Goal: Task Accomplishment & Management: Manage account settings

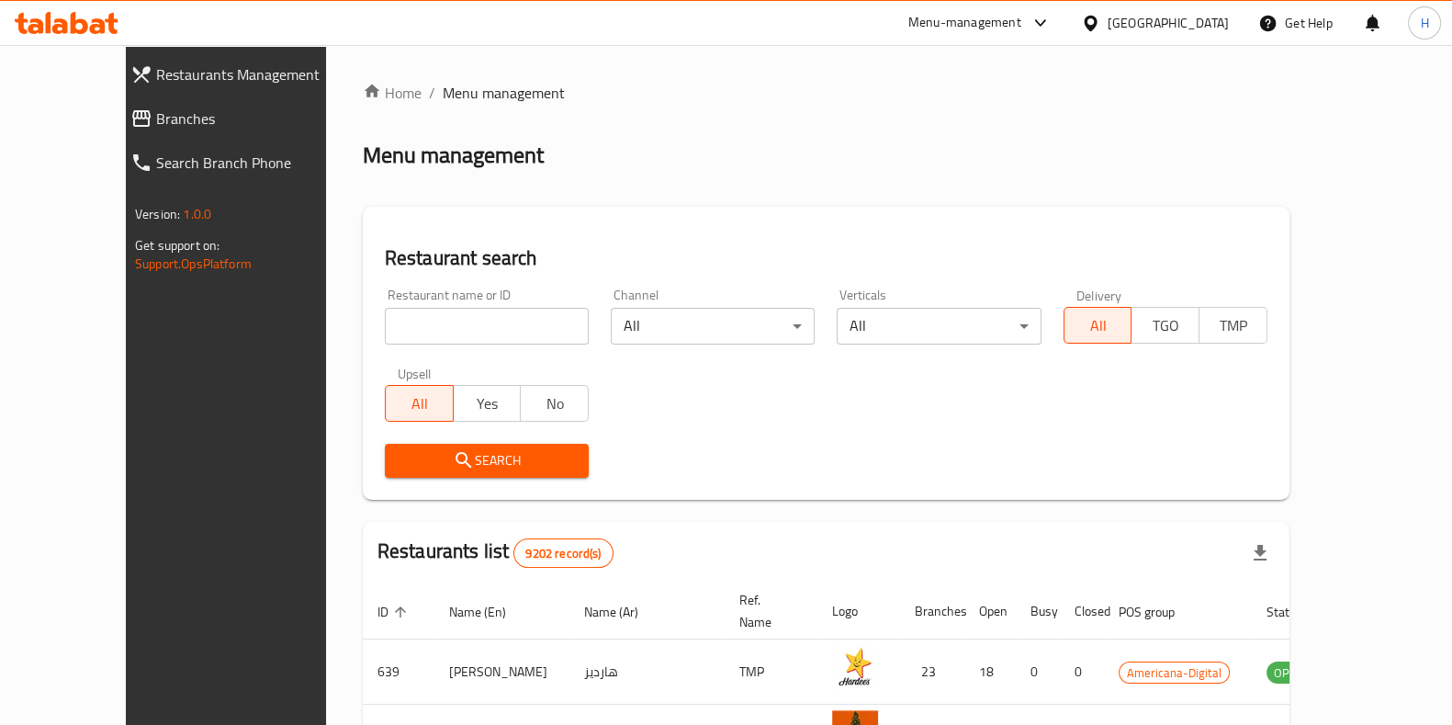
click at [425, 336] on input "search" at bounding box center [487, 326] width 204 height 37
type input "under"
click button "Search" at bounding box center [487, 461] width 204 height 34
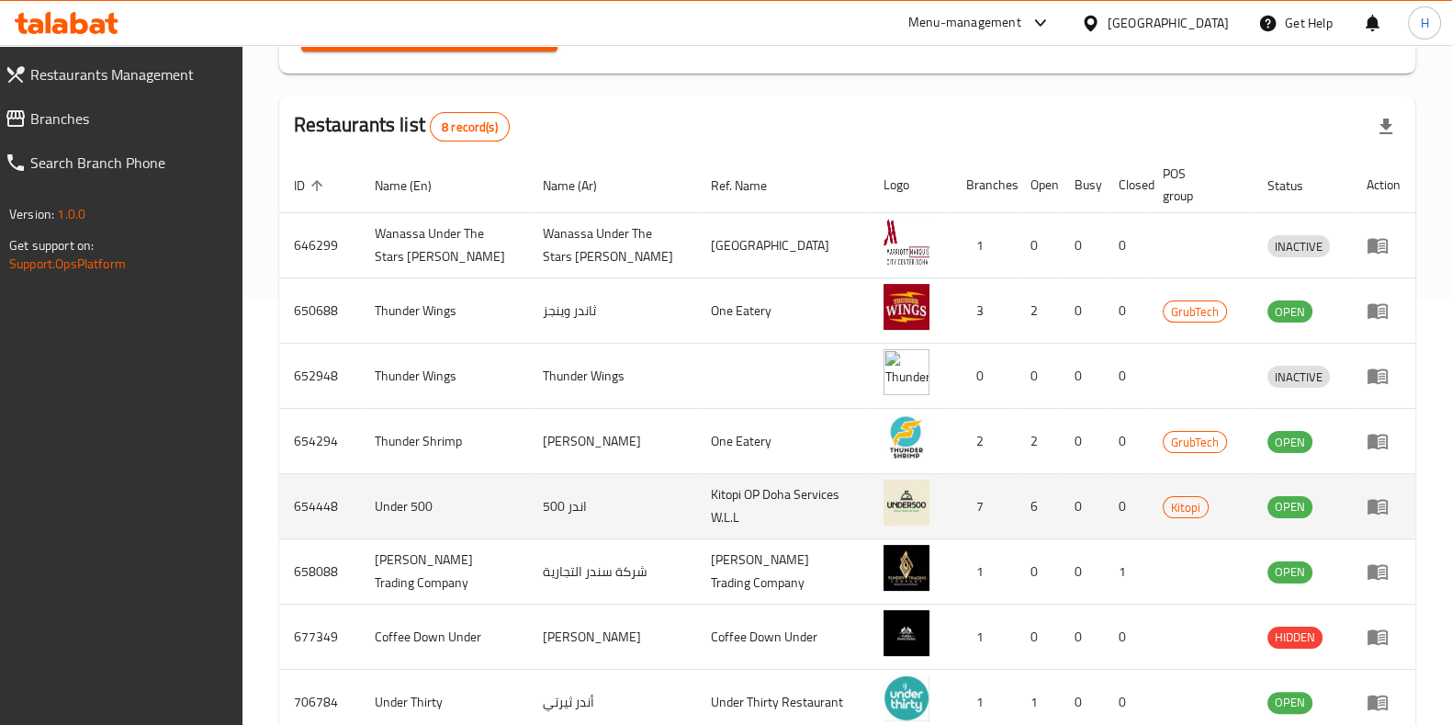
scroll to position [458, 0]
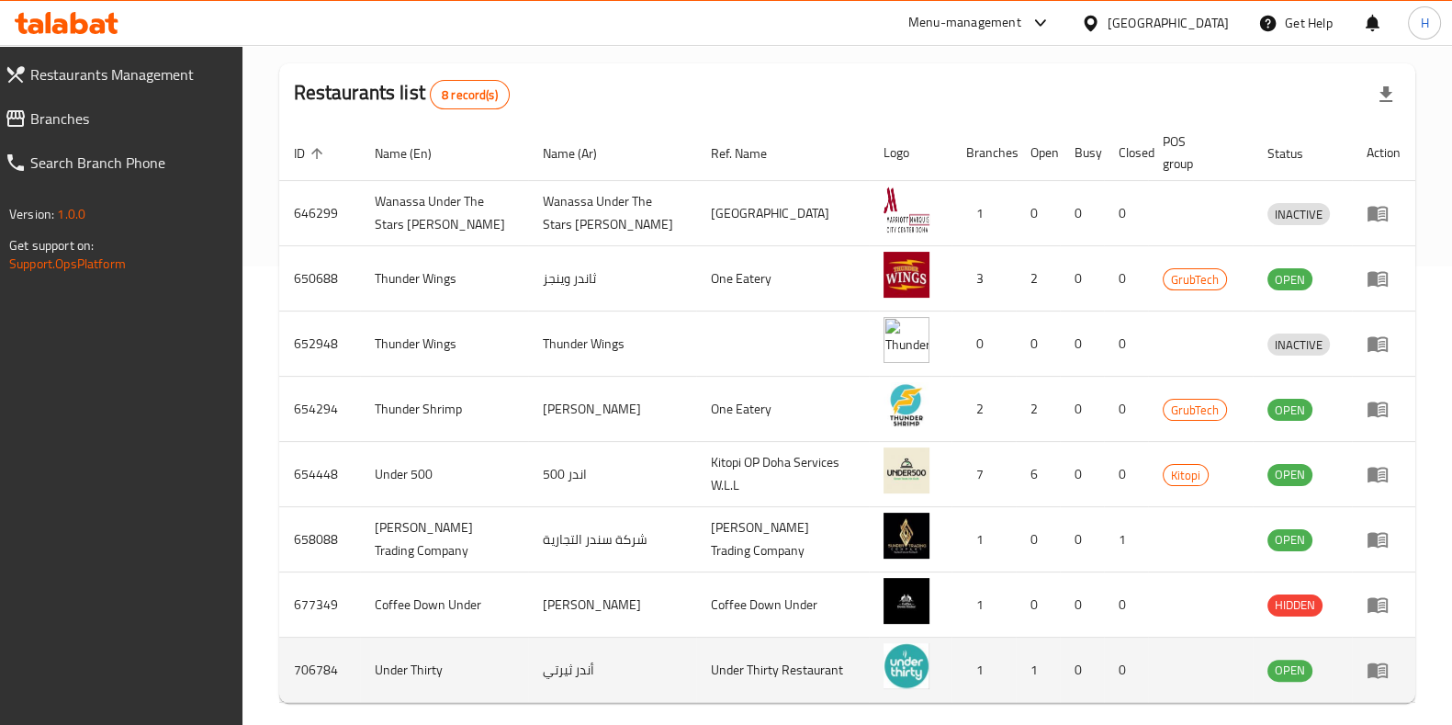
click at [1368, 671] on icon "enhanced table" at bounding box center [1378, 671] width 20 height 16
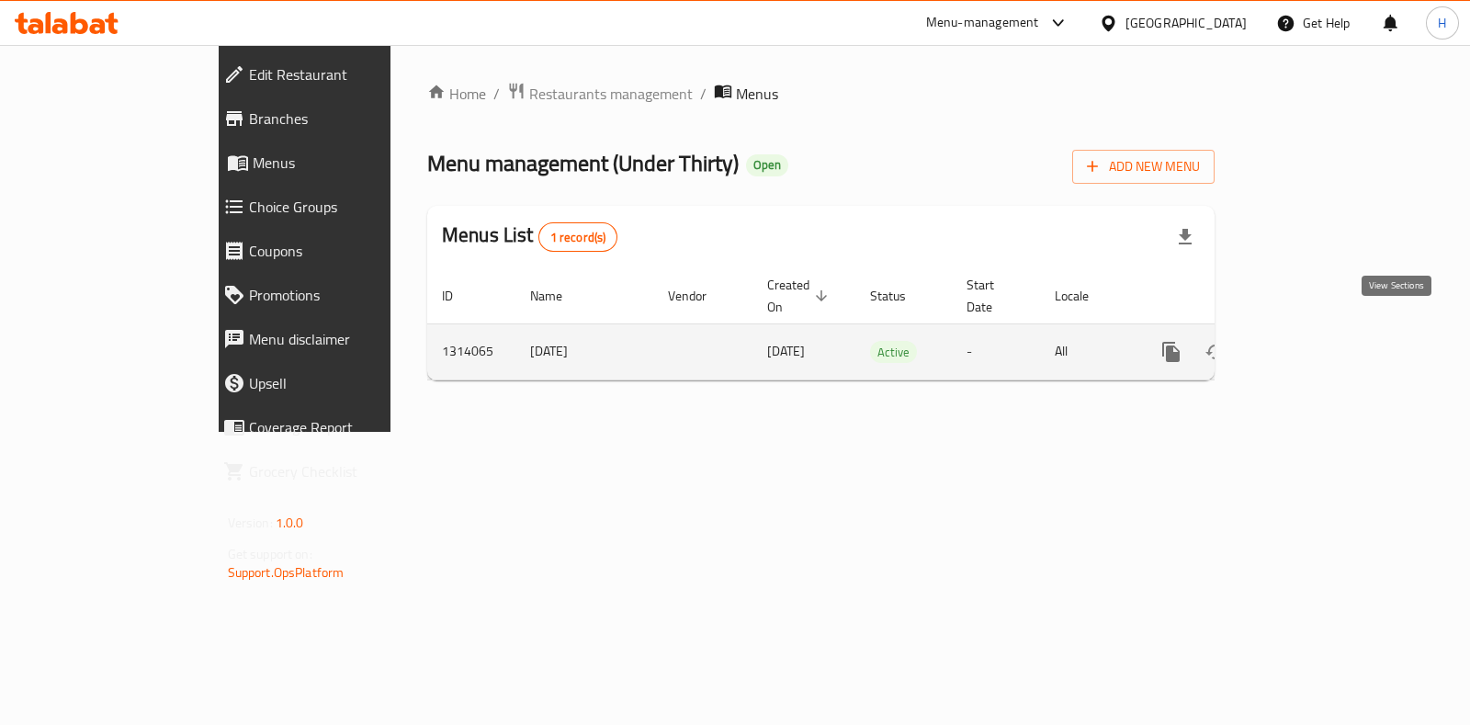
click at [1312, 344] on icon "enhanced table" at bounding box center [1303, 352] width 17 height 17
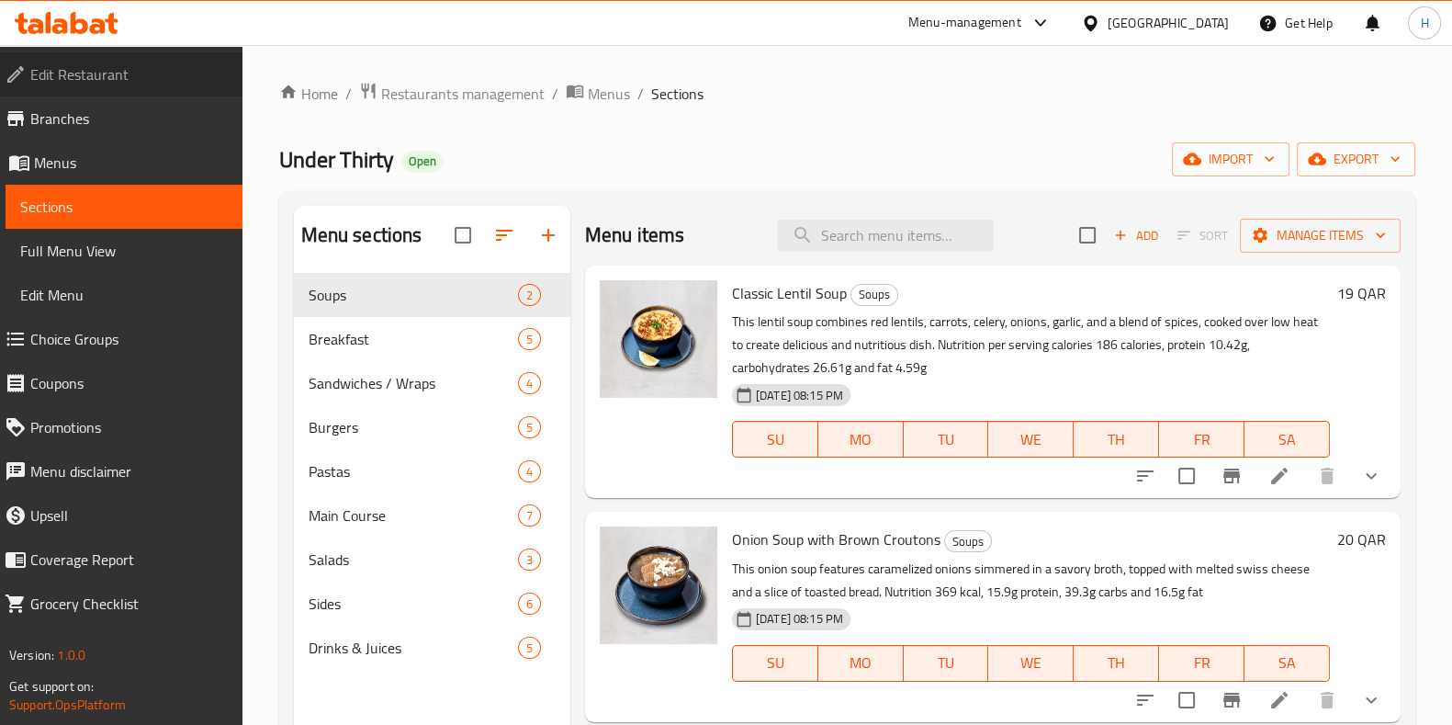
click at [154, 63] on span "Edit Restaurant" at bounding box center [128, 74] width 197 height 22
click at [64, 80] on span "Edit Restaurant" at bounding box center [128, 74] width 197 height 22
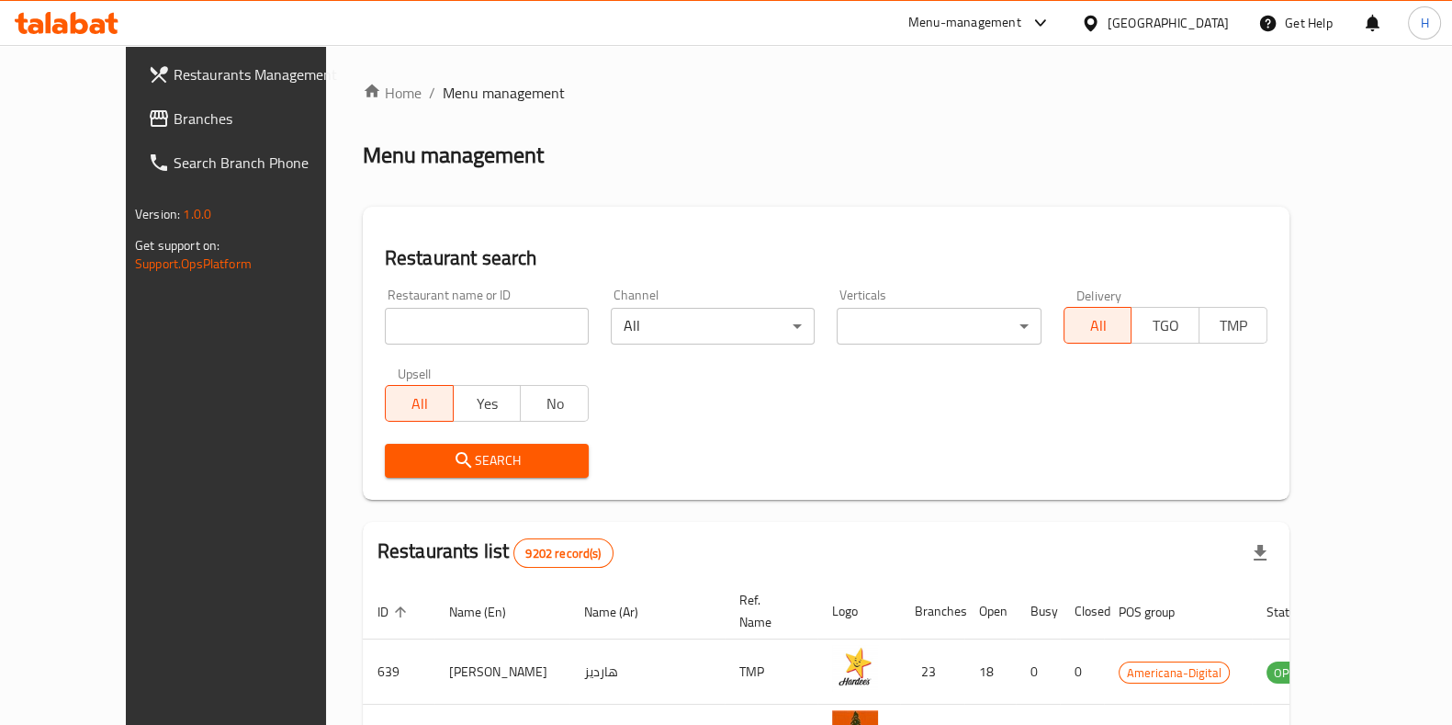
click at [524, 330] on input "search" at bounding box center [487, 326] width 204 height 37
click at [465, 476] on button "Search" at bounding box center [487, 461] width 204 height 34
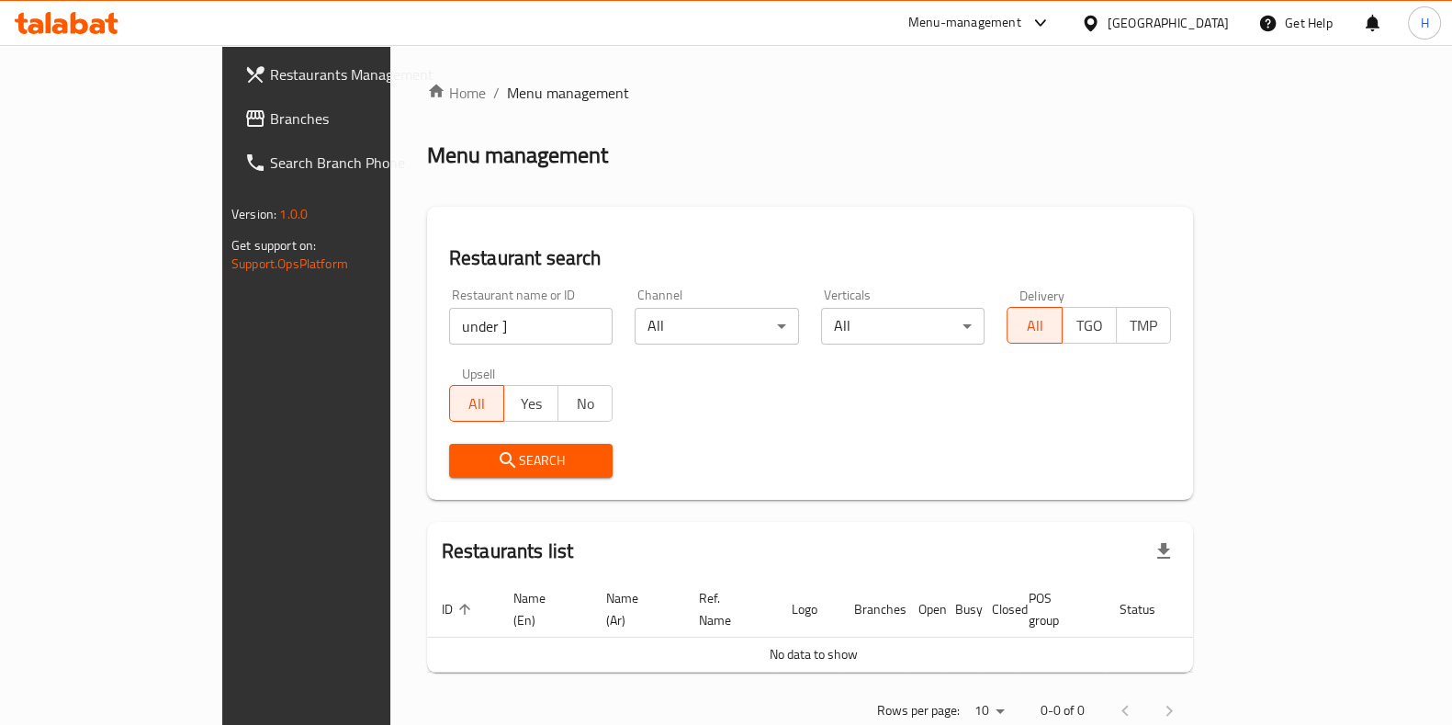
click at [497, 321] on input "under ]" at bounding box center [531, 326] width 164 height 37
type input "under"
click button "Search" at bounding box center [531, 461] width 164 height 34
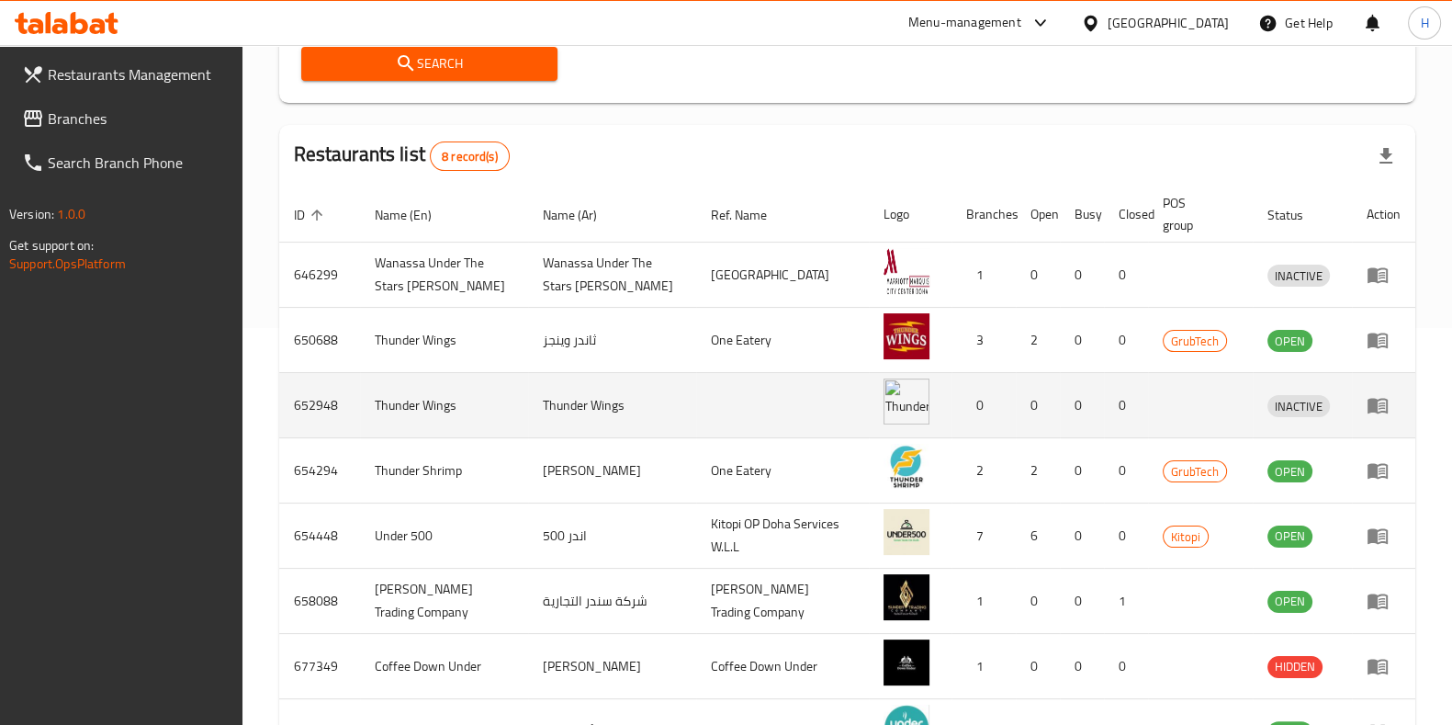
scroll to position [536, 0]
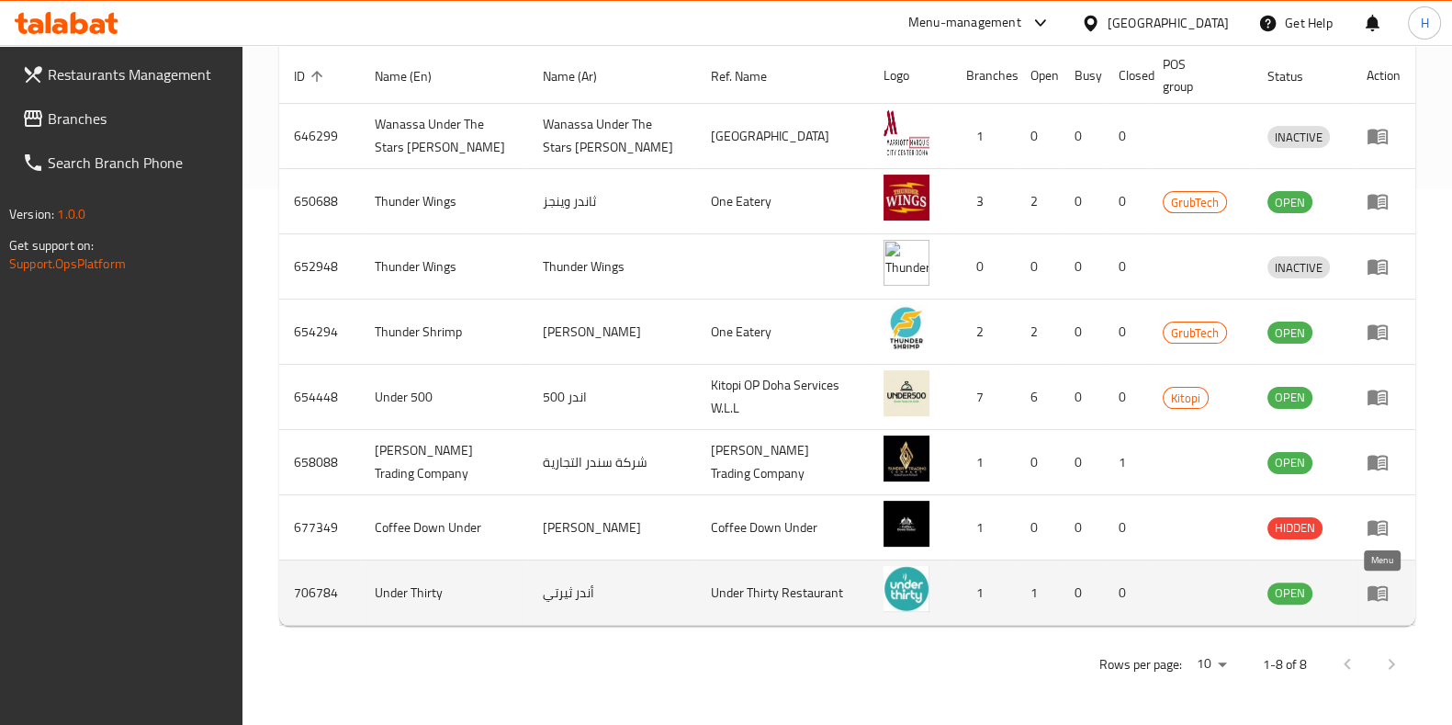
click at [1370, 598] on icon "enhanced table" at bounding box center [1378, 594] width 20 height 16
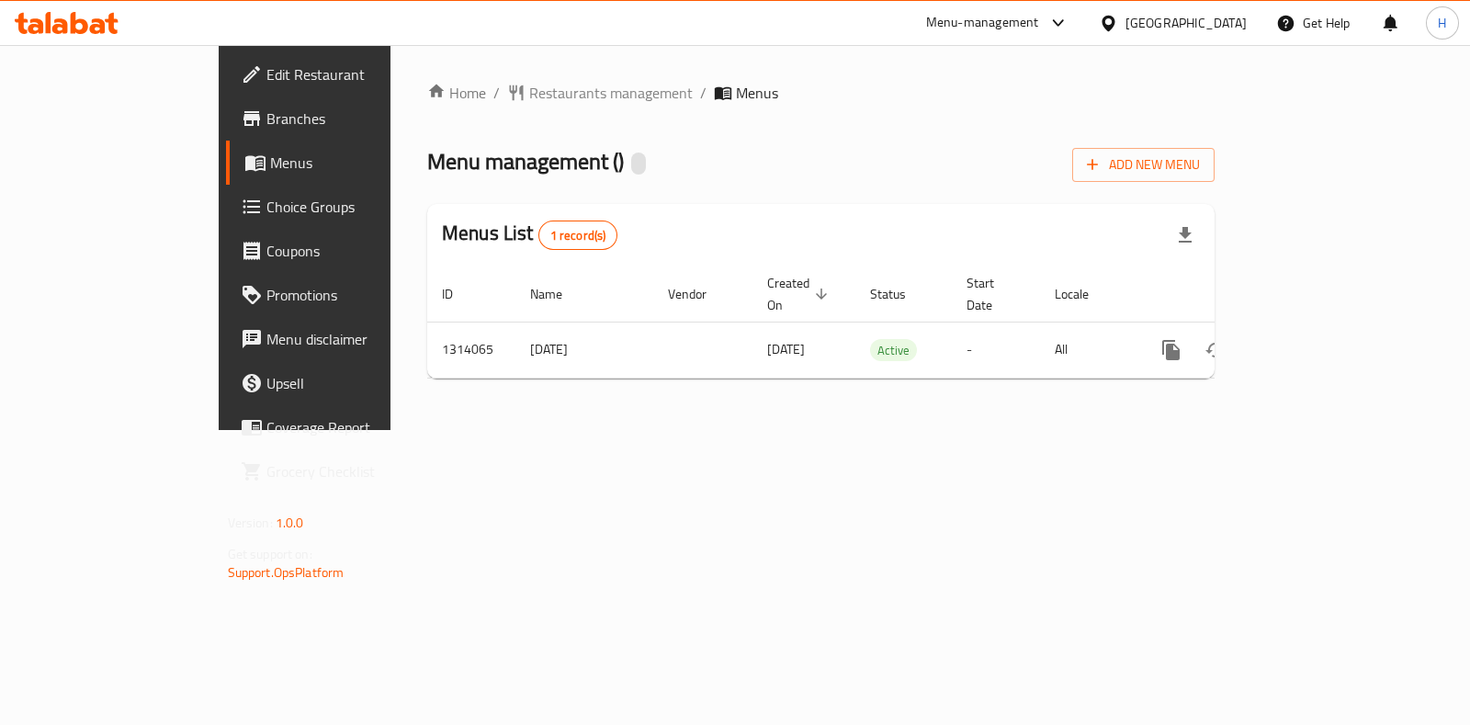
click at [266, 72] on span "Edit Restaurant" at bounding box center [357, 74] width 183 height 22
click at [270, 174] on span "Menus" at bounding box center [359, 163] width 179 height 22
click at [270, 161] on span "Menus" at bounding box center [359, 163] width 179 height 22
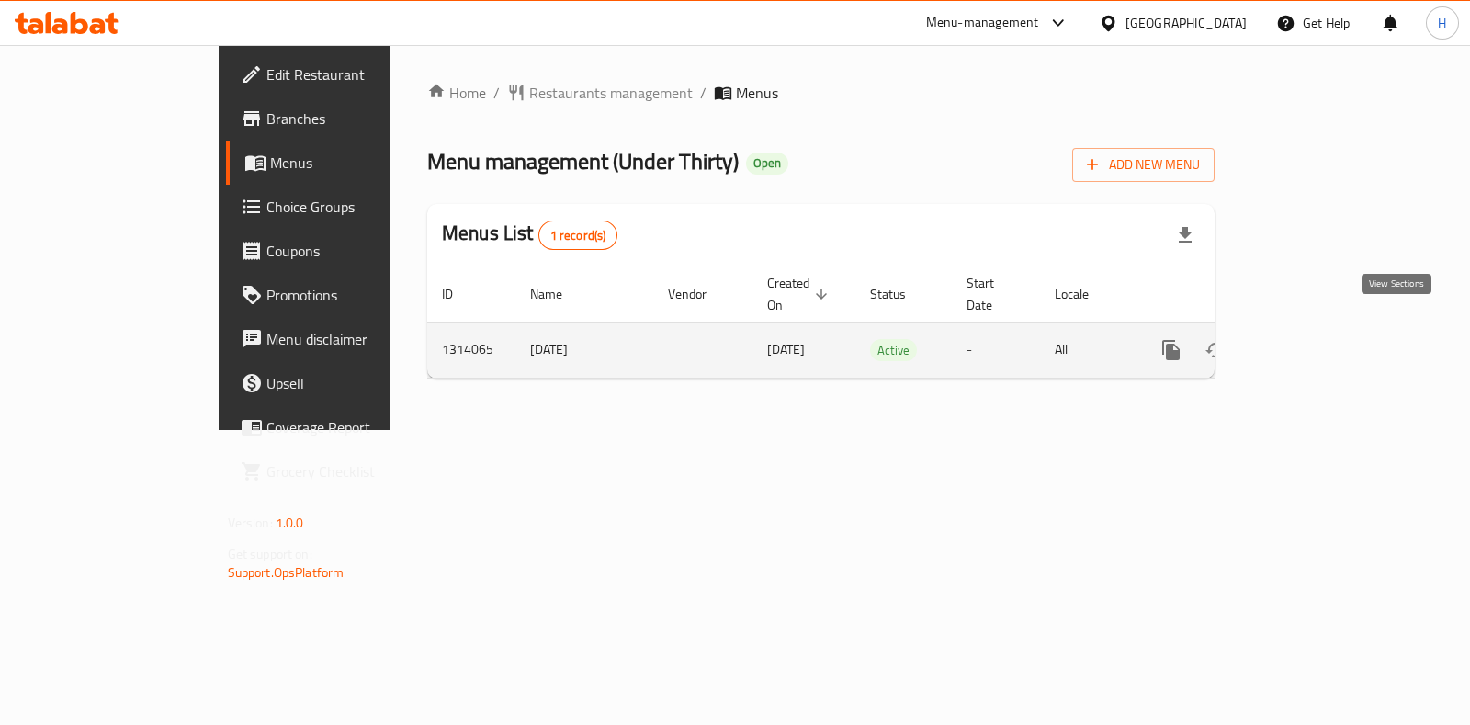
click at [1312, 342] on icon "enhanced table" at bounding box center [1303, 350] width 17 height 17
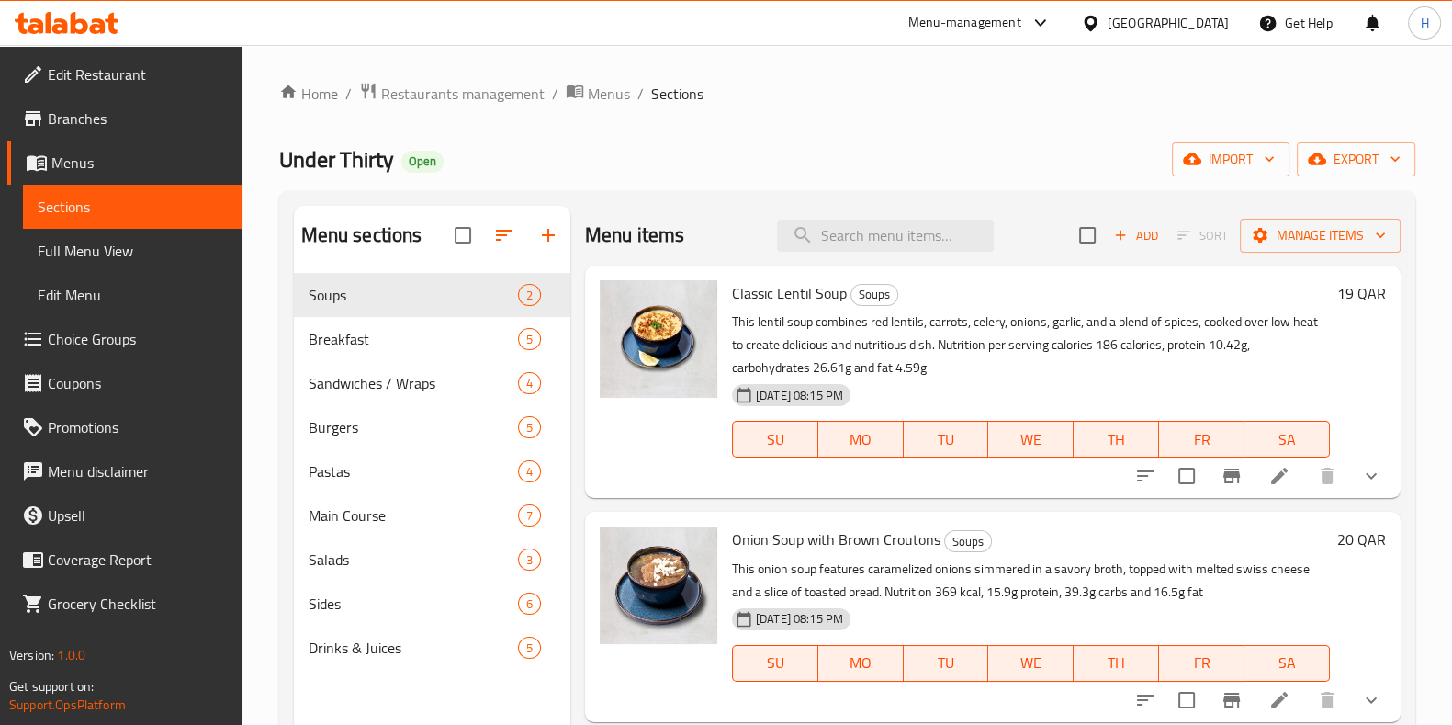
click at [105, 335] on span "Choice Groups" at bounding box center [138, 339] width 180 height 22
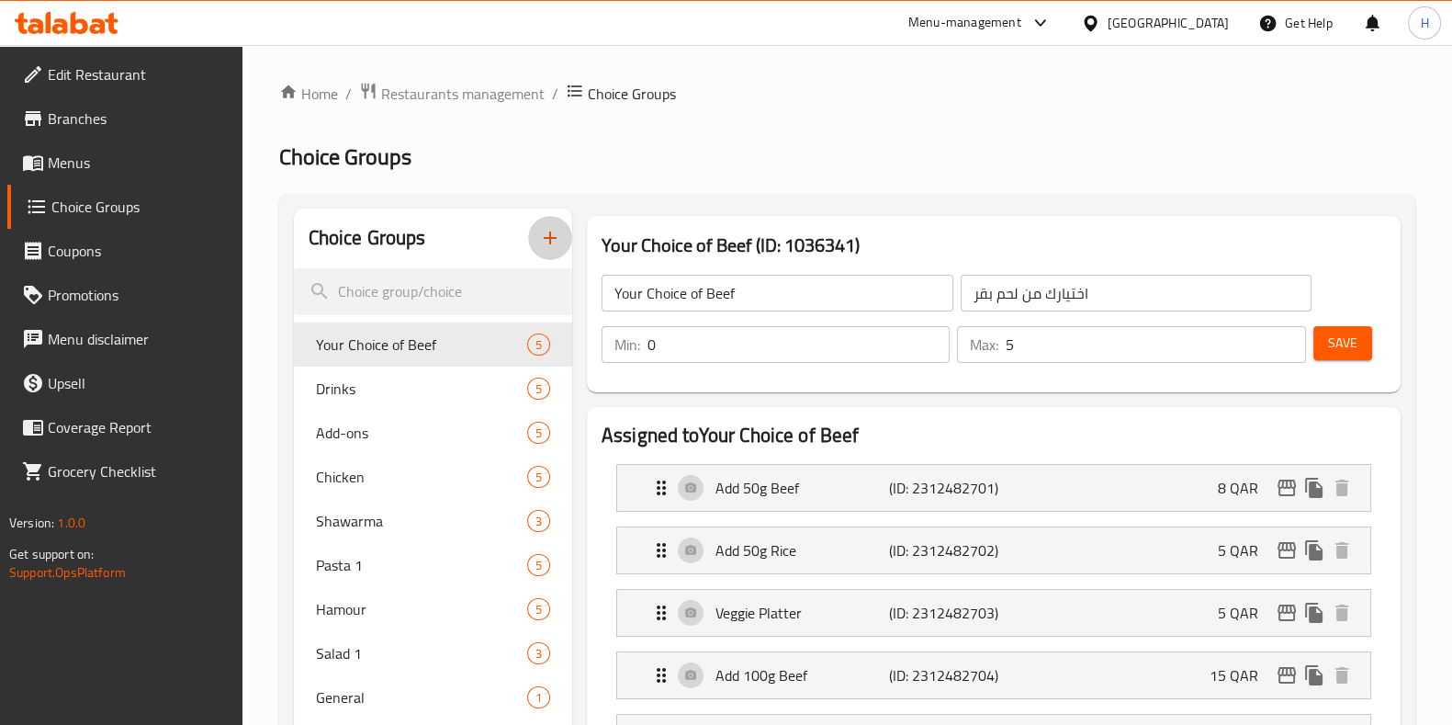
click at [544, 240] on icon "button" at bounding box center [550, 238] width 22 height 22
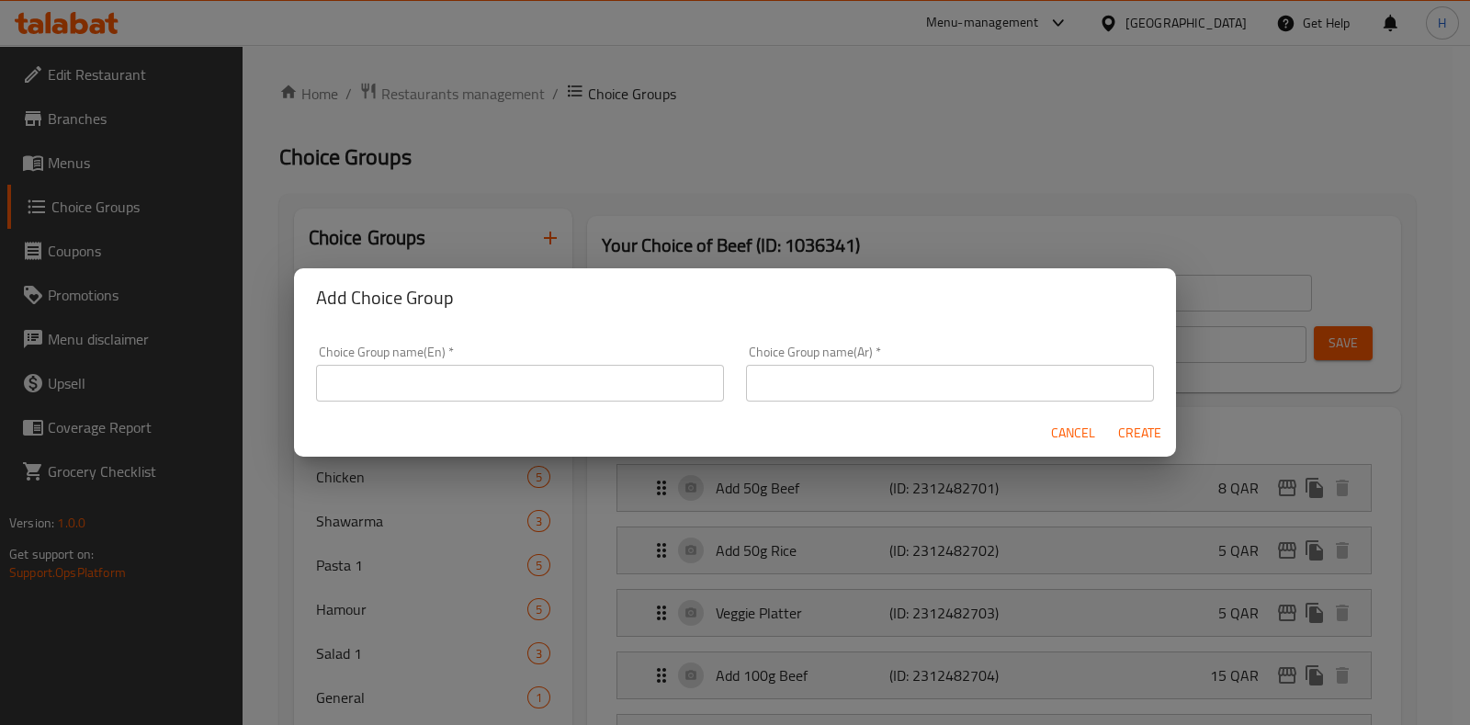
click at [1070, 432] on span "Cancel" at bounding box center [1073, 433] width 44 height 23
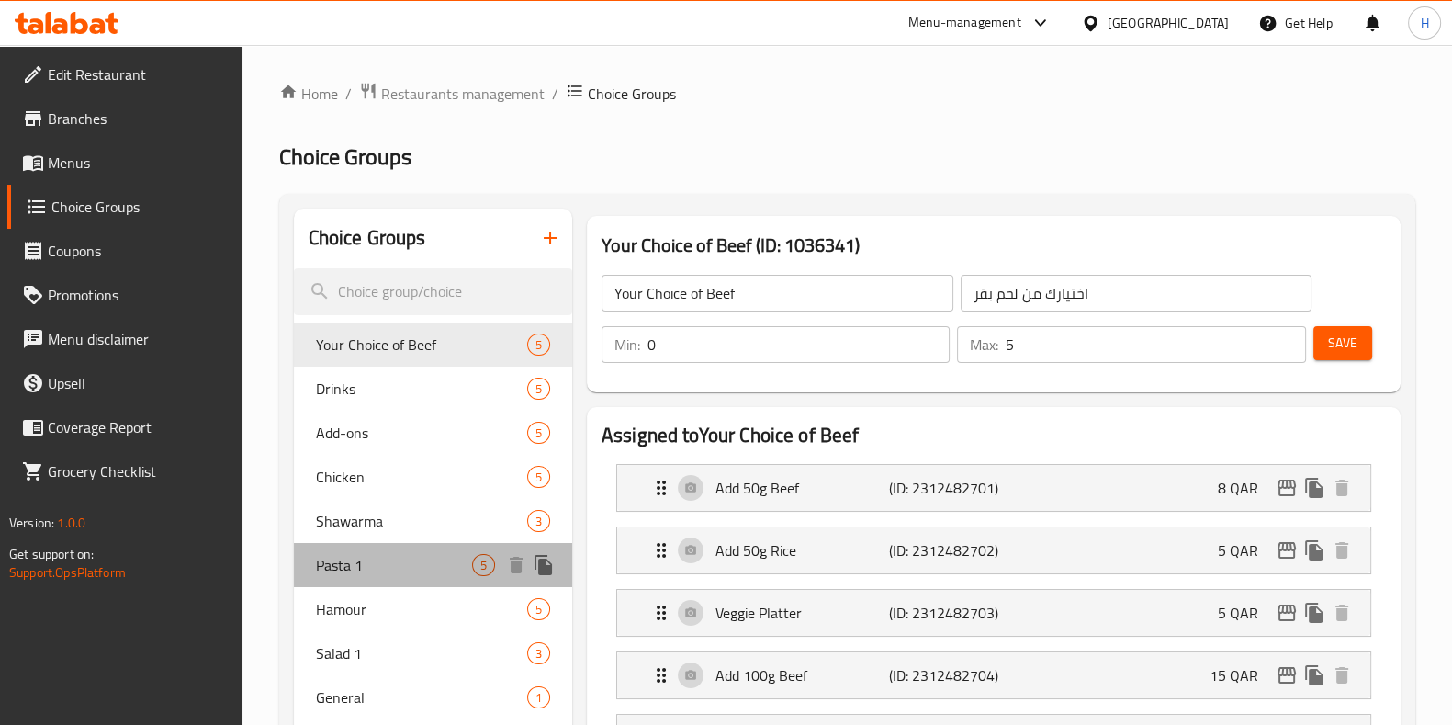
click at [341, 569] on span "Pasta 1" at bounding box center [394, 565] width 156 height 22
type input "Pasta 1"
type input "المعكرونة 1"
type input "1"
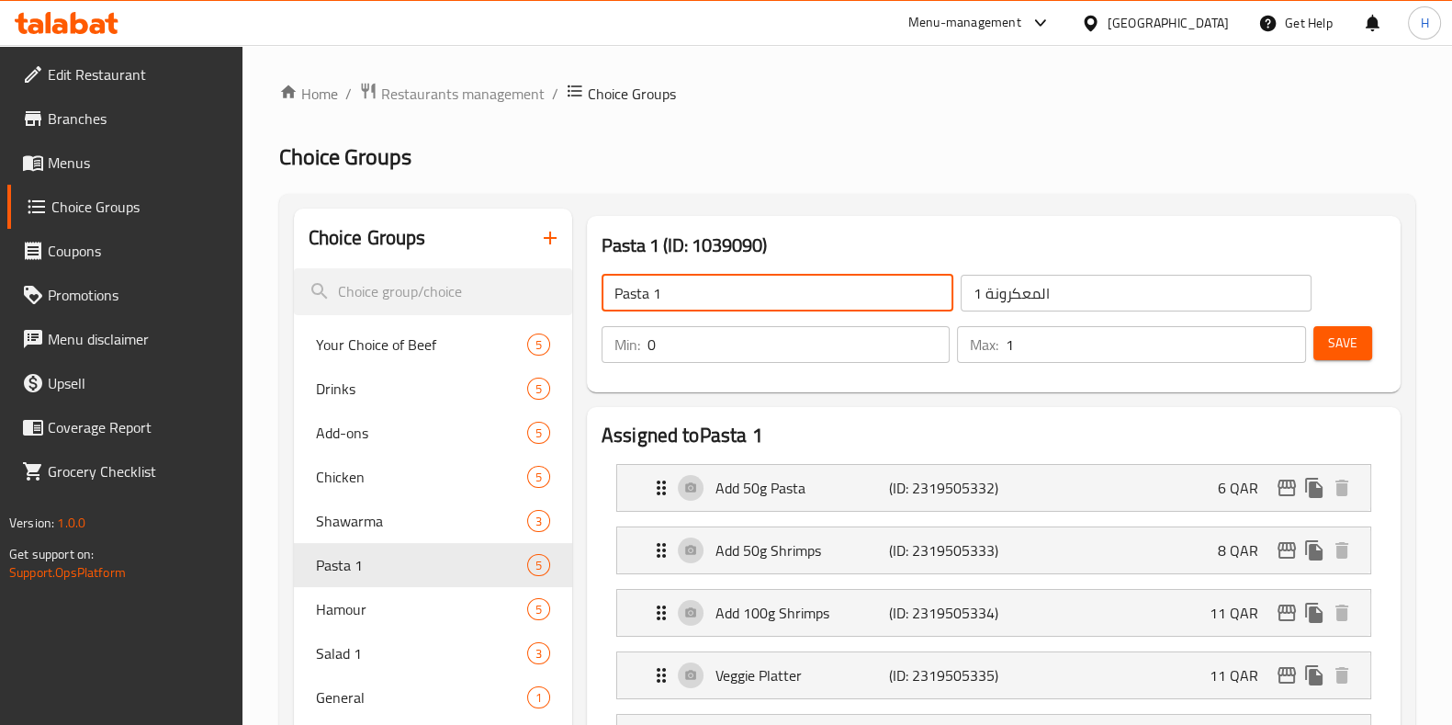
click at [671, 295] on input "Pasta 1" at bounding box center [778, 293] width 352 height 37
type input "P"
type input "Extras"
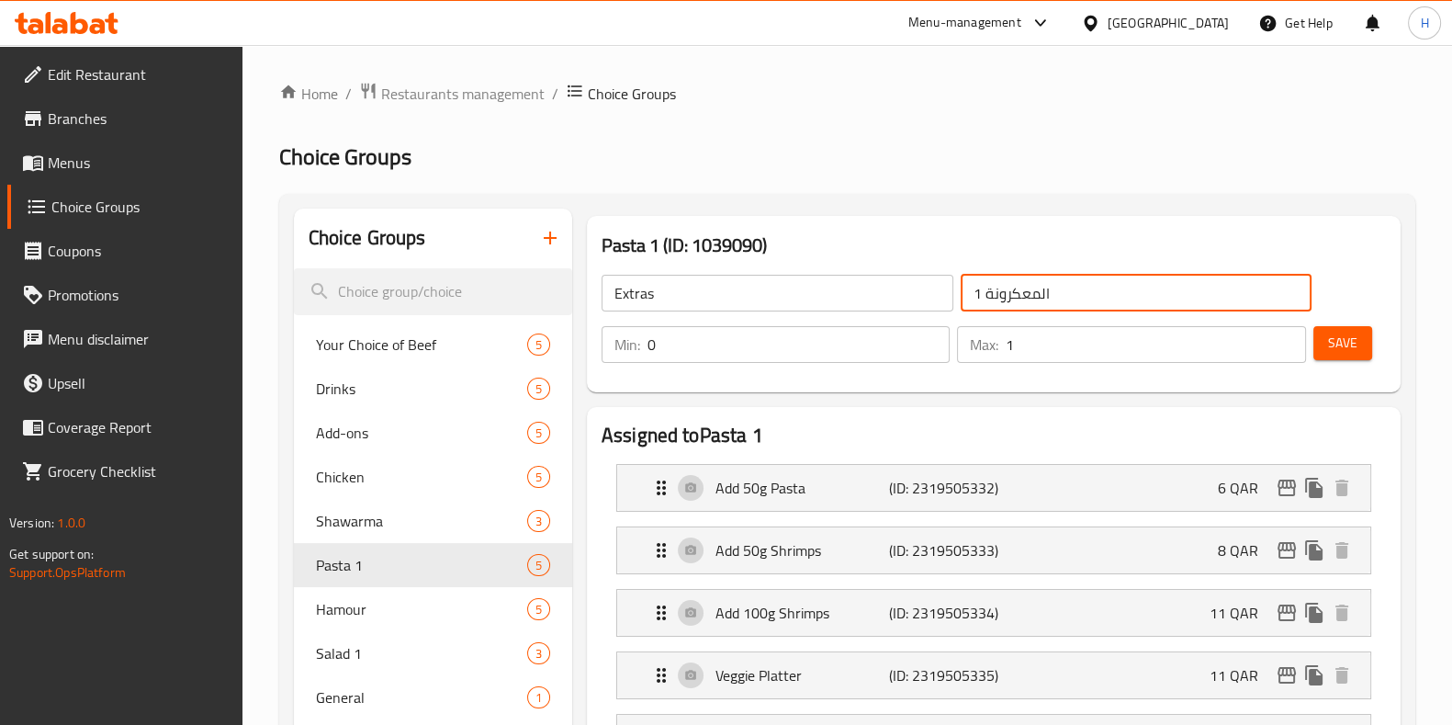
drag, startPoint x: 1042, startPoint y: 294, endPoint x: 939, endPoint y: 276, distance: 104.5
click at [941, 279] on div "Extras ​ المعكرونة 1 ​" at bounding box center [957, 293] width 733 height 59
drag, startPoint x: 983, startPoint y: 294, endPoint x: 971, endPoint y: 291, distance: 12.3
click at [971, 291] on input "ال1" at bounding box center [1137, 293] width 352 height 37
type input "الاضافات"
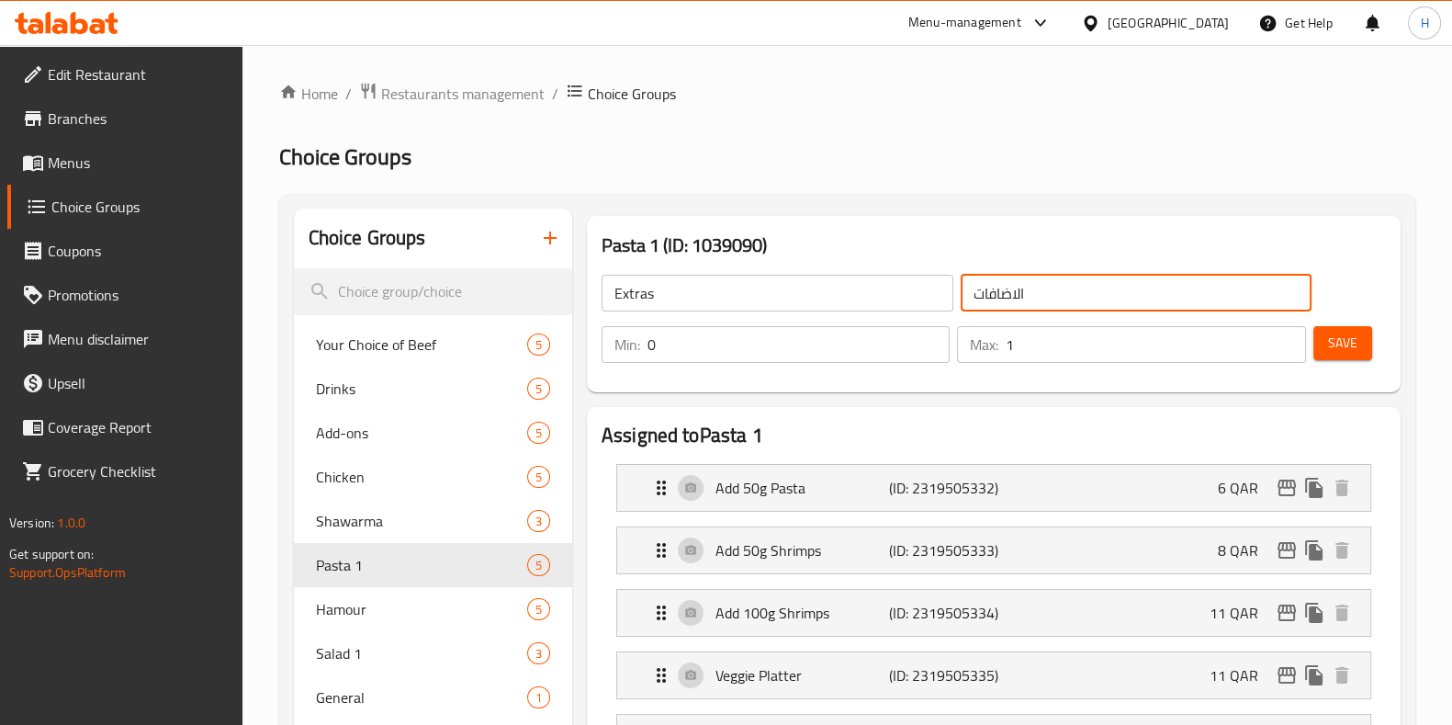
click at [1328, 347] on span "Save" at bounding box center [1342, 343] width 29 height 23
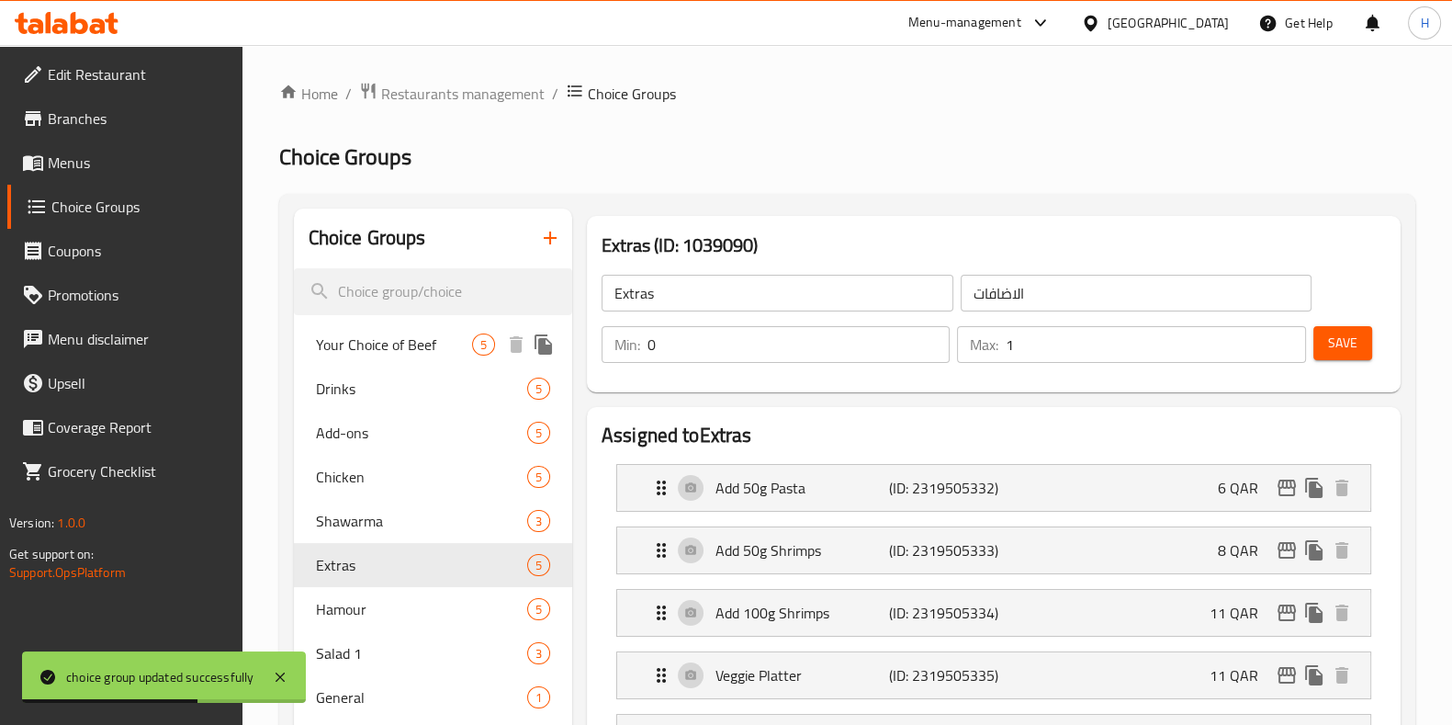
click at [392, 344] on span "Your Choice of Beef" at bounding box center [394, 344] width 156 height 22
type input "Your Choice of Beef"
type input "اختيارك من لحم بقر"
type input "5"
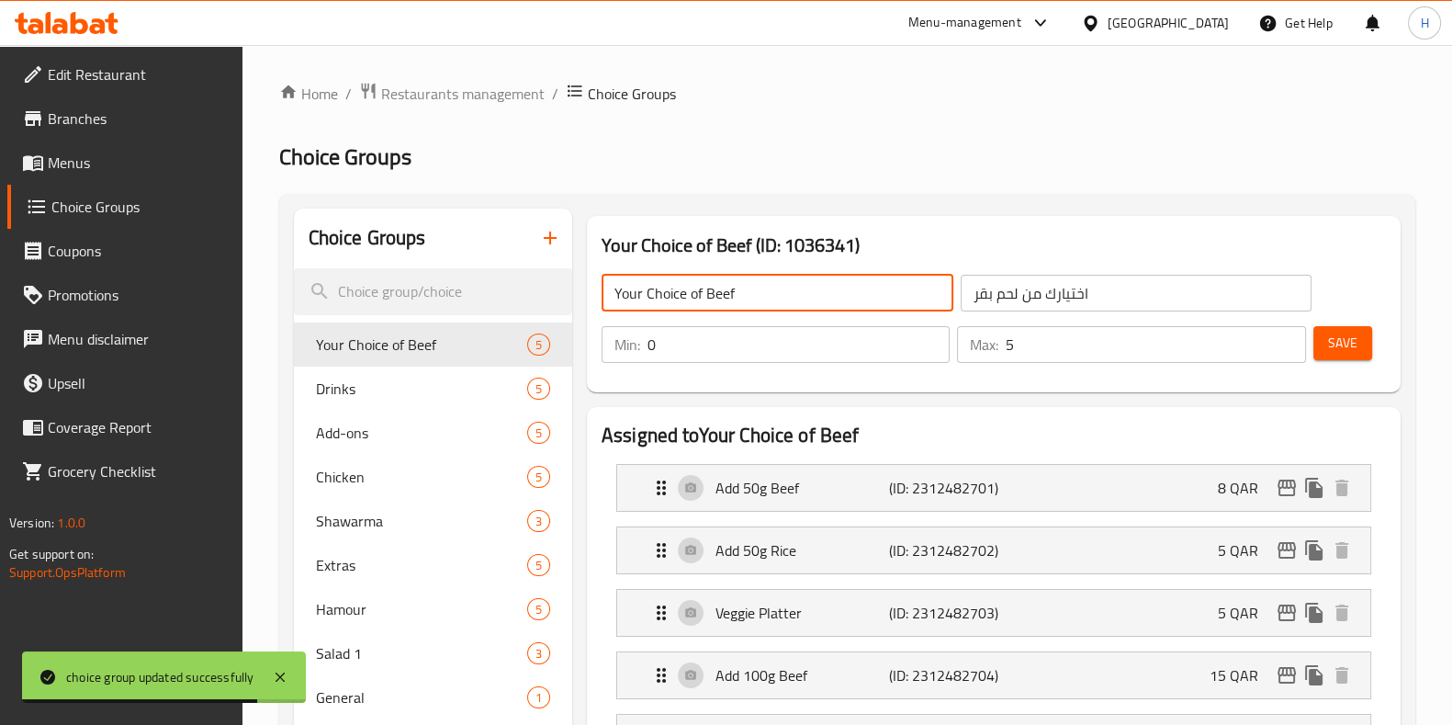
drag, startPoint x: 740, startPoint y: 300, endPoint x: 606, endPoint y: 289, distance: 134.6
click at [606, 289] on input "Your Choice of Beef" at bounding box center [778, 293] width 352 height 37
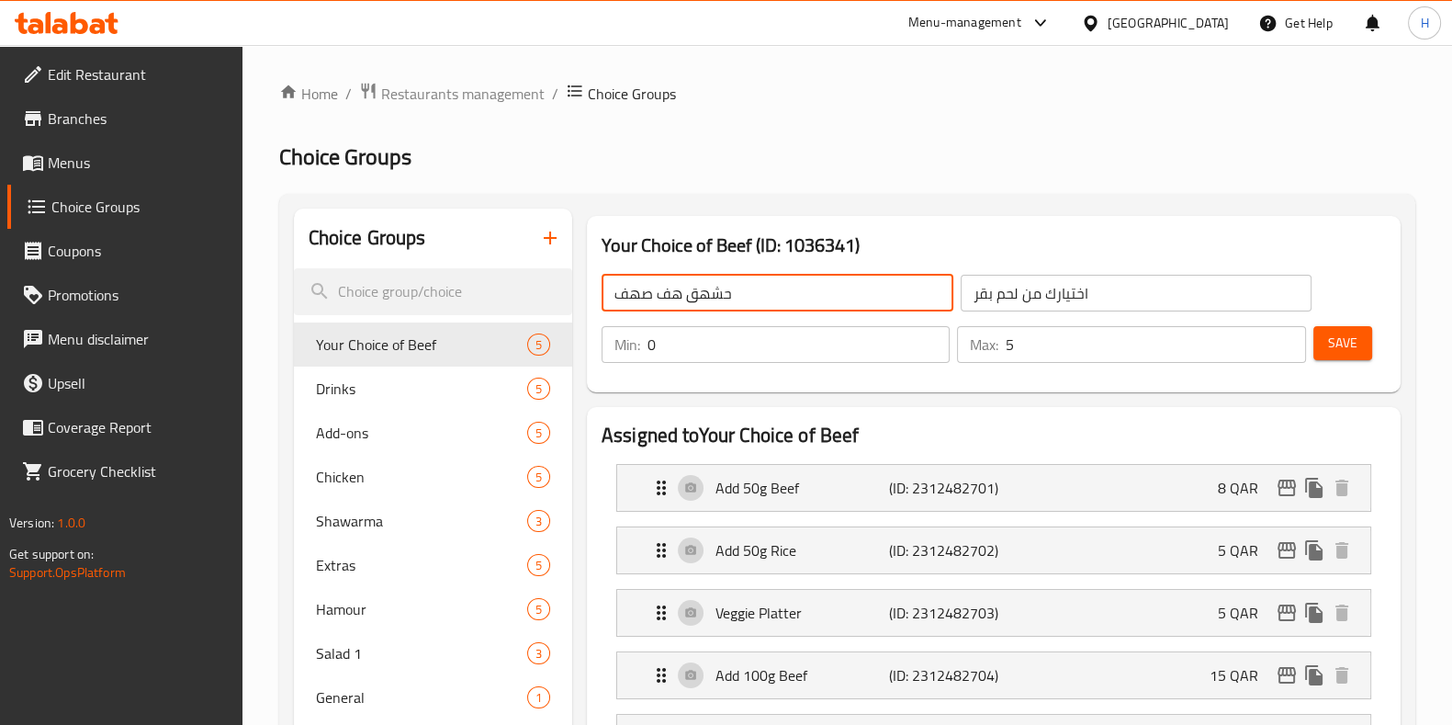
type input "حشهق هف صهفا"
click at [606, 289] on input "حشهق هف صهفا" at bounding box center [778, 293] width 352 height 37
click at [605, 288] on input "حشهق هف صهفا" at bounding box center [778, 293] width 352 height 37
click at [657, 299] on input "Pair it with" at bounding box center [778, 293] width 352 height 37
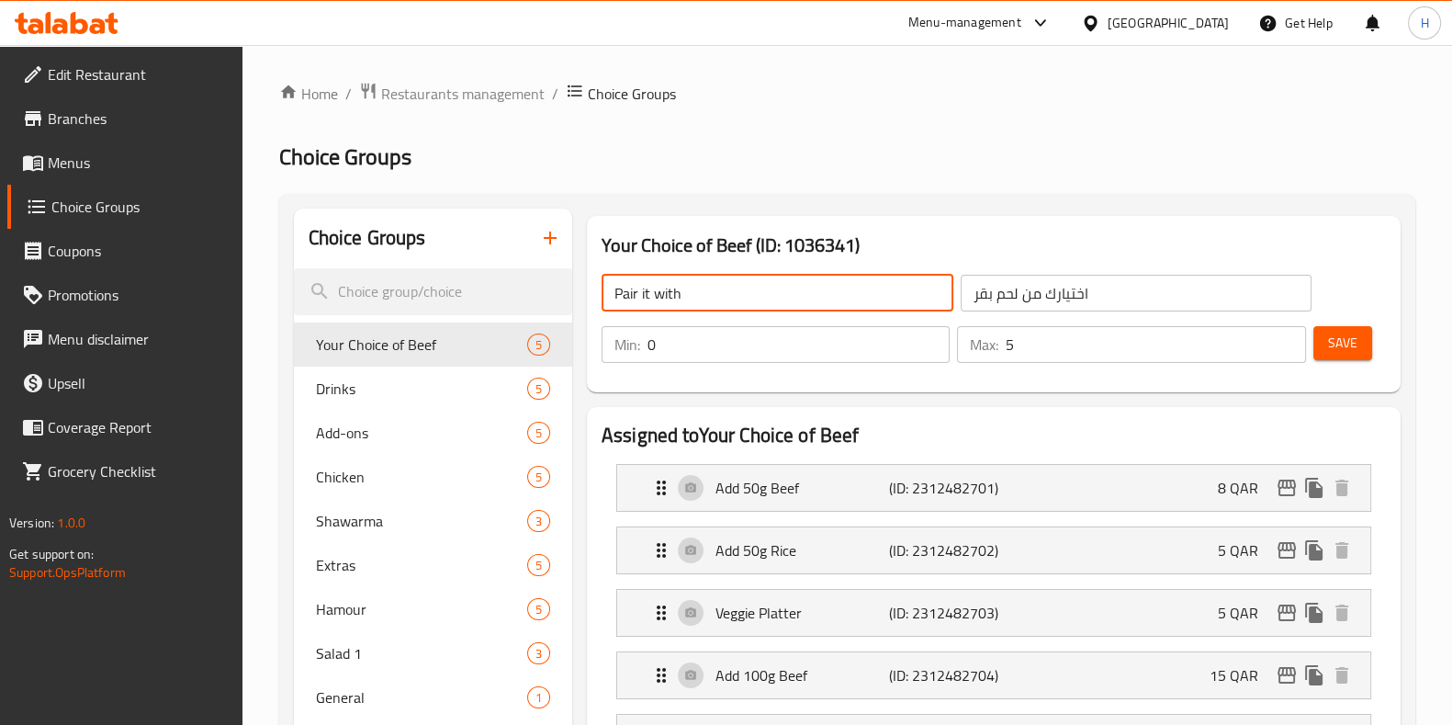
click at [657, 299] on input "Pair it with" at bounding box center [778, 293] width 352 height 37
type input "Pair it with"
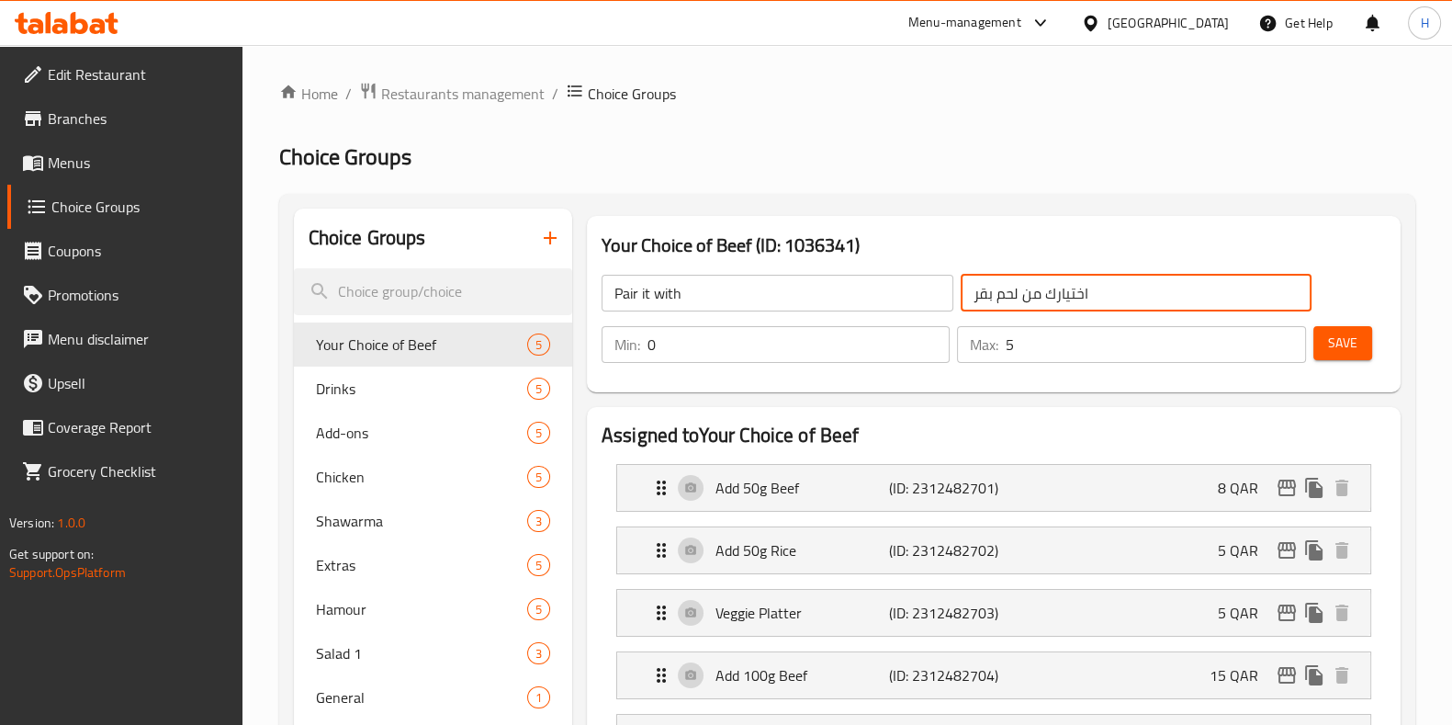
drag, startPoint x: 1020, startPoint y: 292, endPoint x: 961, endPoint y: 291, distance: 59.7
click at [961, 291] on input "اختيارك من لحم بقر" at bounding box center [1137, 293] width 352 height 37
type input "اختيارك من الاضافات"
click at [1323, 346] on button "Save" at bounding box center [1342, 343] width 59 height 34
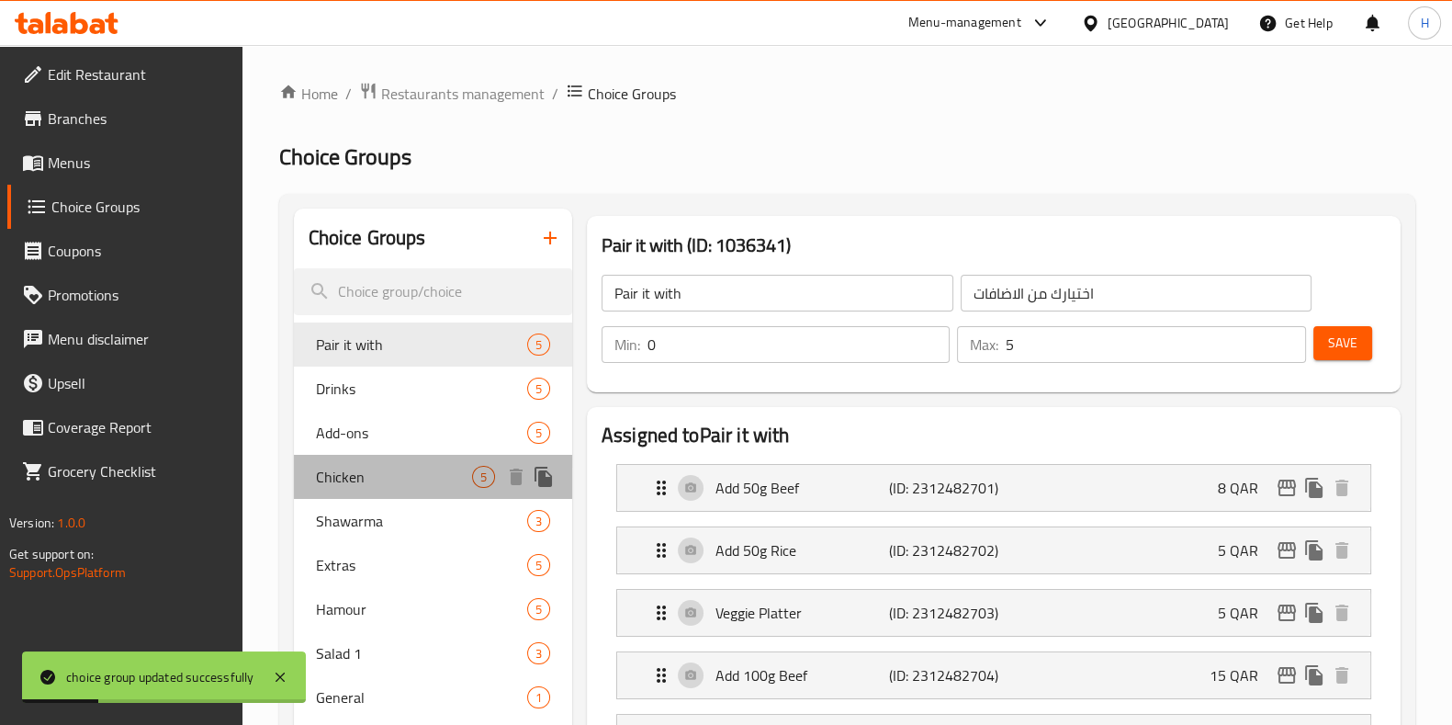
click at [416, 471] on span "Chicken" at bounding box center [394, 477] width 156 height 22
type input "Chicken"
type input "فرخة"
type input "1"
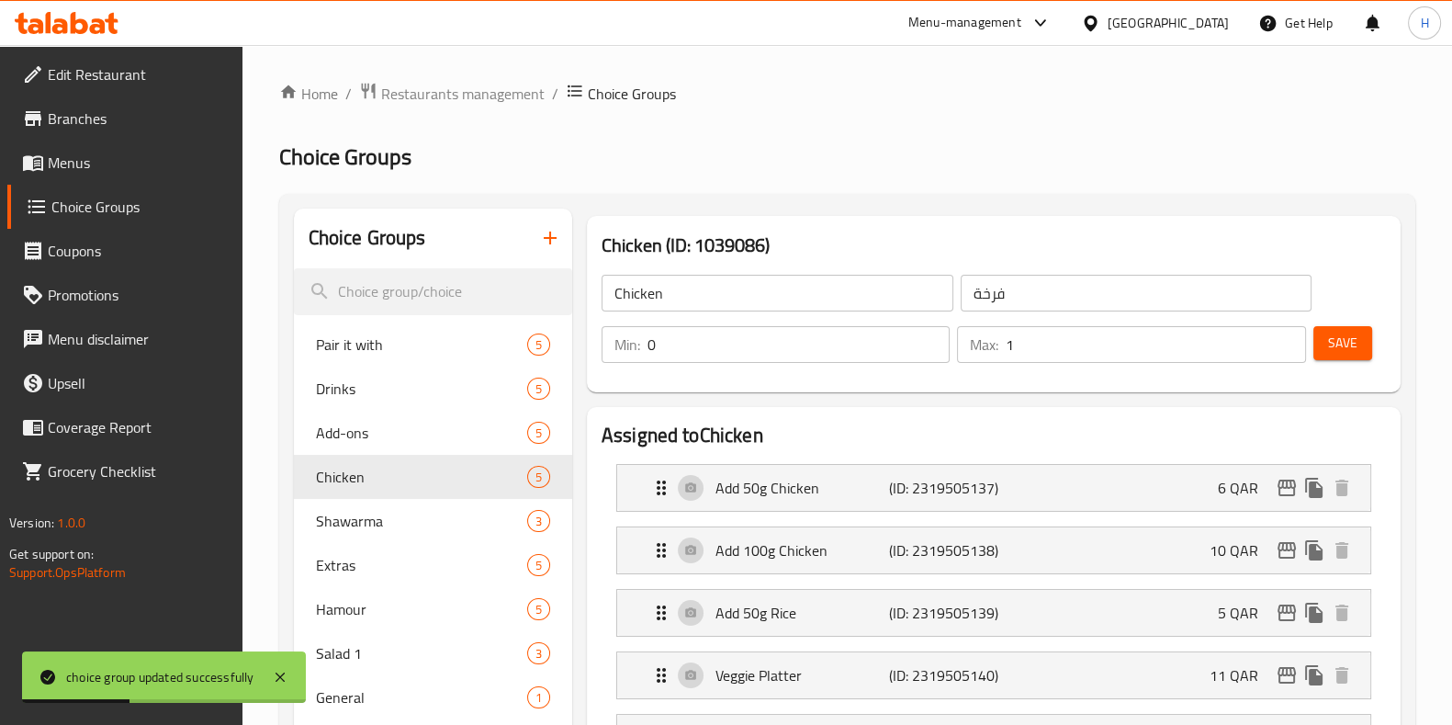
click at [671, 300] on input "Chicken" at bounding box center [778, 293] width 352 height 37
type input "C"
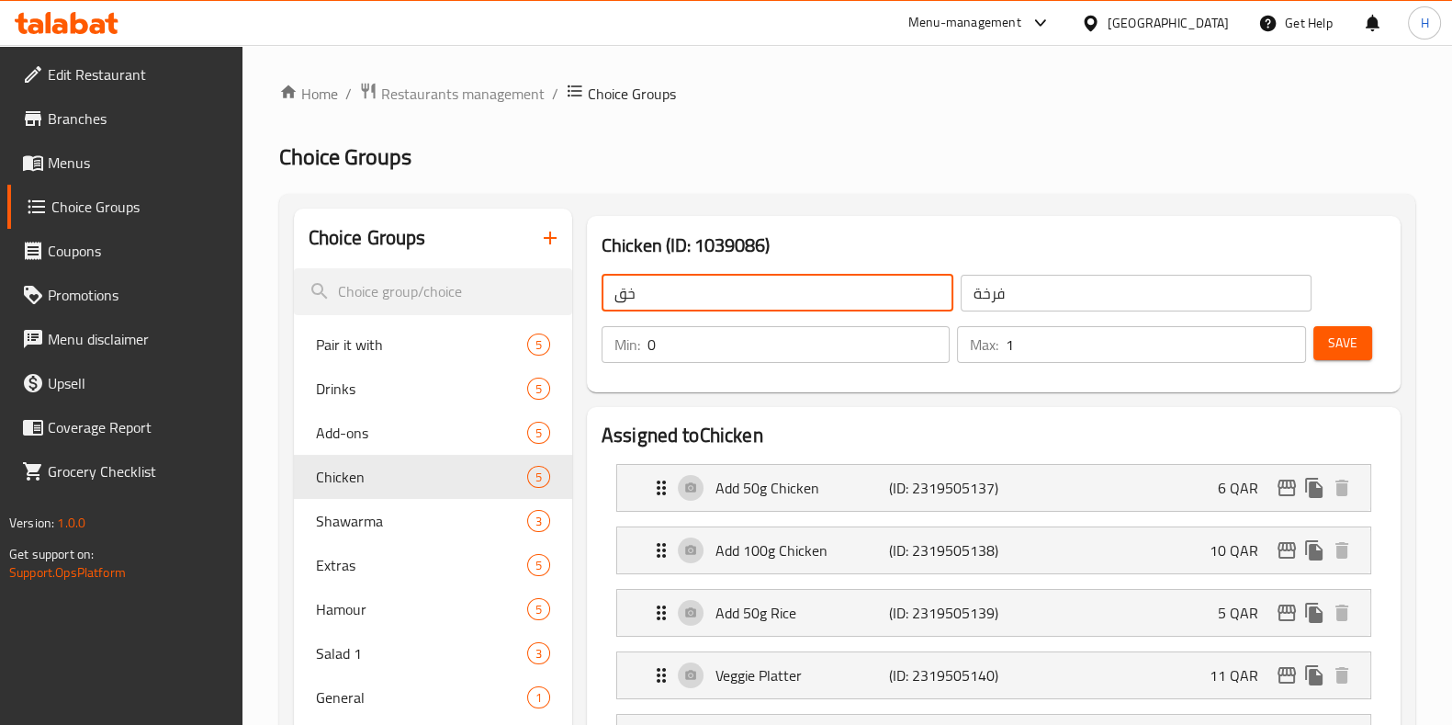
type input "خ"
type input "Ordered with"
click at [984, 300] on input "فرخة" at bounding box center [1137, 293] width 352 height 37
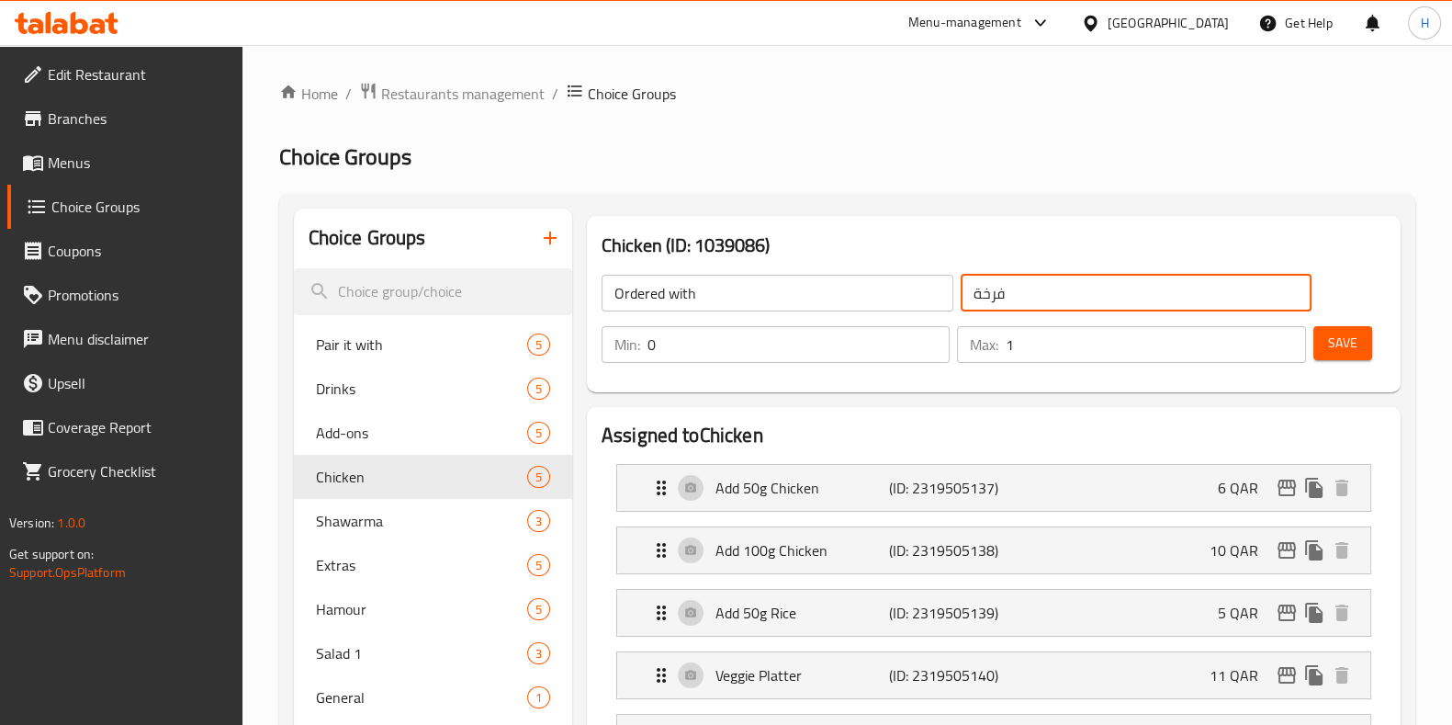
click at [984, 300] on input "فرخة" at bounding box center [1137, 293] width 352 height 37
type input "اطلب مع"
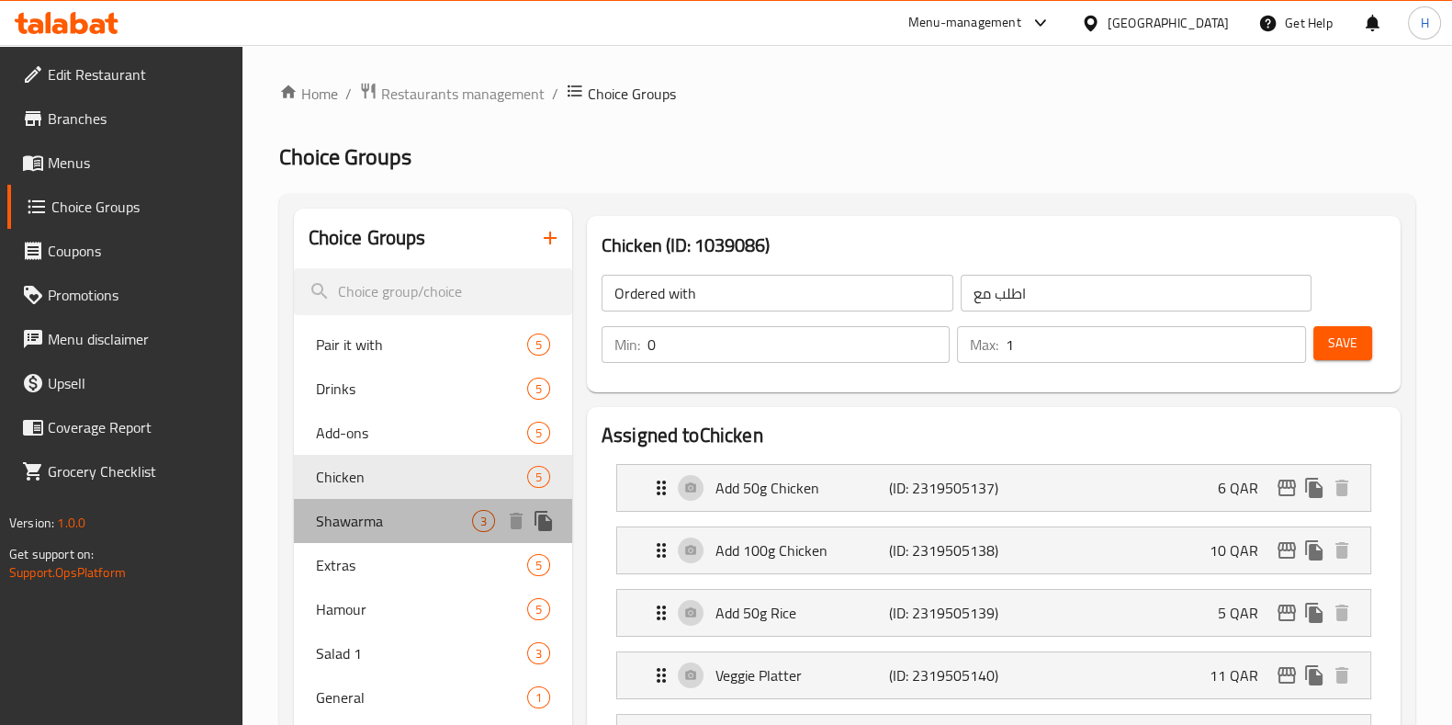
click at [383, 513] on span "Shawarma" at bounding box center [394, 521] width 156 height 22
type input "Shawarma"
type input "شاورما"
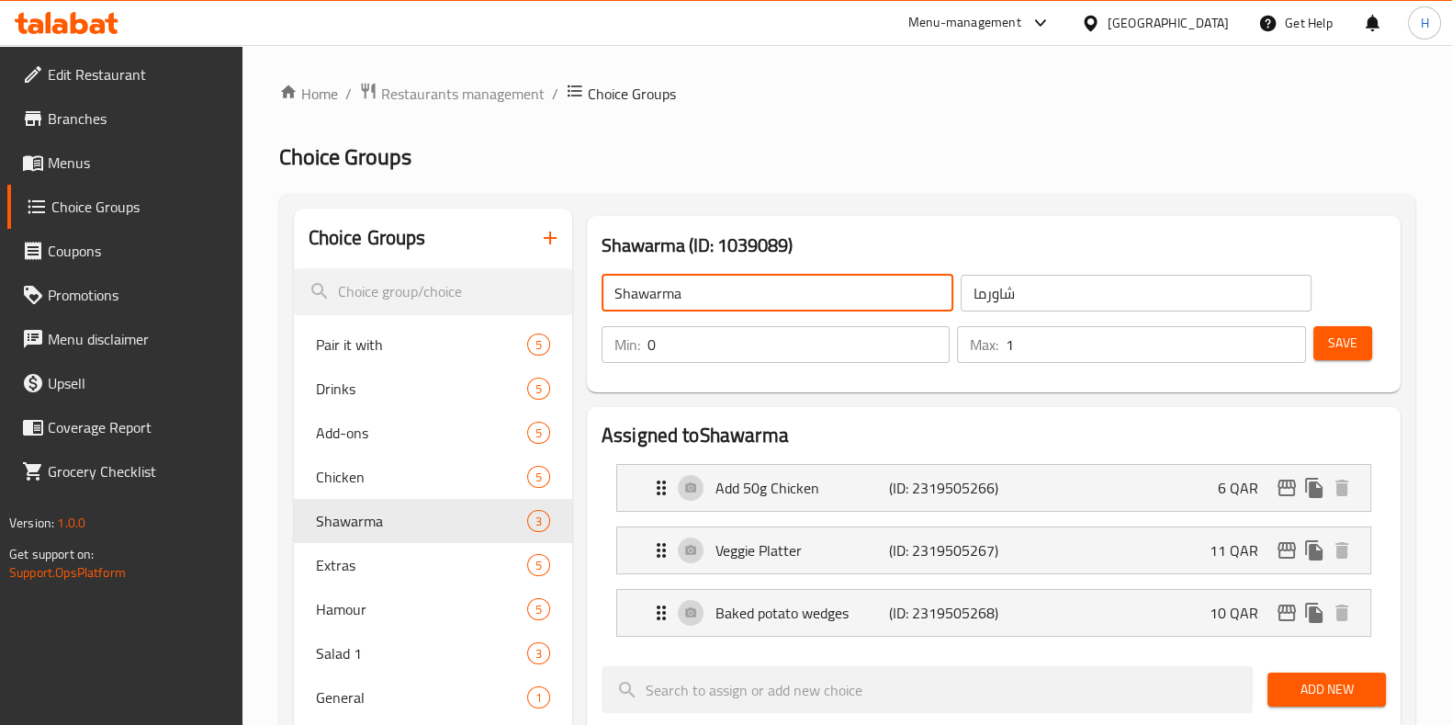
click at [678, 277] on input "Shawarma" at bounding box center [778, 293] width 352 height 37
click at [676, 287] on input "Shawarma" at bounding box center [778, 293] width 352 height 37
type input "ش"
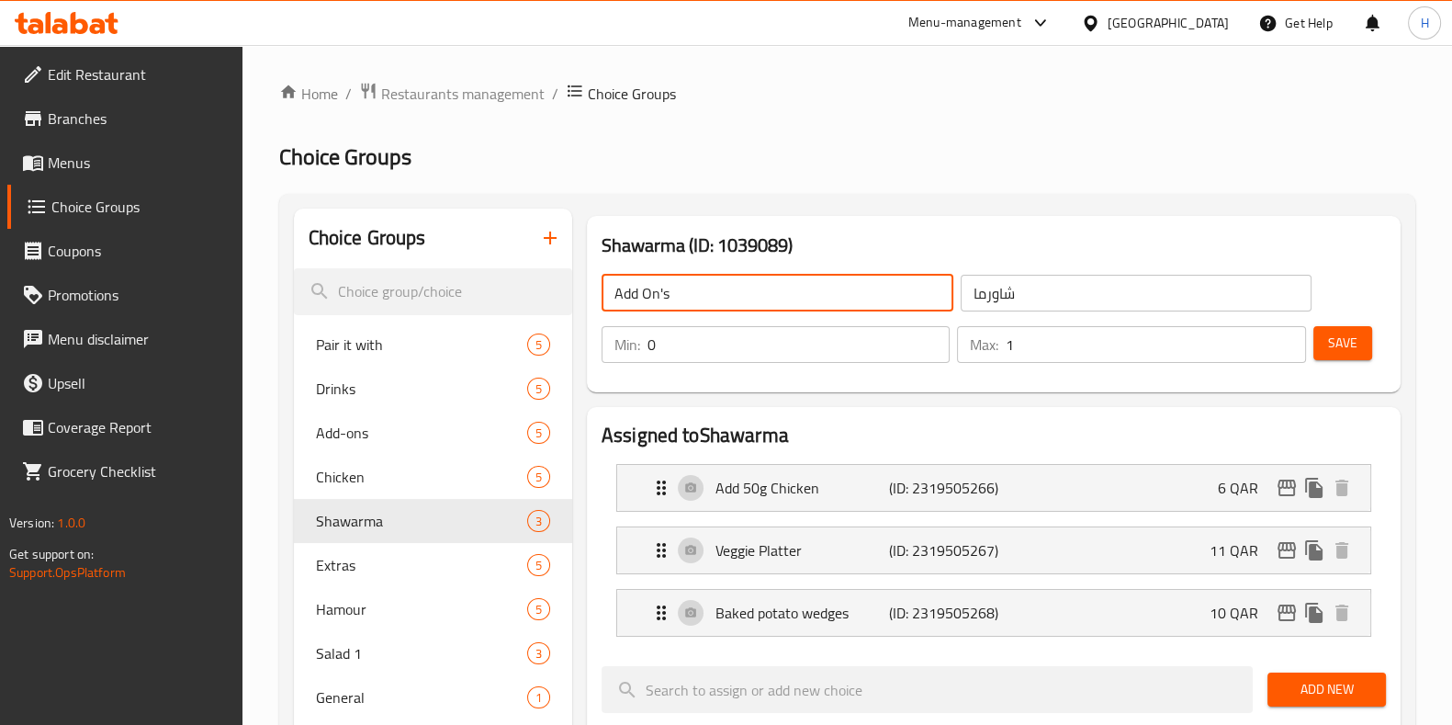
type input "Add On's"
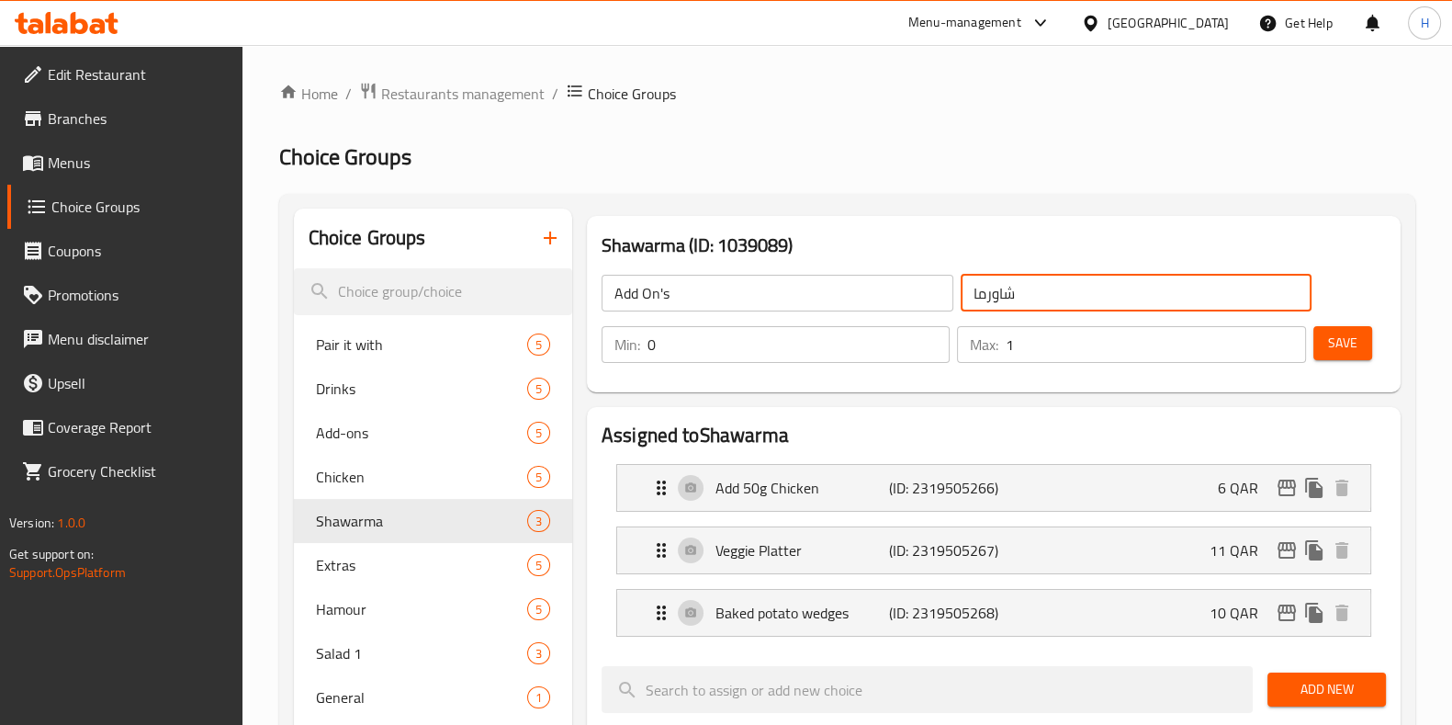
click at [978, 297] on input "شاورما" at bounding box center [1137, 293] width 352 height 37
type input "الاضافات"
click at [1331, 351] on span "Save" at bounding box center [1342, 343] width 29 height 23
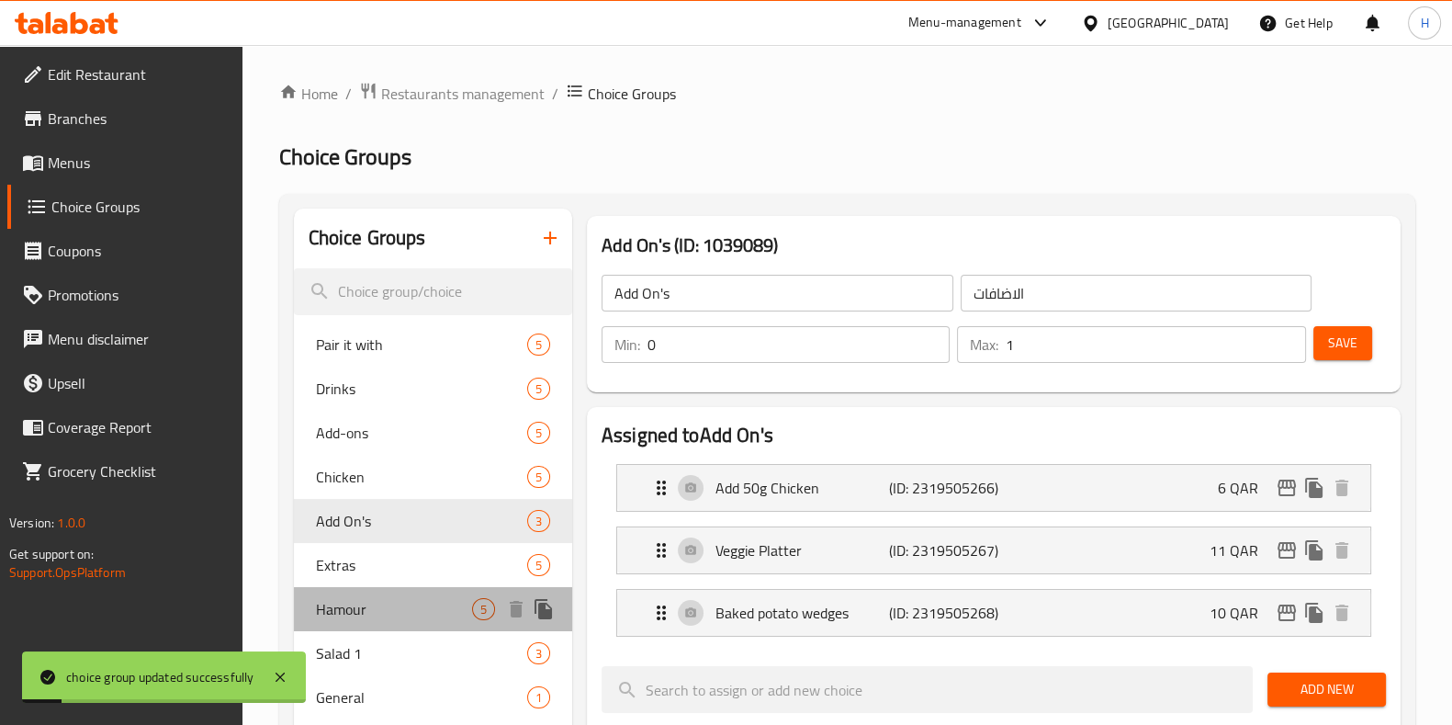
click at [333, 607] on span "Hamour" at bounding box center [394, 609] width 156 height 22
type input "Hamour"
type input "هامور"
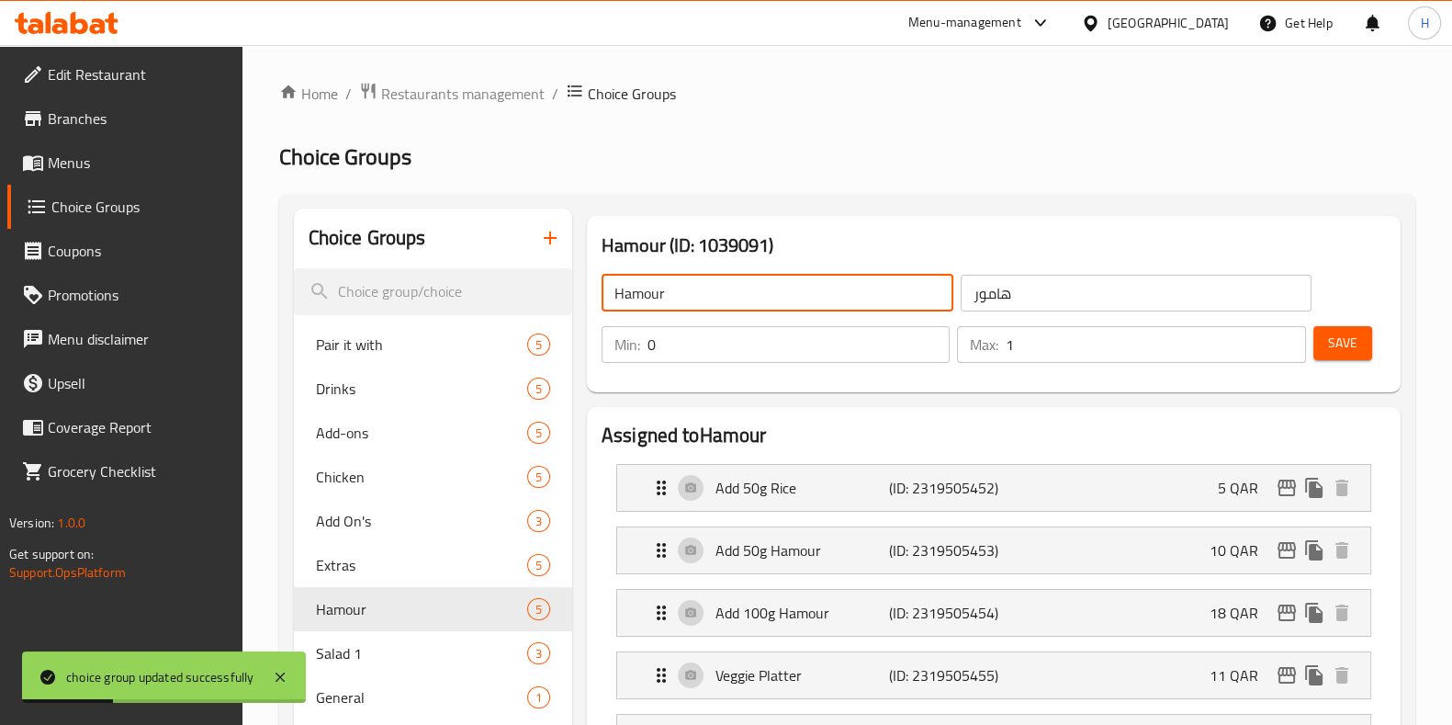
click at [676, 300] on input "Hamour" at bounding box center [778, 293] width 352 height 37
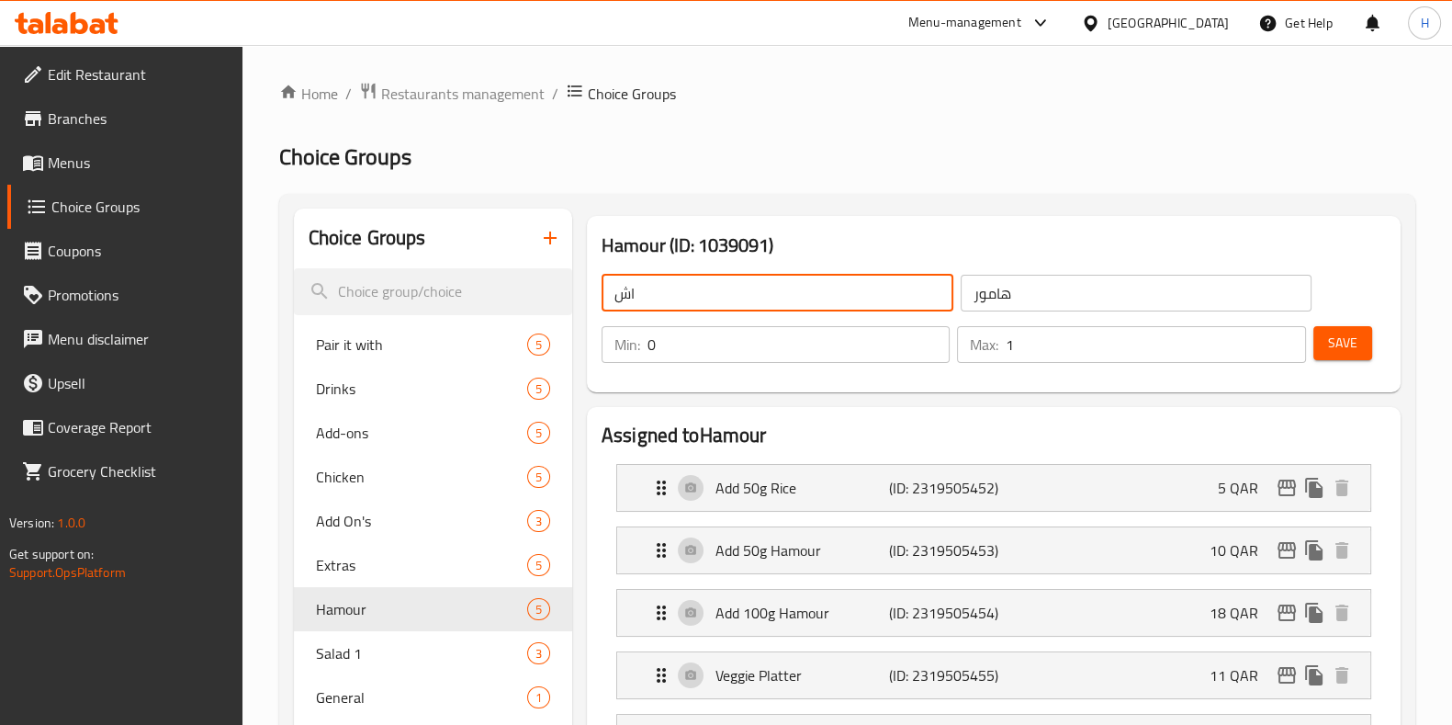
type input "ا"
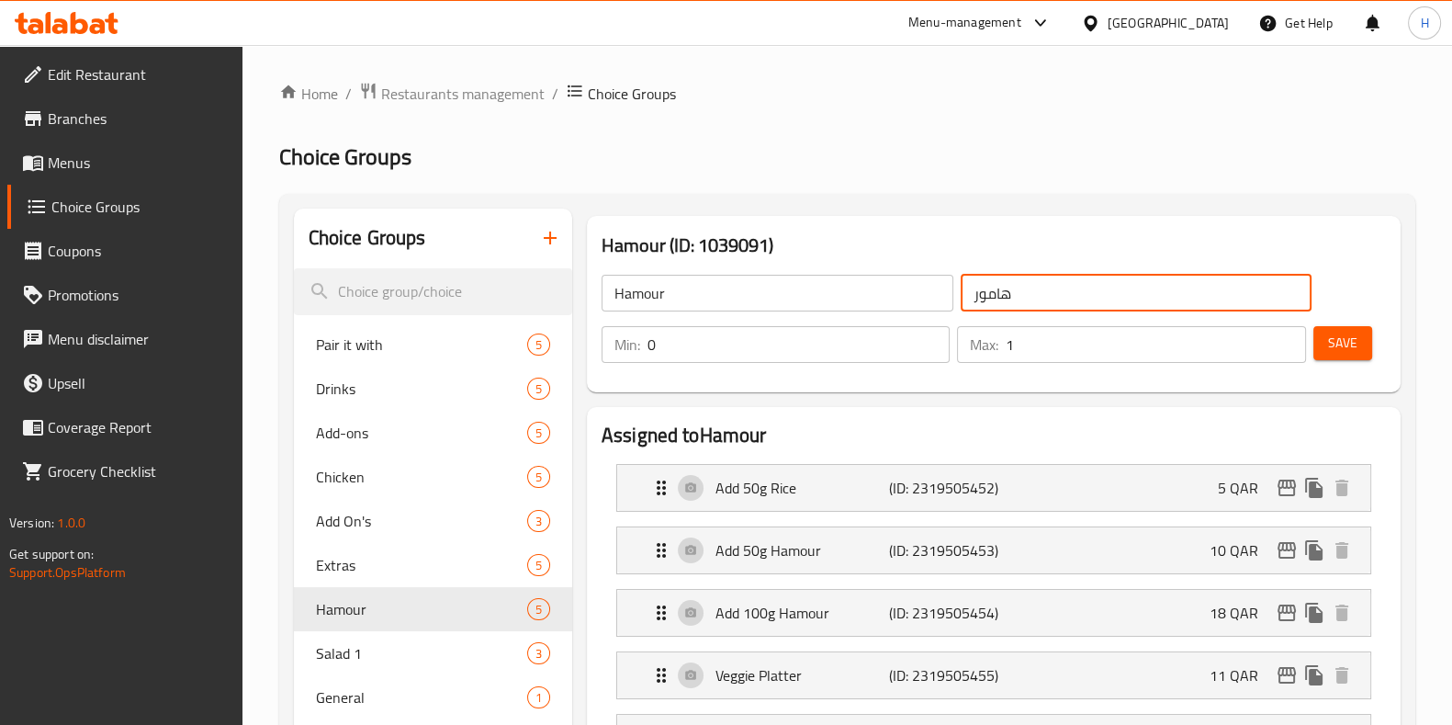
click at [1014, 301] on input "هامور" at bounding box center [1137, 293] width 352 height 37
click at [674, 285] on input "Hamour" at bounding box center [778, 293] width 352 height 37
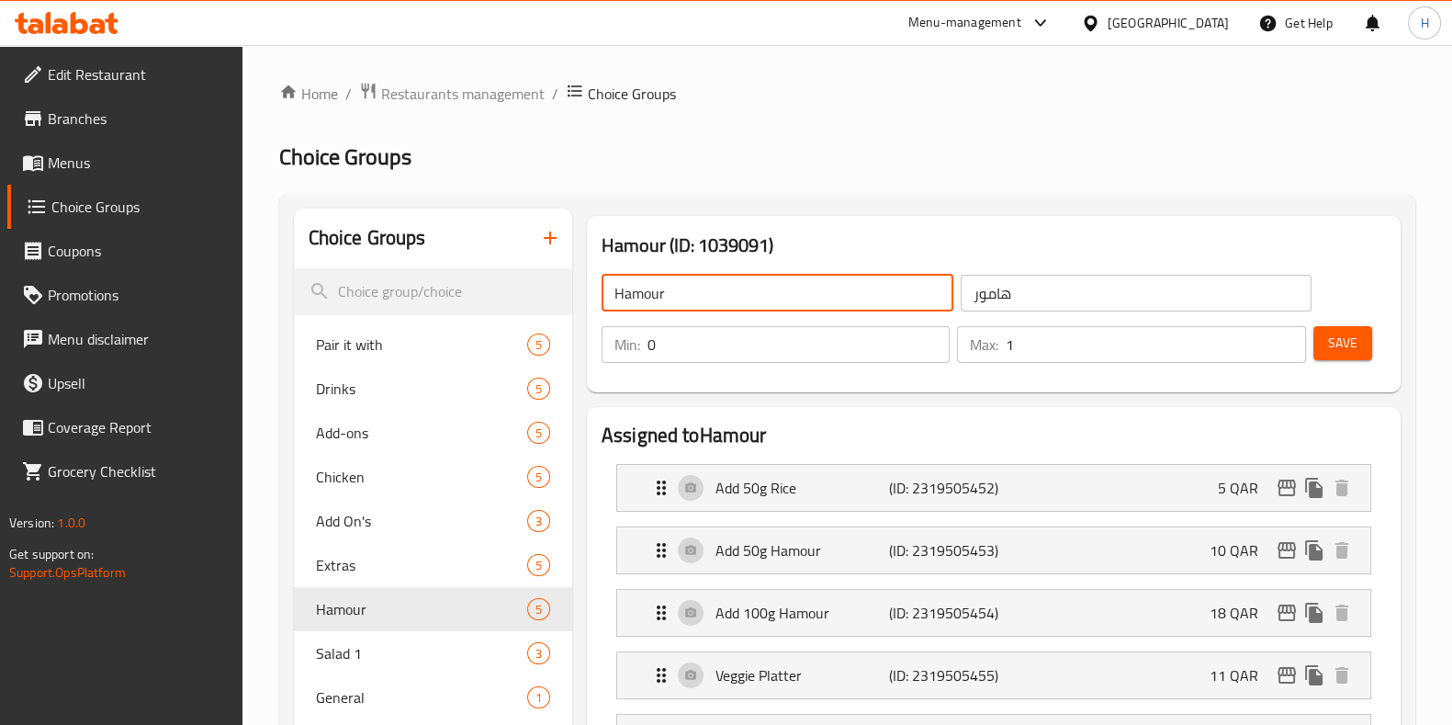
click at [674, 285] on input "Hamour" at bounding box center [778, 293] width 352 height 37
type input "Goes Well With"
click at [988, 306] on input "هامور" at bounding box center [1137, 293] width 352 height 37
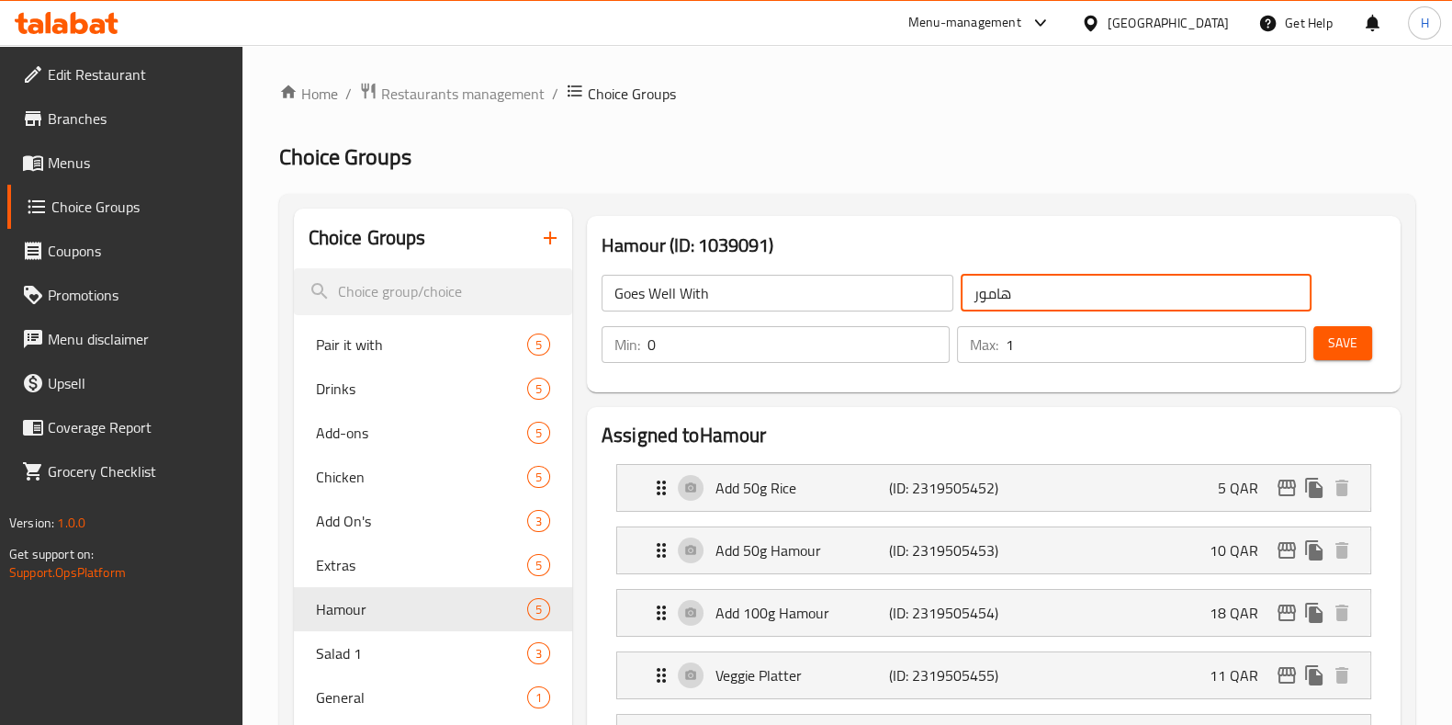
click at [988, 306] on input "هامور" at bounding box center [1137, 293] width 352 height 37
type input "الاضافات من التالي"
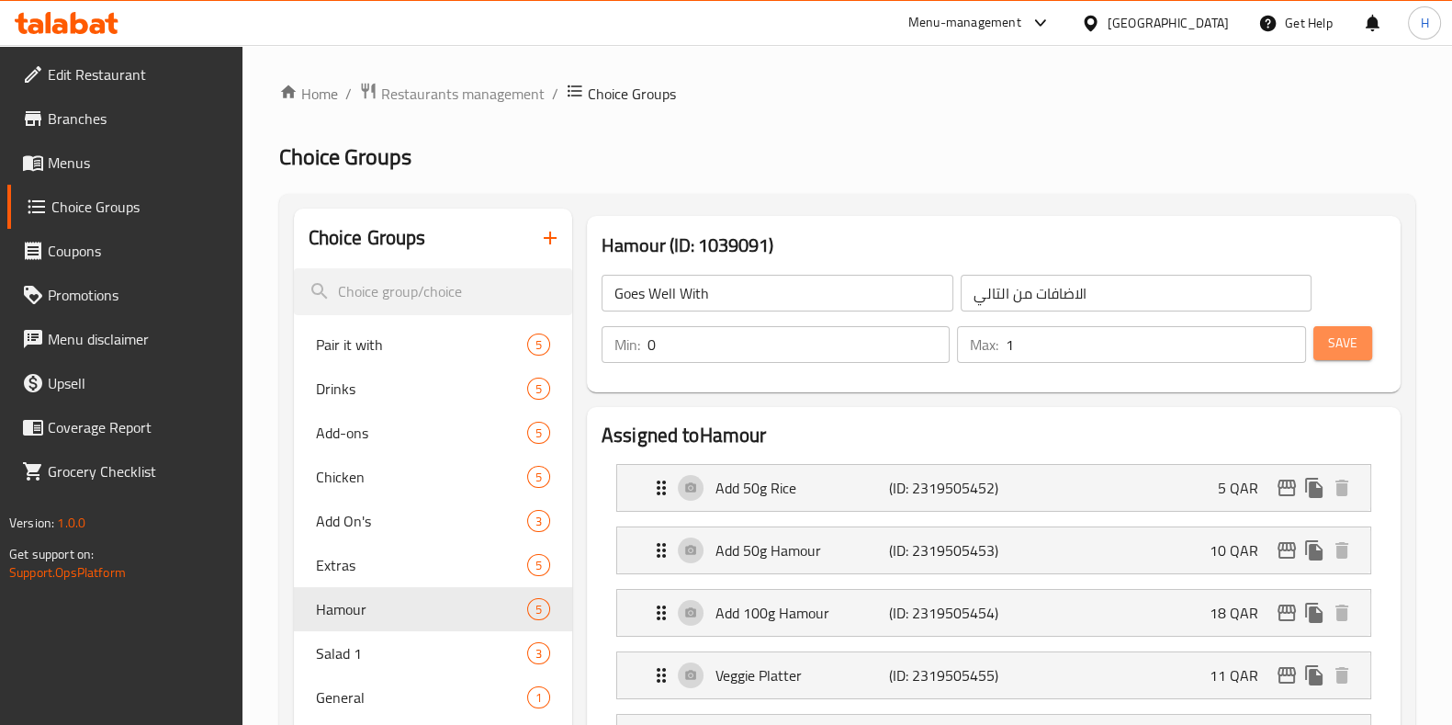
click at [1336, 336] on span "Save" at bounding box center [1342, 343] width 29 height 23
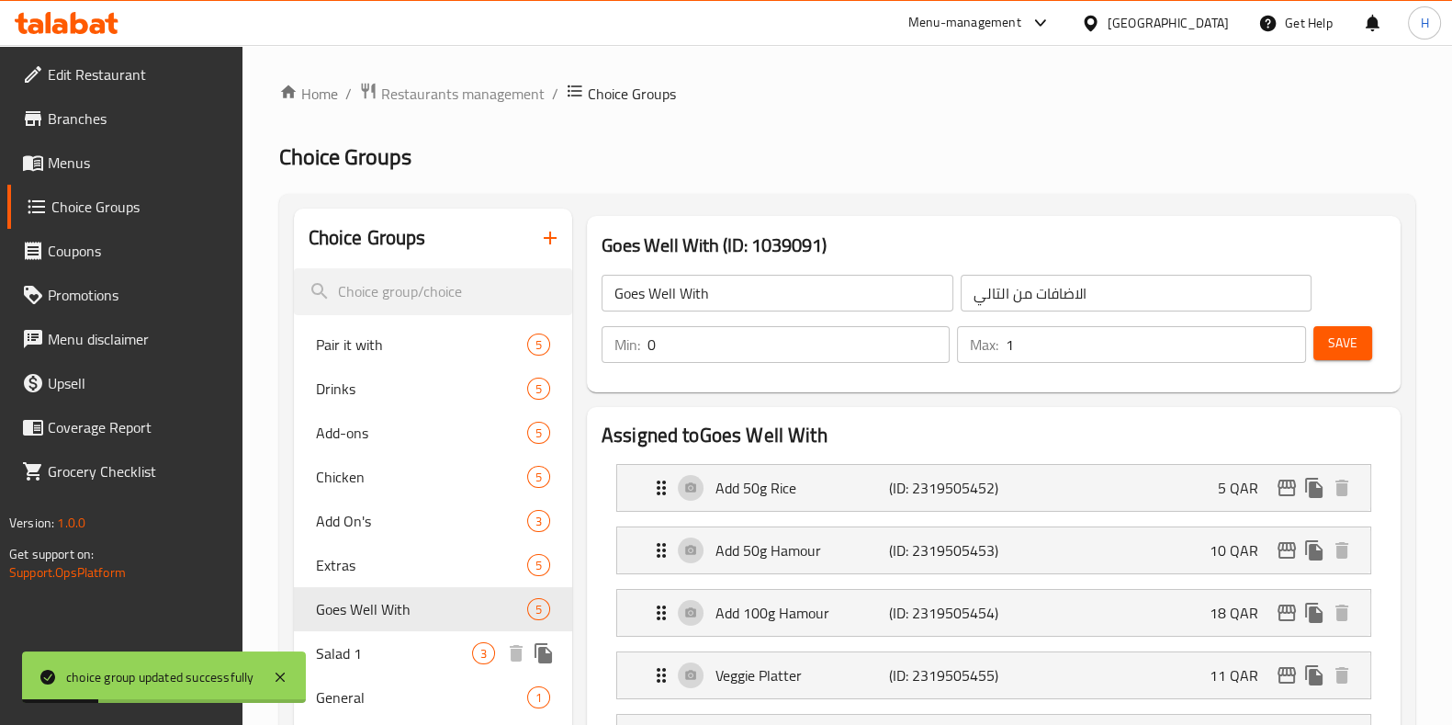
click at [351, 654] on span "Salad 1" at bounding box center [394, 653] width 156 height 22
type input "Salad 1"
type input "سلطة 1"
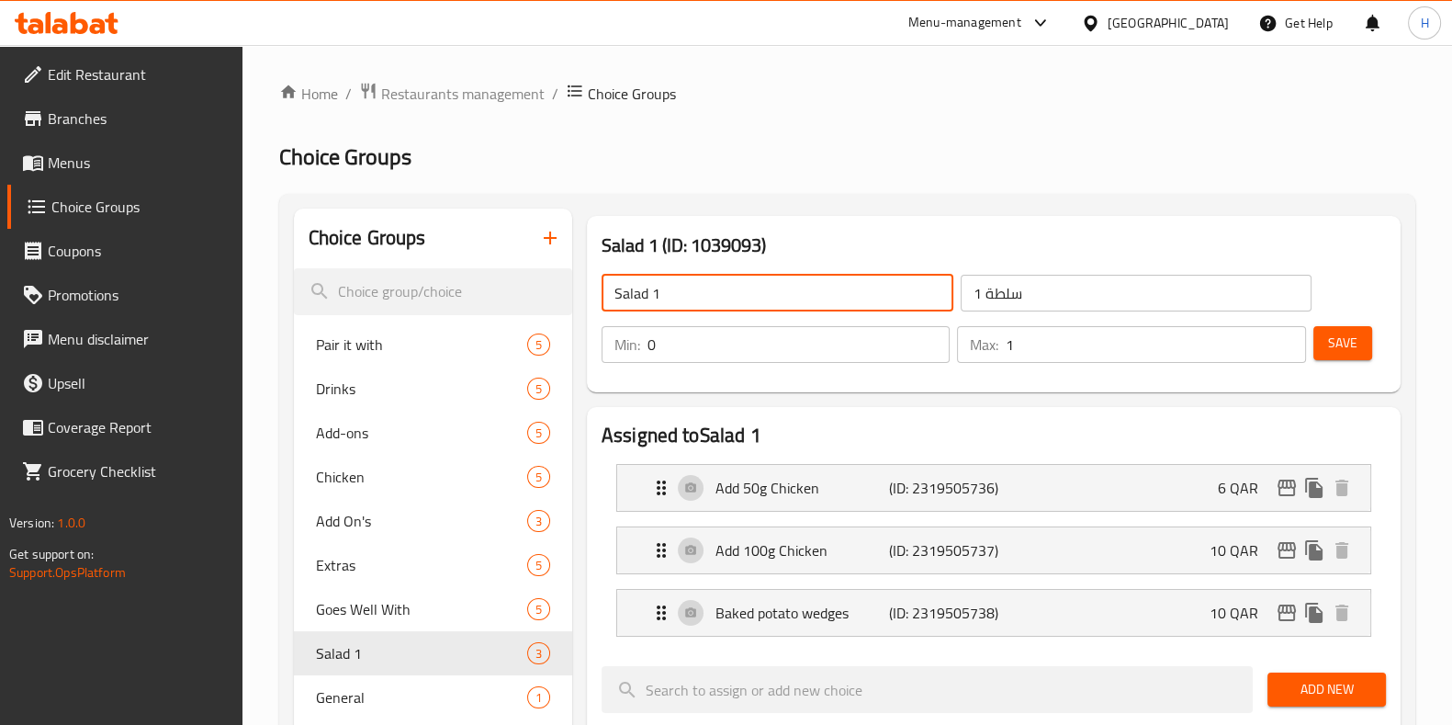
click at [683, 291] on input "Salad 1" at bounding box center [778, 293] width 352 height 37
click at [684, 291] on input "Salad 1" at bounding box center [778, 293] width 352 height 37
type input "ش"
type input "Add Extra"
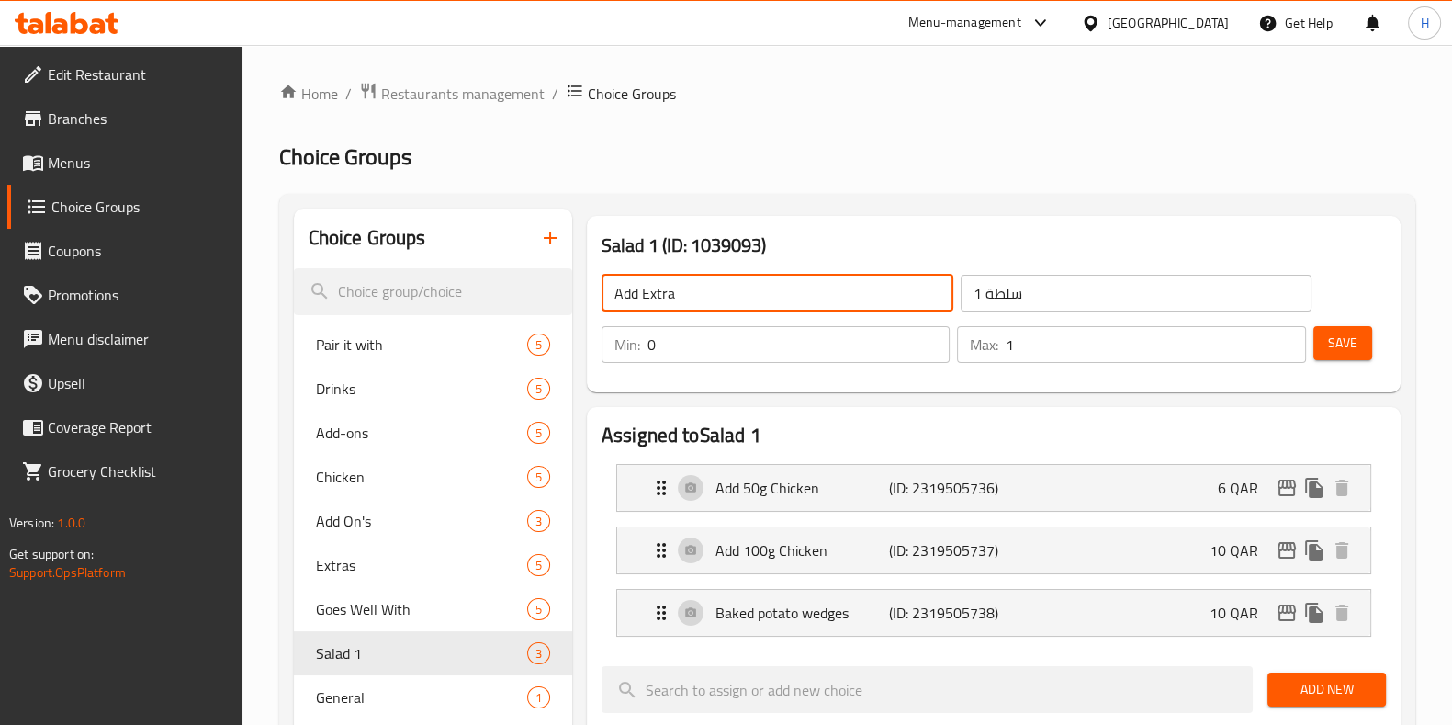
click at [997, 299] on input "سلطة 1" at bounding box center [1137, 293] width 352 height 37
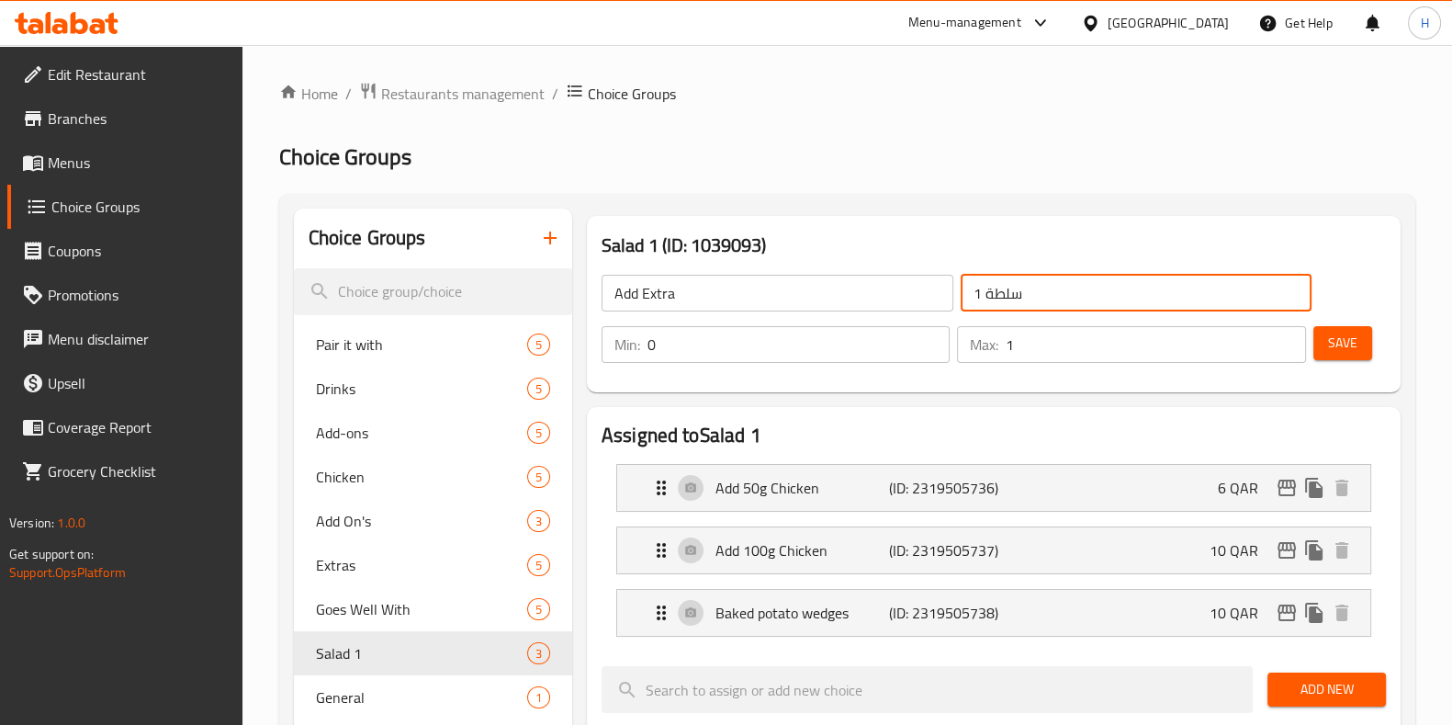
click at [997, 299] on input "سلطة 1" at bounding box center [1137, 293] width 352 height 37
type input "الاضافات"
click at [1336, 347] on span "Save" at bounding box center [1342, 343] width 29 height 23
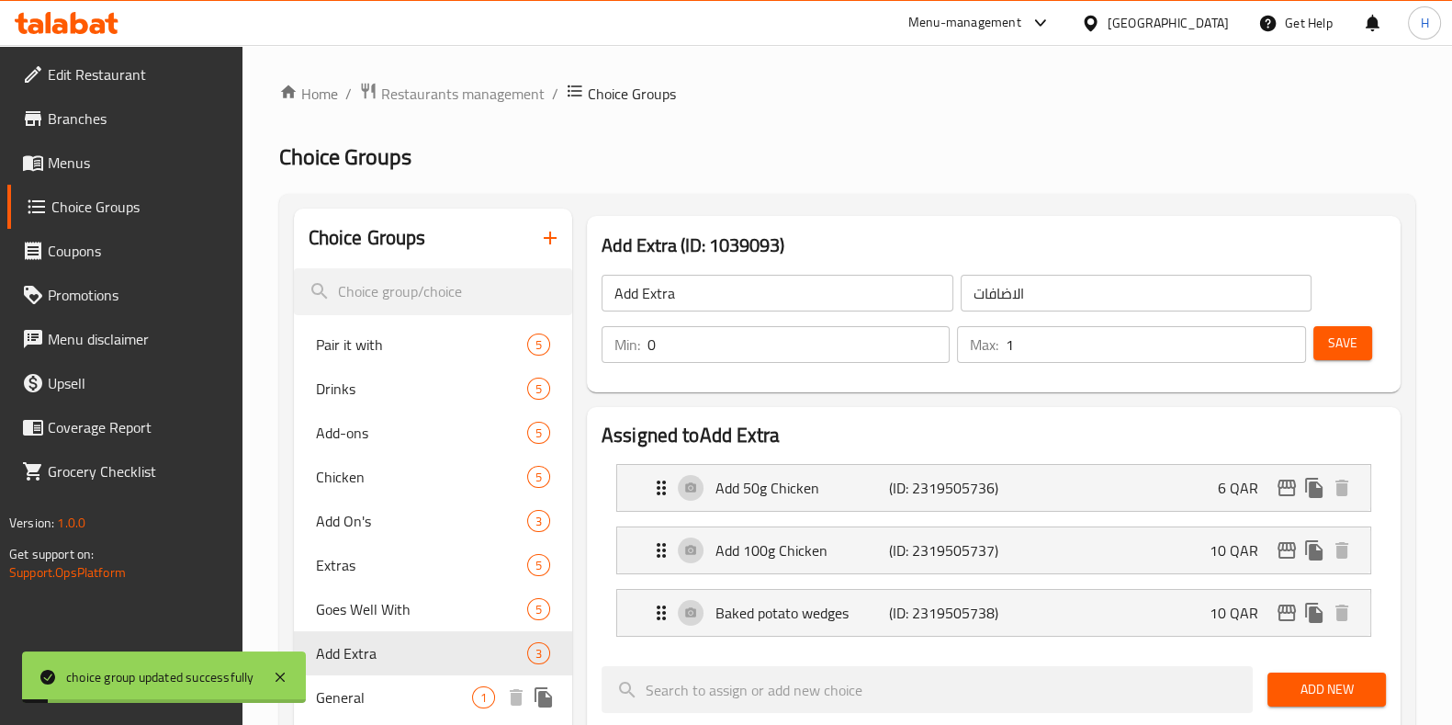
click at [395, 707] on span "General" at bounding box center [394, 697] width 156 height 22
type input "General"
type input "عام"
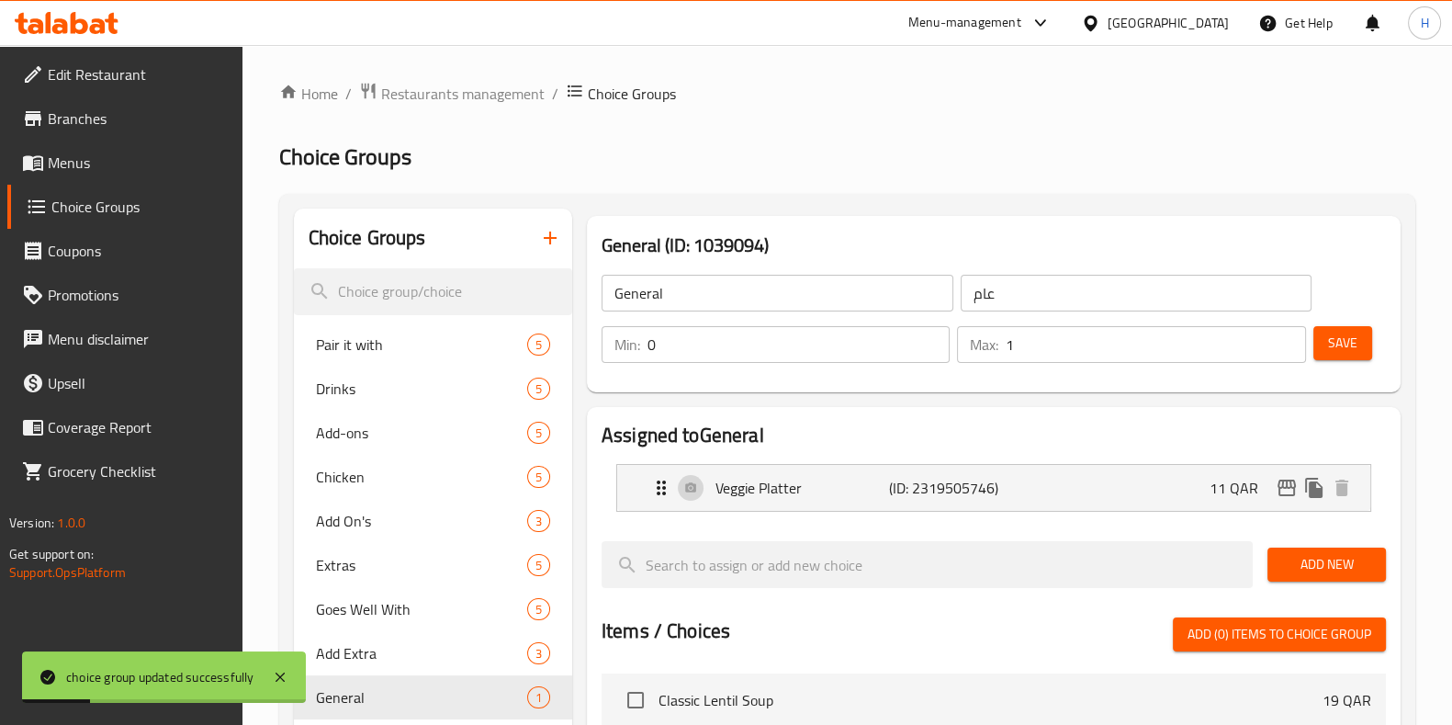
click at [684, 293] on input "General" at bounding box center [778, 293] width 352 height 37
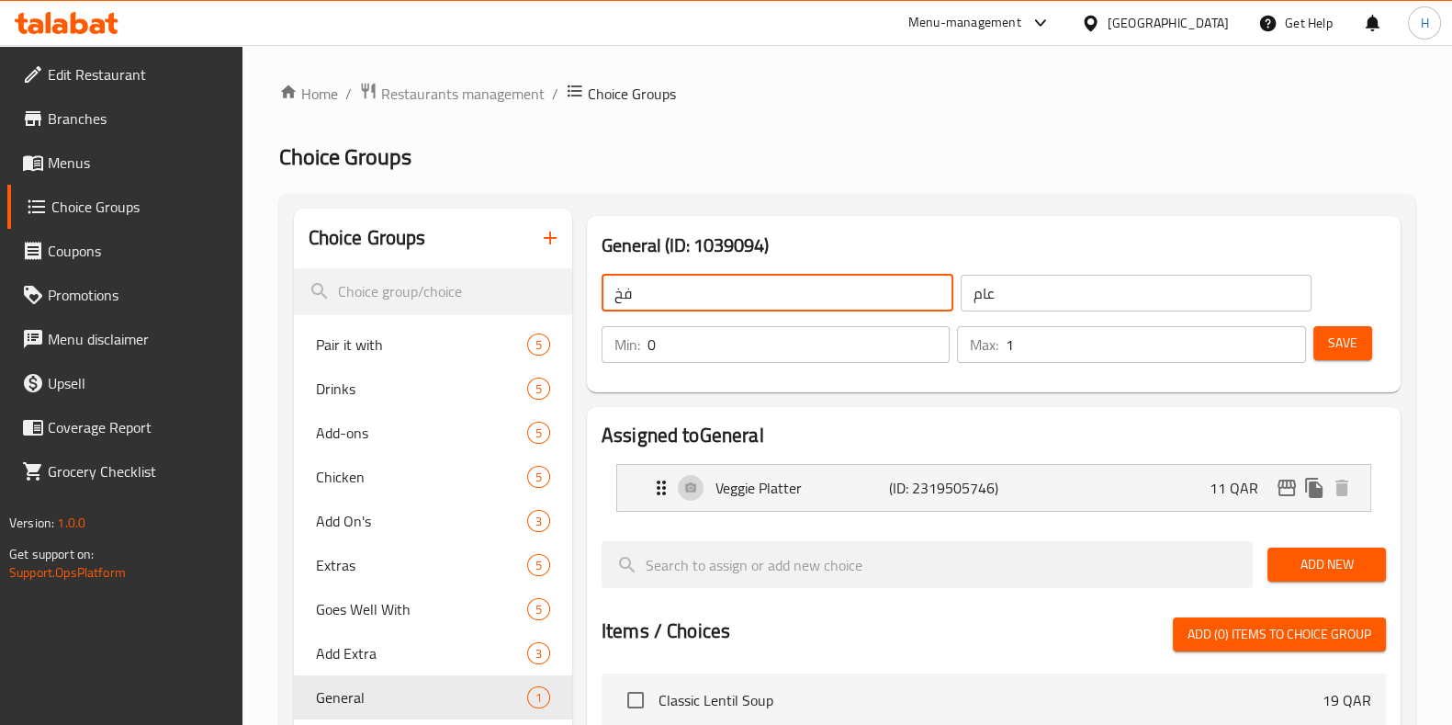
type input "ف"
type input "Top it up"
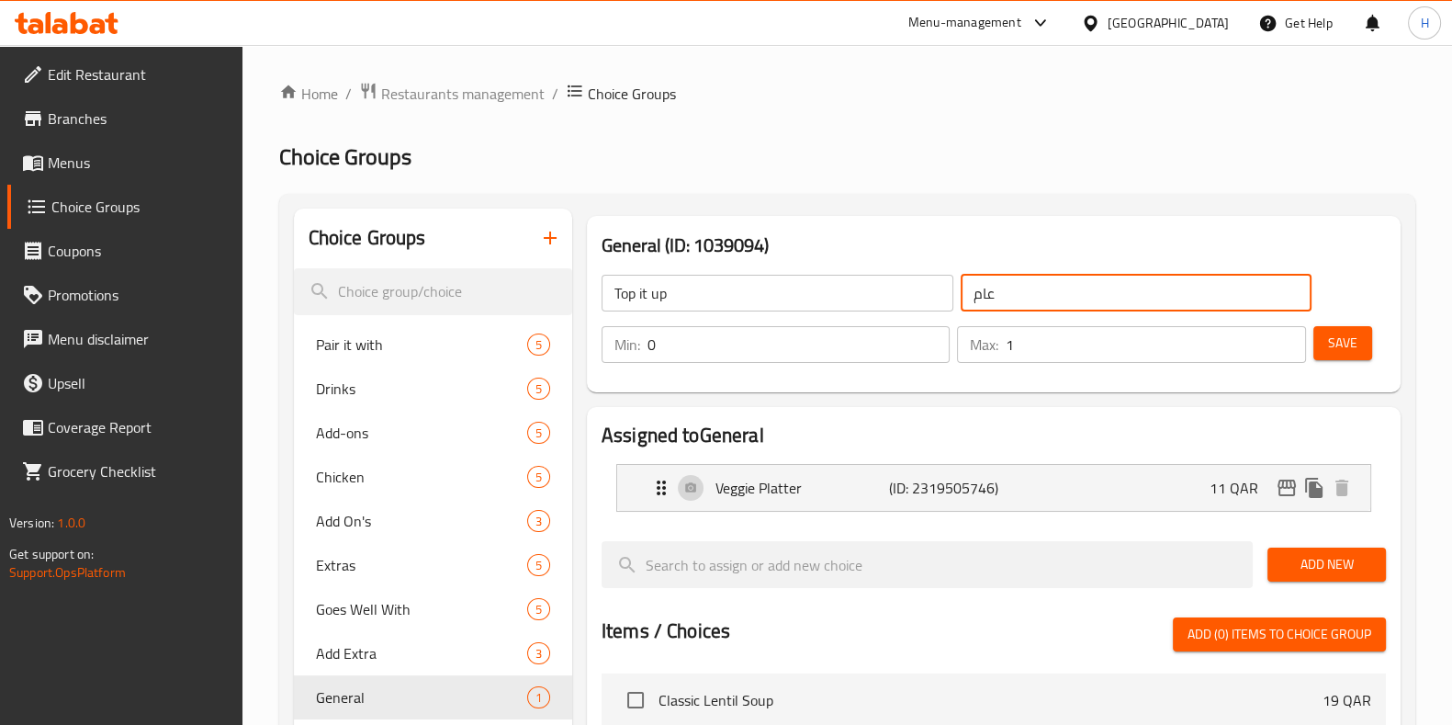
click at [996, 293] on input "عام" at bounding box center [1137, 293] width 352 height 37
type input "q"
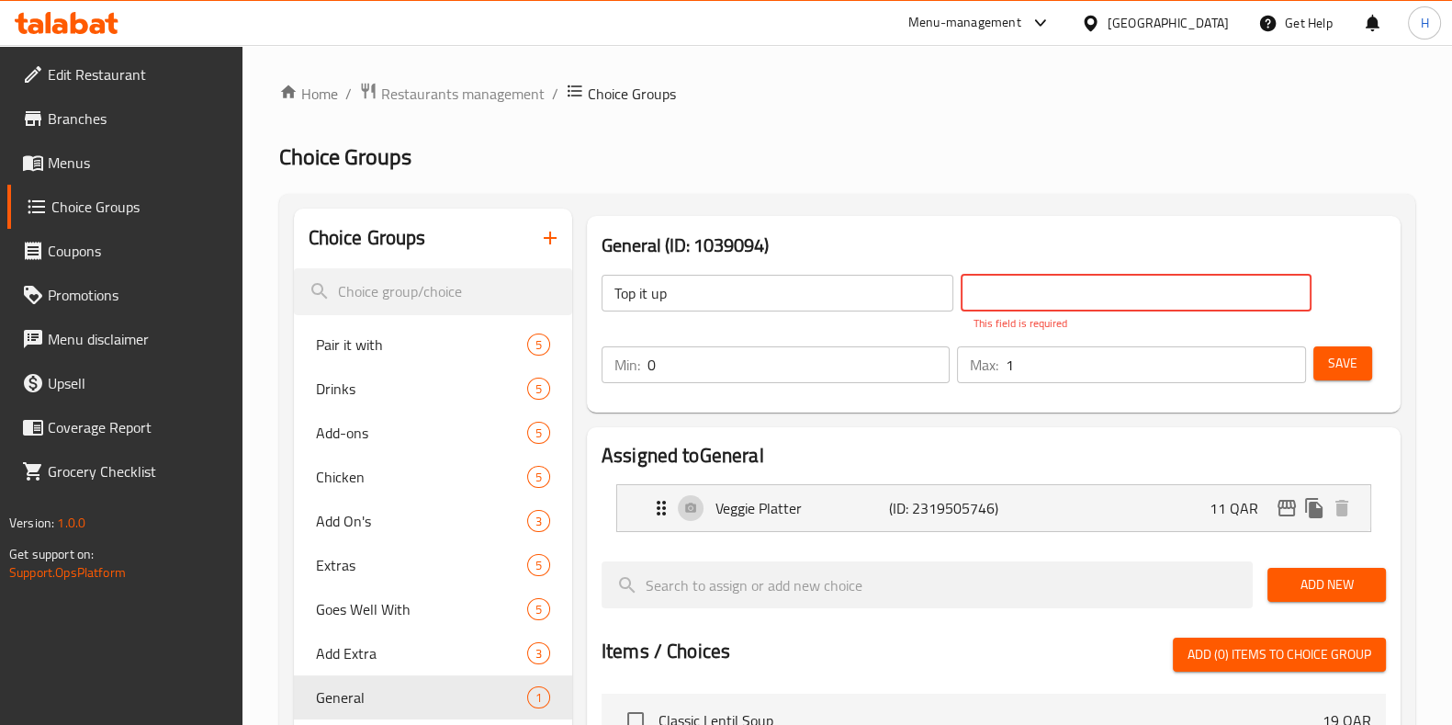
click at [996, 293] on input "text" at bounding box center [1137, 293] width 352 height 37
type input "h"
click at [996, 293] on input "text" at bounding box center [1137, 293] width 352 height 37
type input "h"
type input "اضف من التالي"
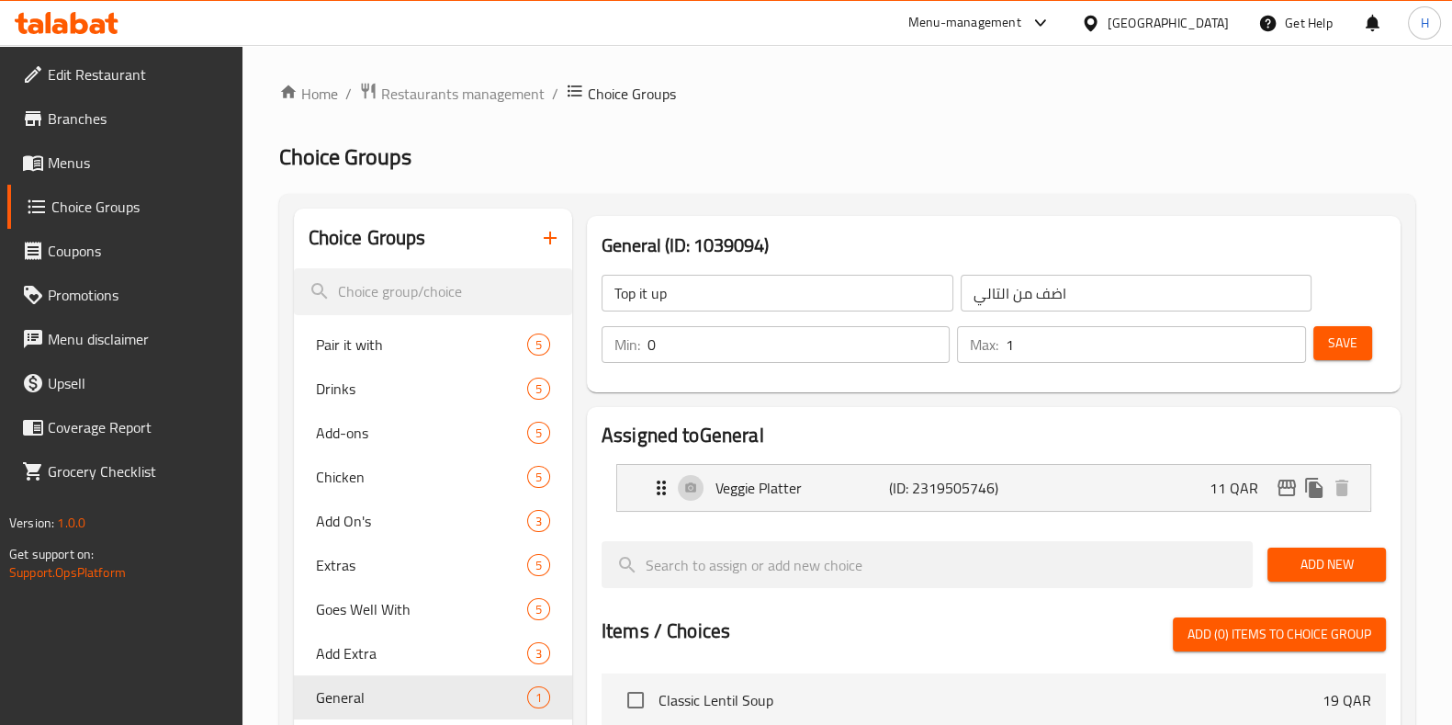
click at [1338, 373] on div "Min: 0 ​ Max: 1 ​ Save" at bounding box center [990, 344] width 799 height 59
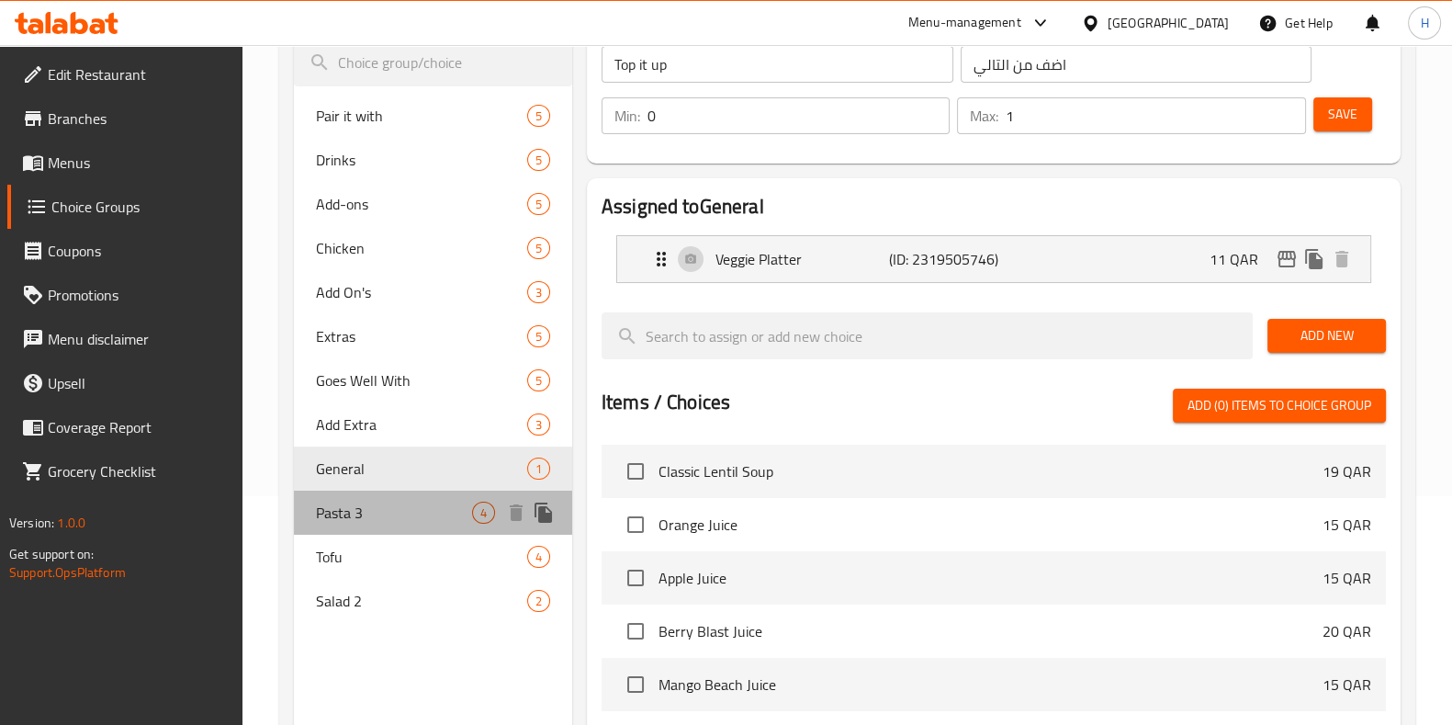
click at [395, 505] on span "Pasta 3" at bounding box center [394, 513] width 156 height 22
type input "Pasta 3"
type input "المعكرونة 3"
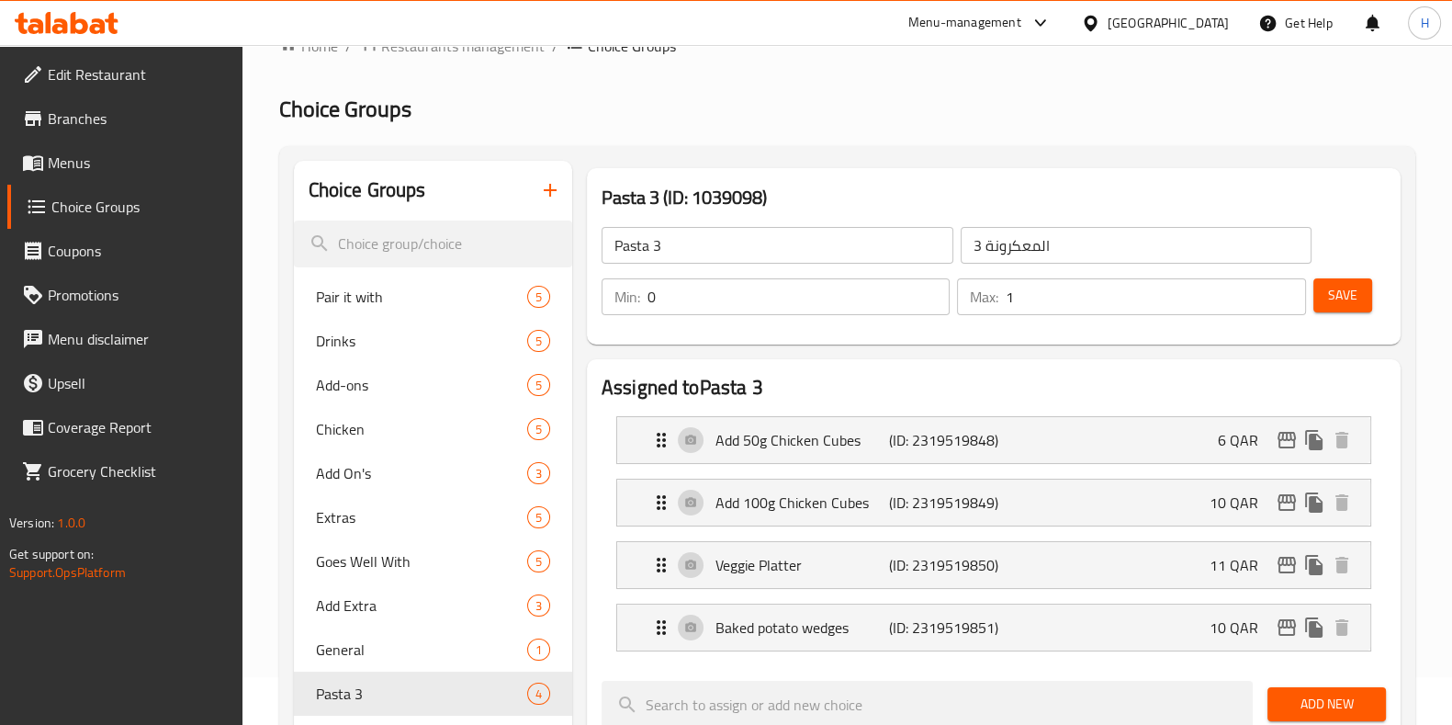
scroll to position [0, 0]
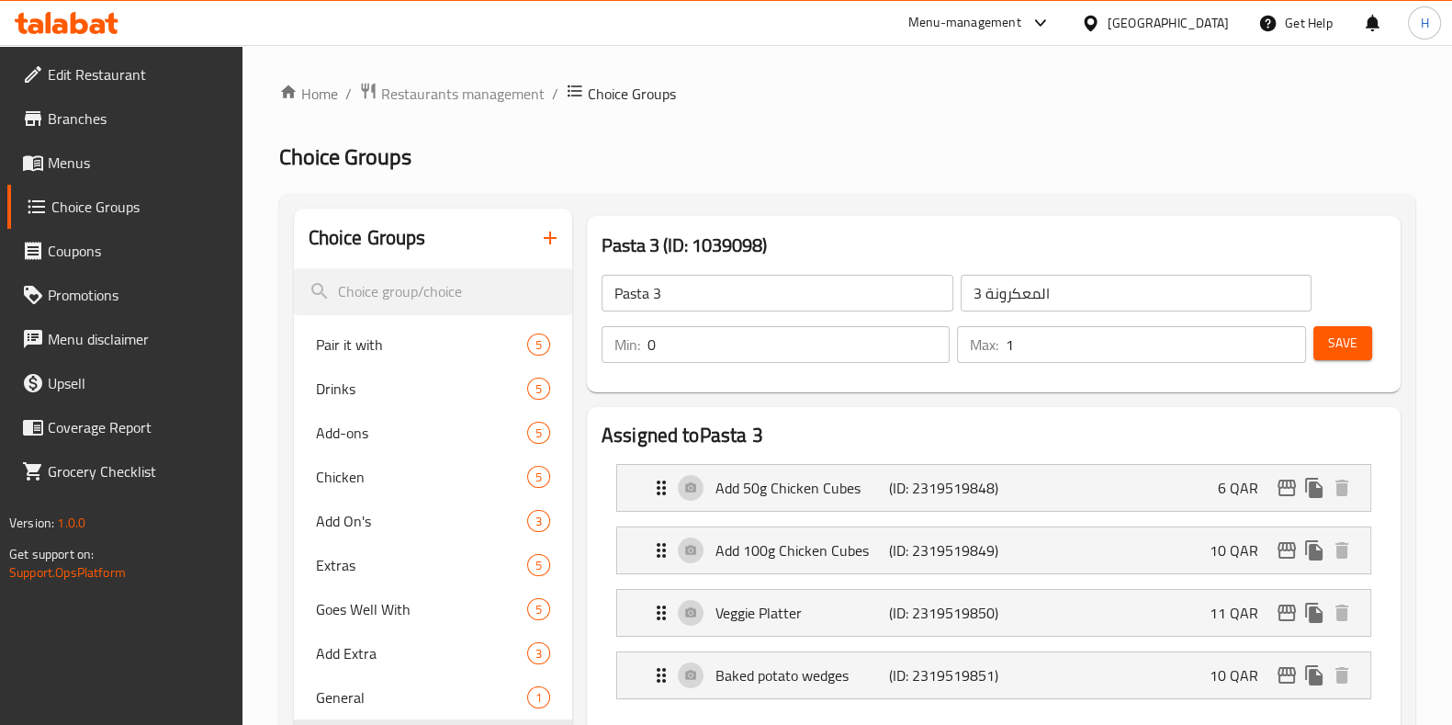
click at [679, 277] on input "Pasta 3" at bounding box center [778, 293] width 352 height 37
click at [678, 277] on input "Pasta 3" at bounding box center [778, 293] width 352 height 37
type input "Pasta Add ons"
drag, startPoint x: 987, startPoint y: 287, endPoint x: 975, endPoint y: 295, distance: 14.8
click at [975, 295] on input "المعكرونة 3" at bounding box center [1137, 293] width 352 height 37
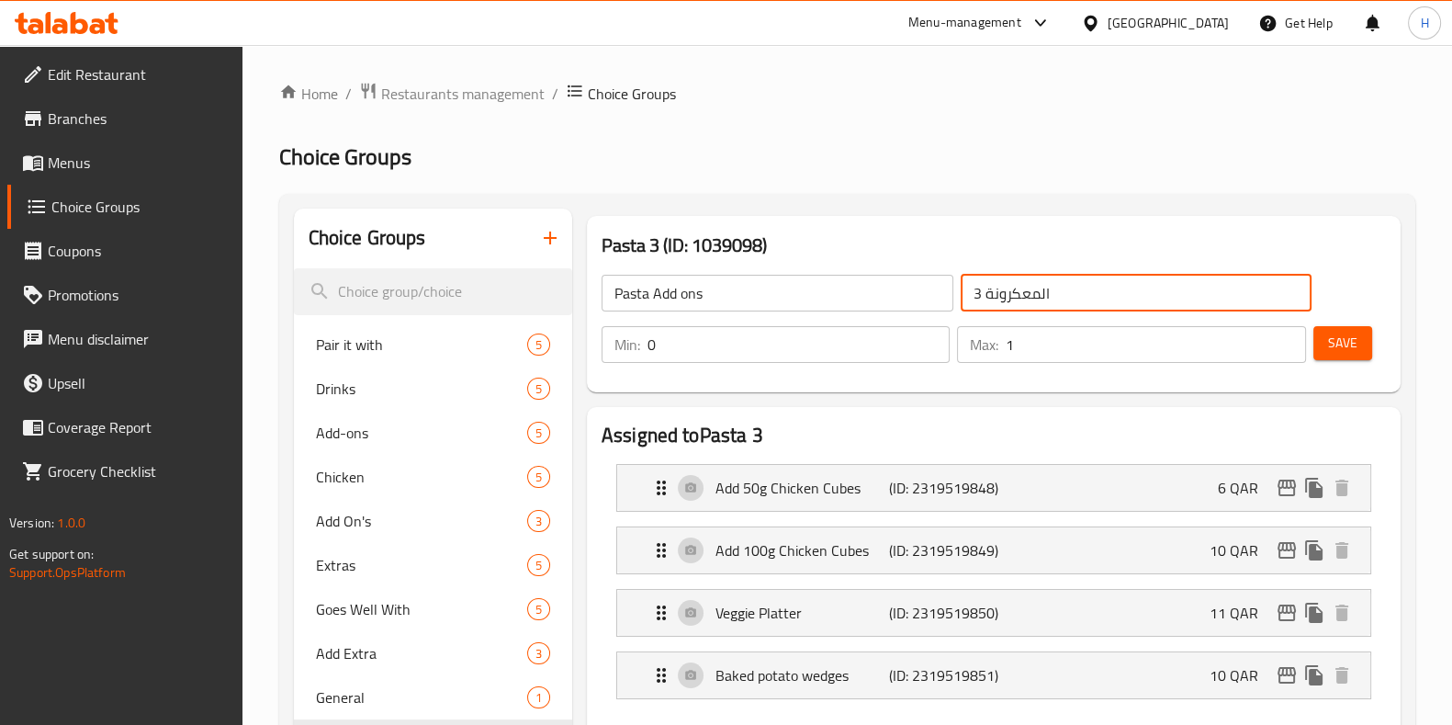
click at [974, 293] on input "المعكرونة 3" at bounding box center [1137, 293] width 352 height 37
type input "المعكرونة الاضافات"
click at [1362, 344] on button "Save" at bounding box center [1342, 343] width 59 height 34
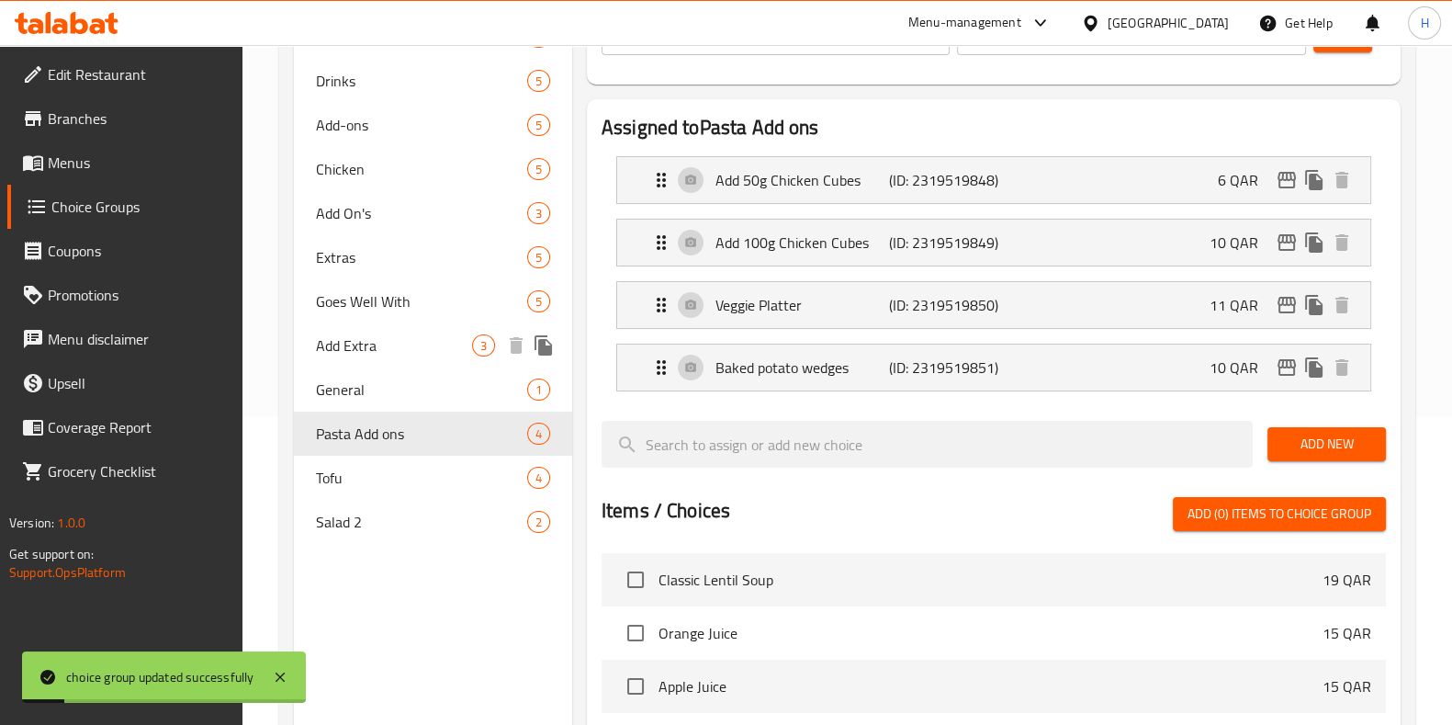
scroll to position [458, 0]
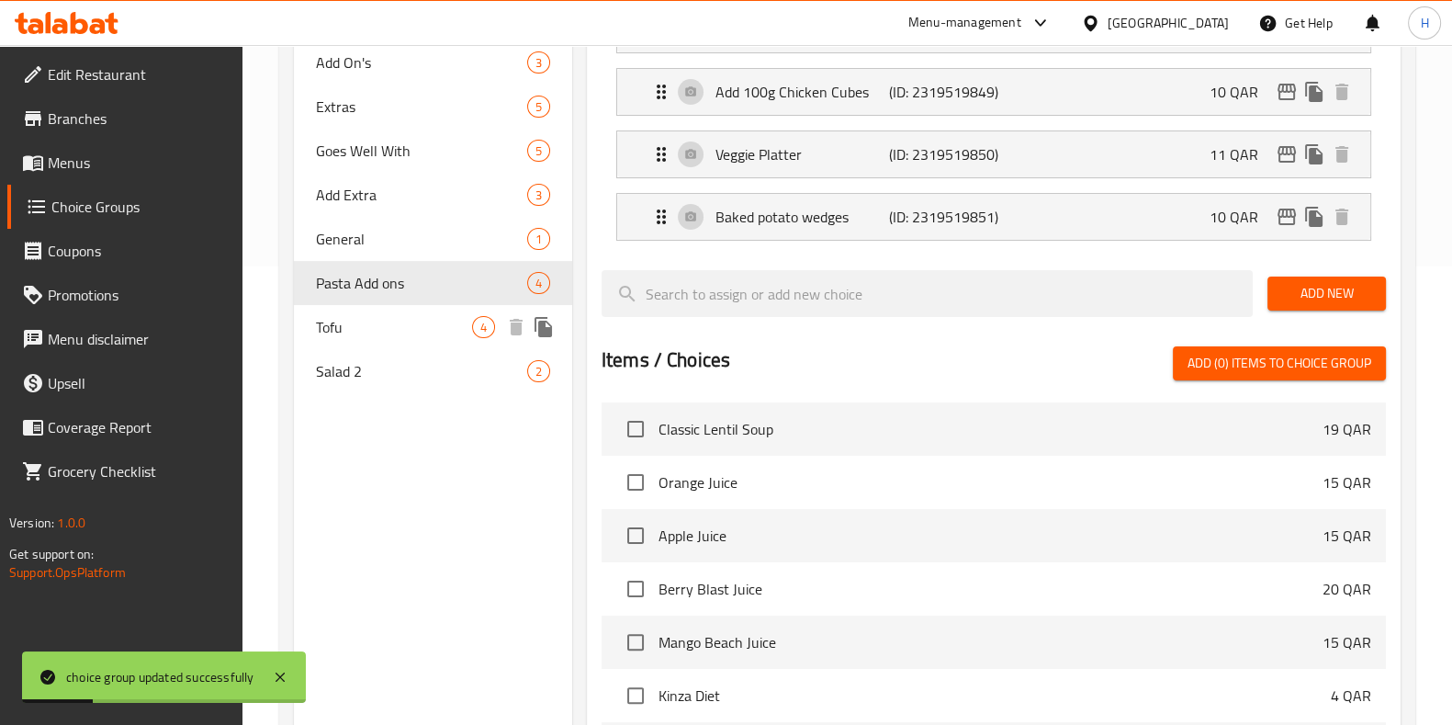
click at [361, 327] on span "Tofu" at bounding box center [394, 327] width 156 height 22
type input "Tofu"
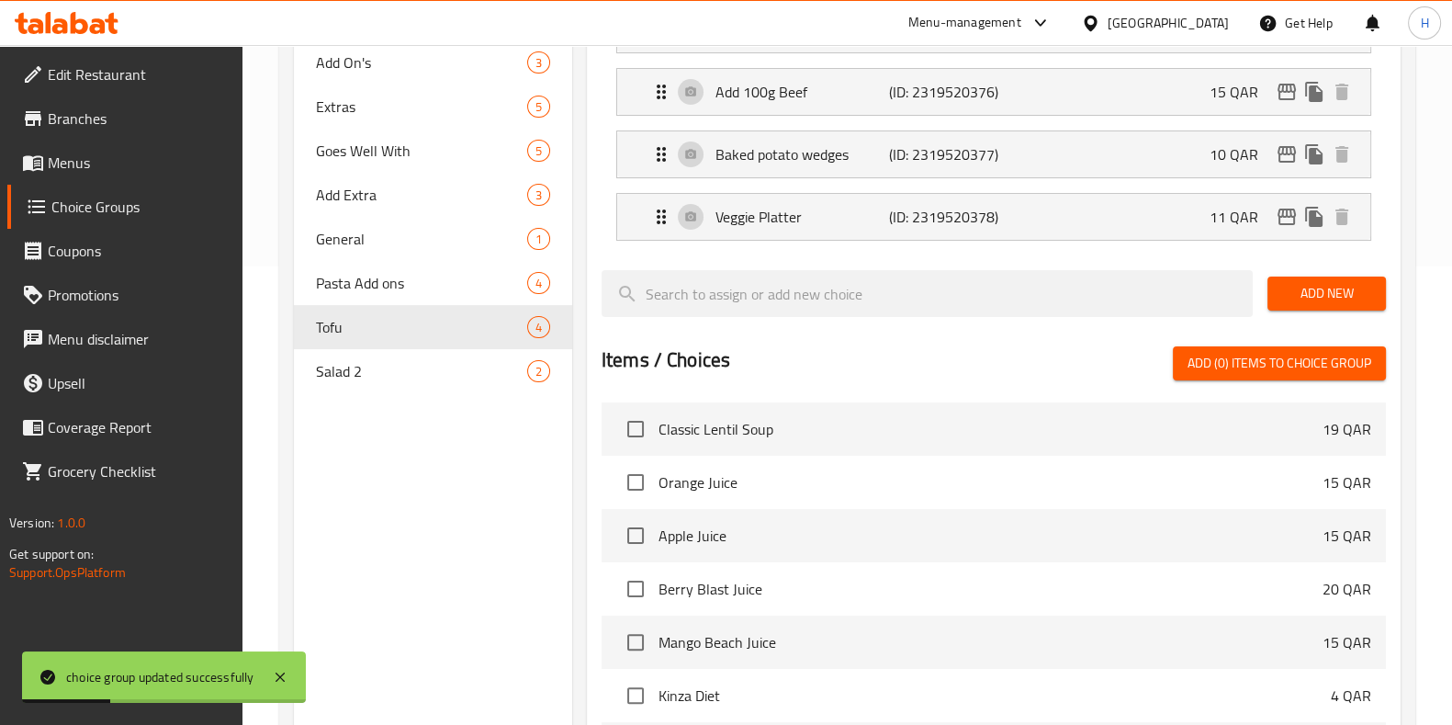
scroll to position [0, 0]
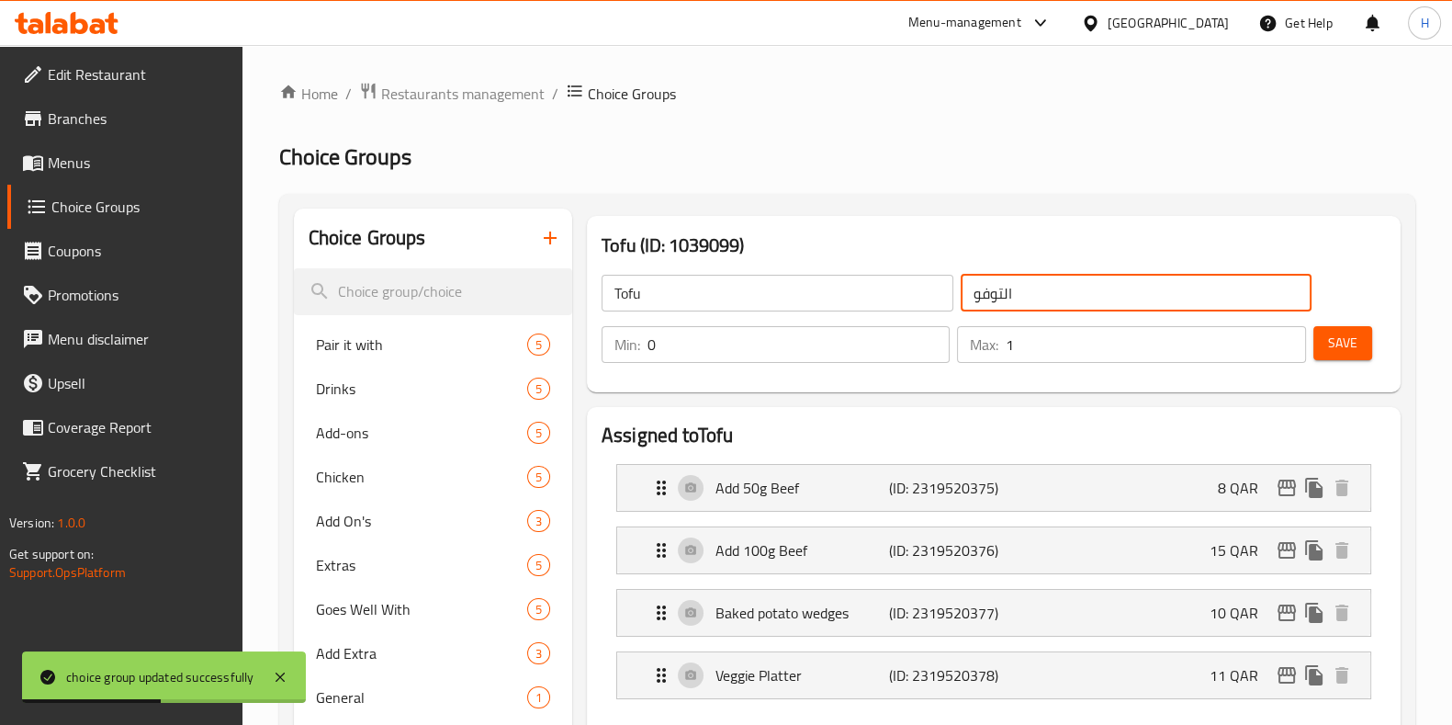
click at [971, 291] on input "التوفو" at bounding box center [1137, 293] width 352 height 37
click at [1025, 298] on input "التوفو" at bounding box center [1137, 293] width 352 height 37
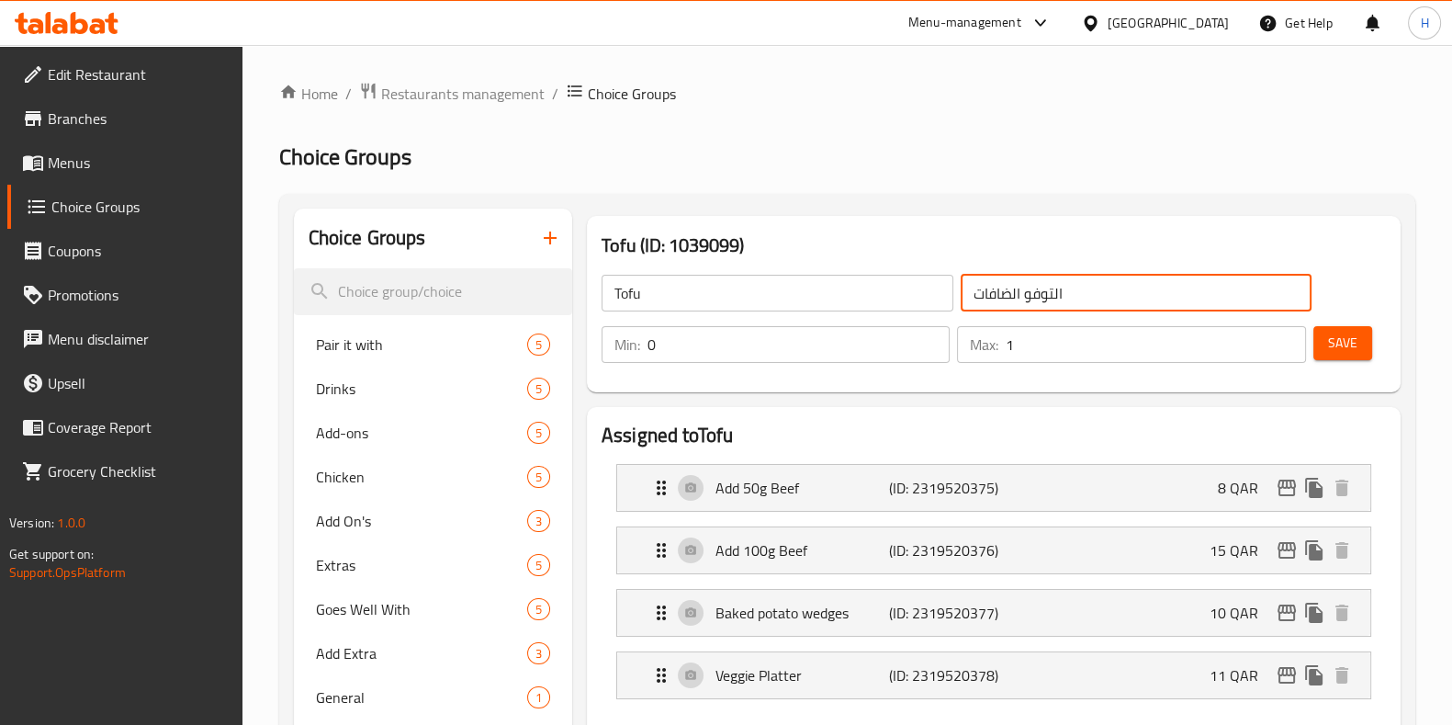
type input "التوفو الضافات"
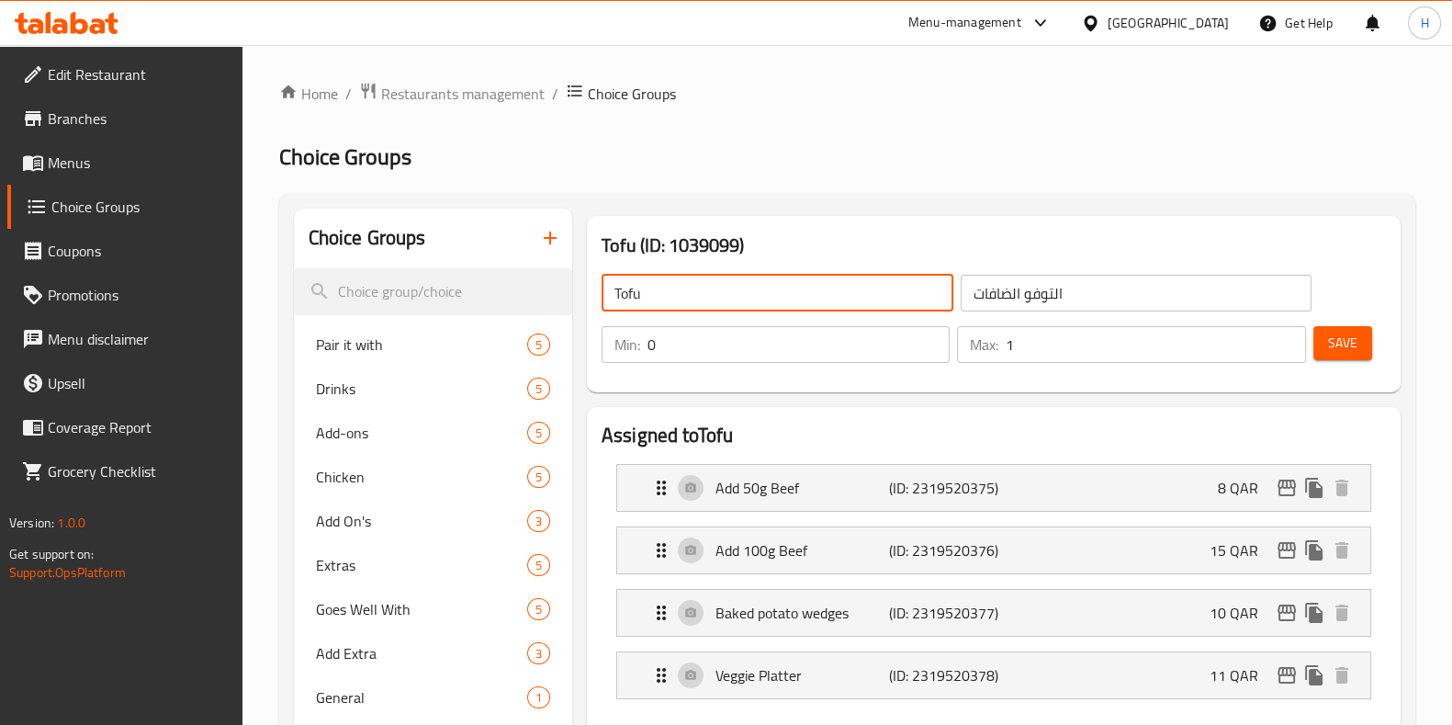
click at [653, 291] on input "Tofu" at bounding box center [778, 293] width 352 height 37
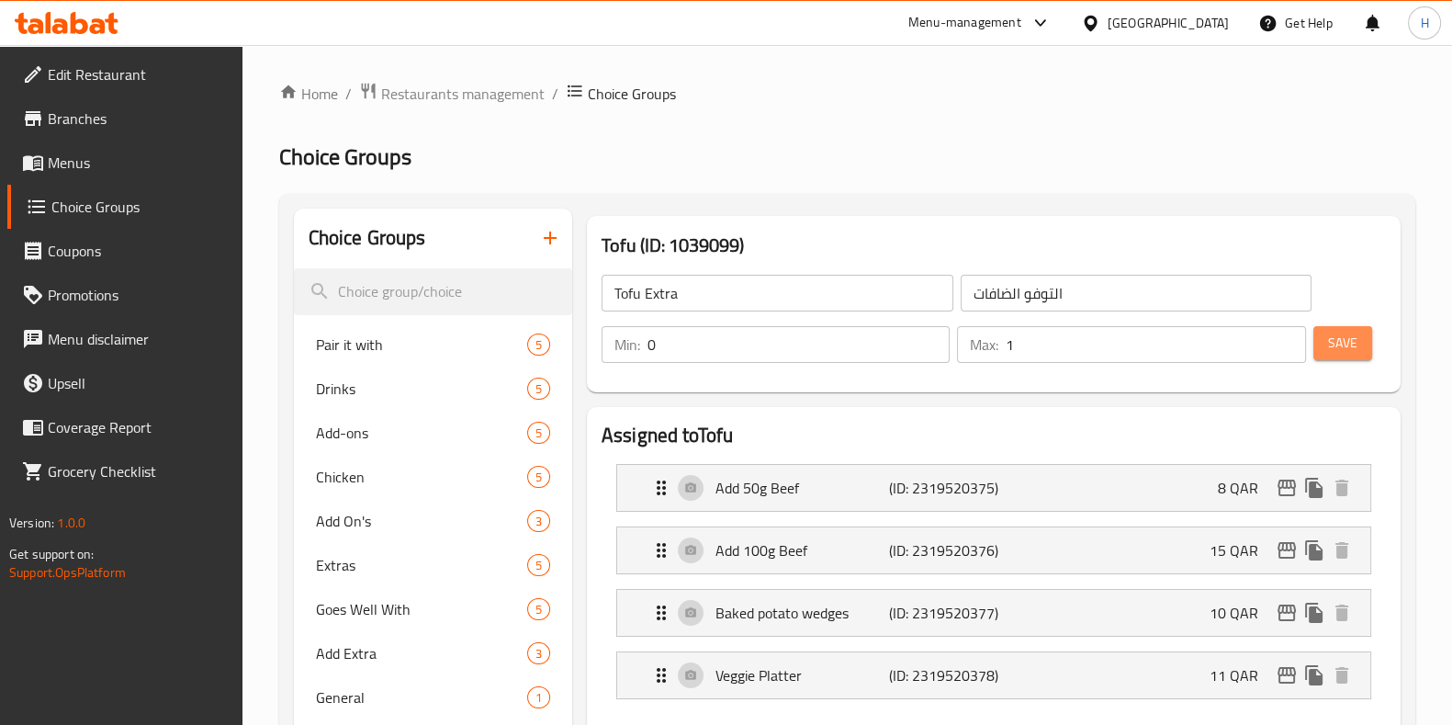
click at [1350, 333] on span "Save" at bounding box center [1342, 343] width 29 height 23
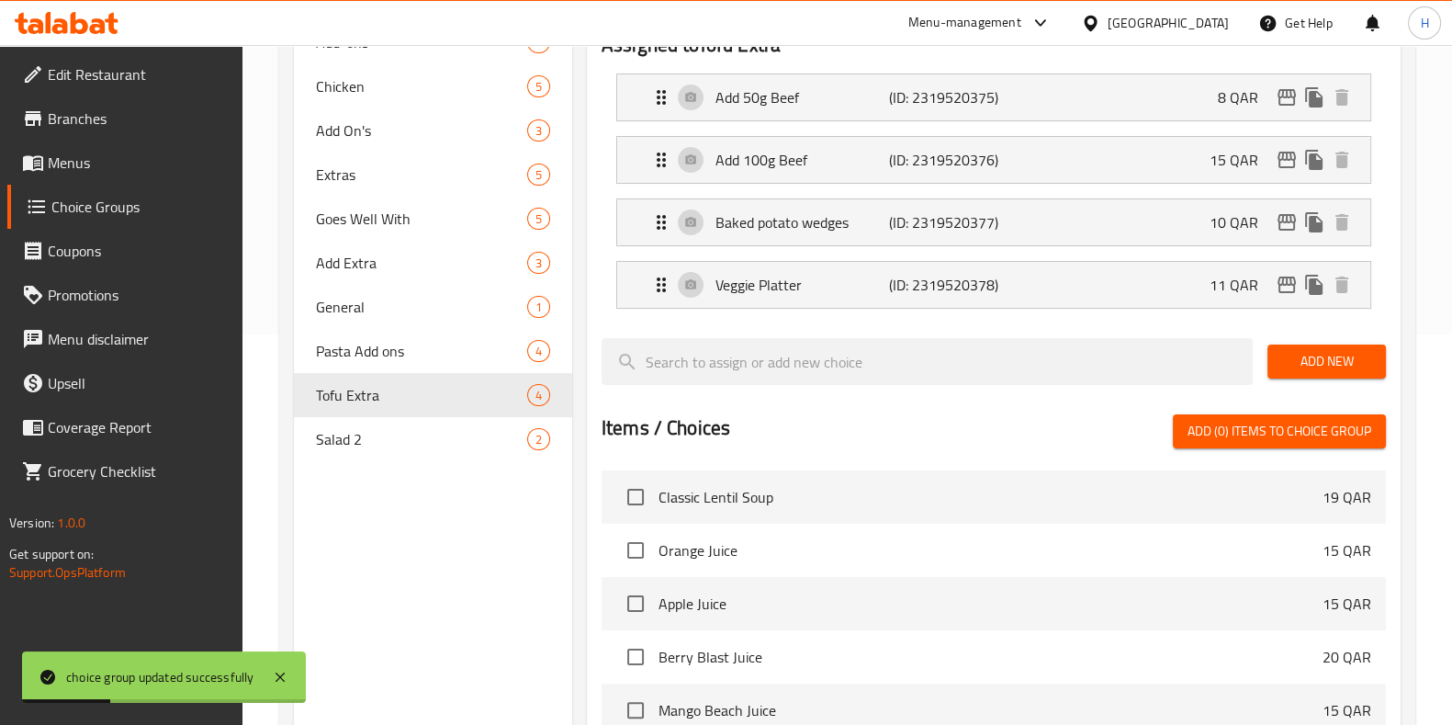
scroll to position [689, 0]
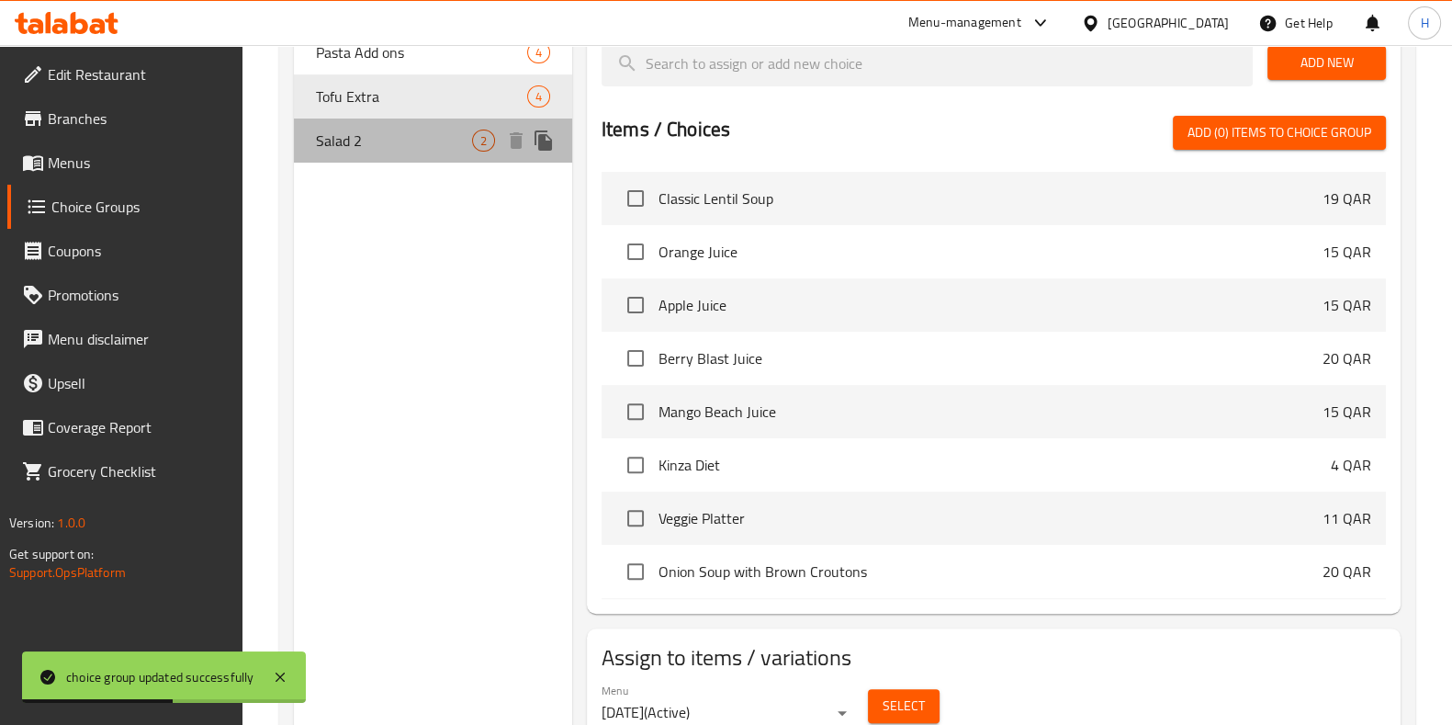
click at [433, 145] on span "Salad 2" at bounding box center [394, 141] width 156 height 22
type input "Salad 2"
type input "سلطة 2"
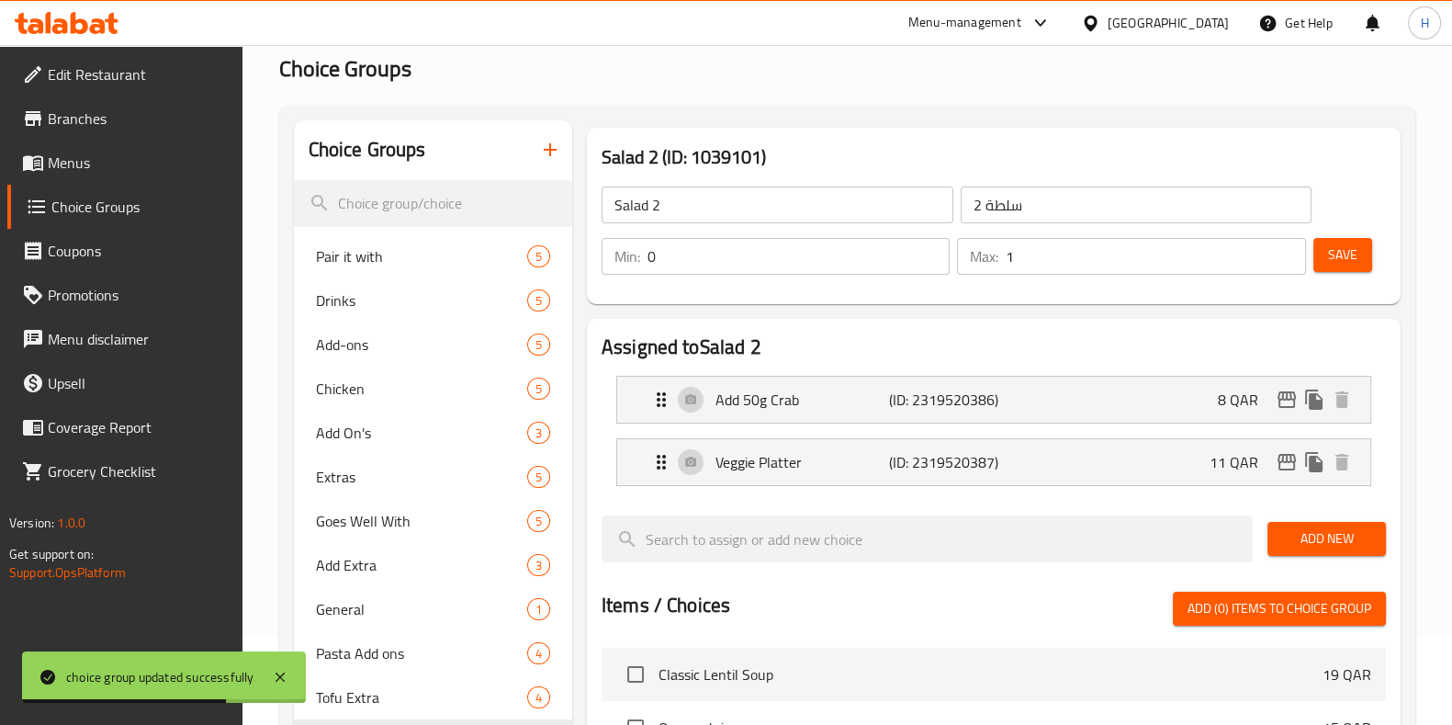
scroll to position [0, 0]
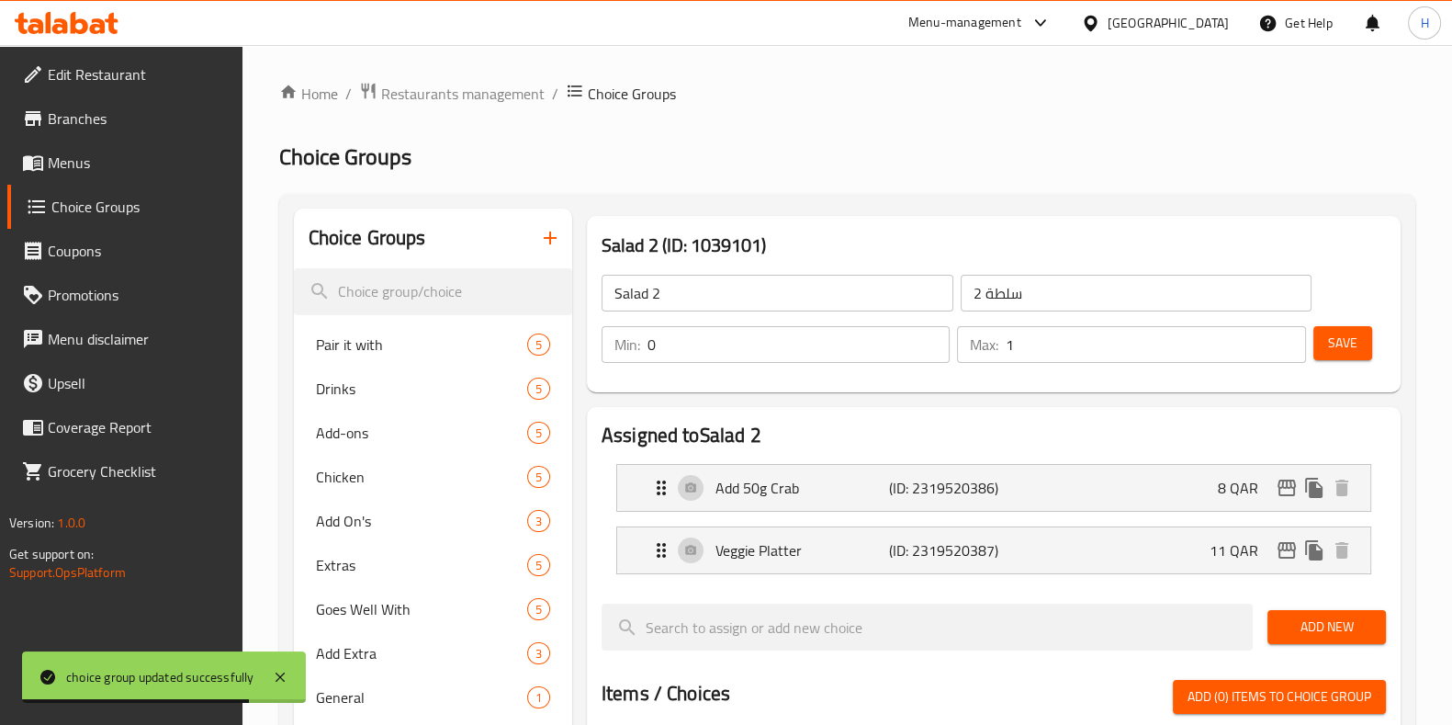
click at [738, 282] on input "Salad 2" at bounding box center [778, 293] width 352 height 37
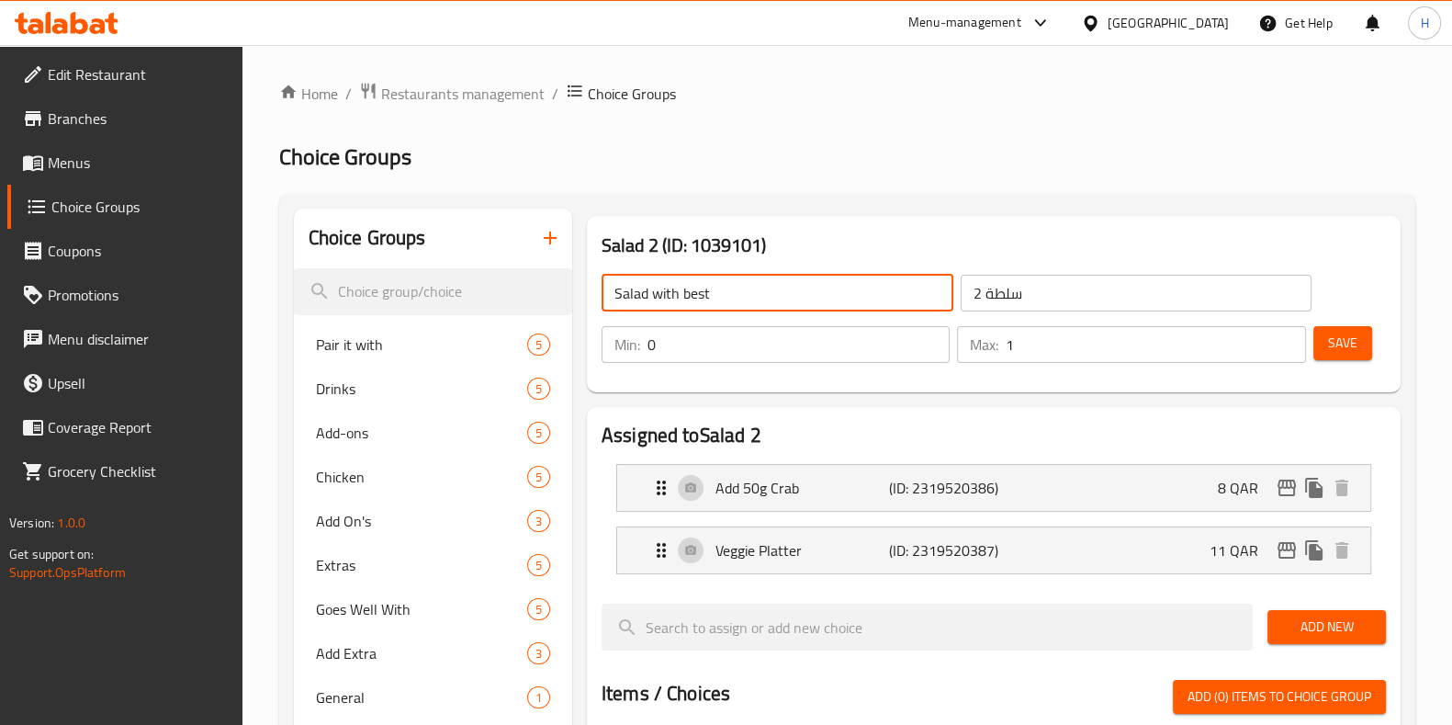
type input "Salad with best"
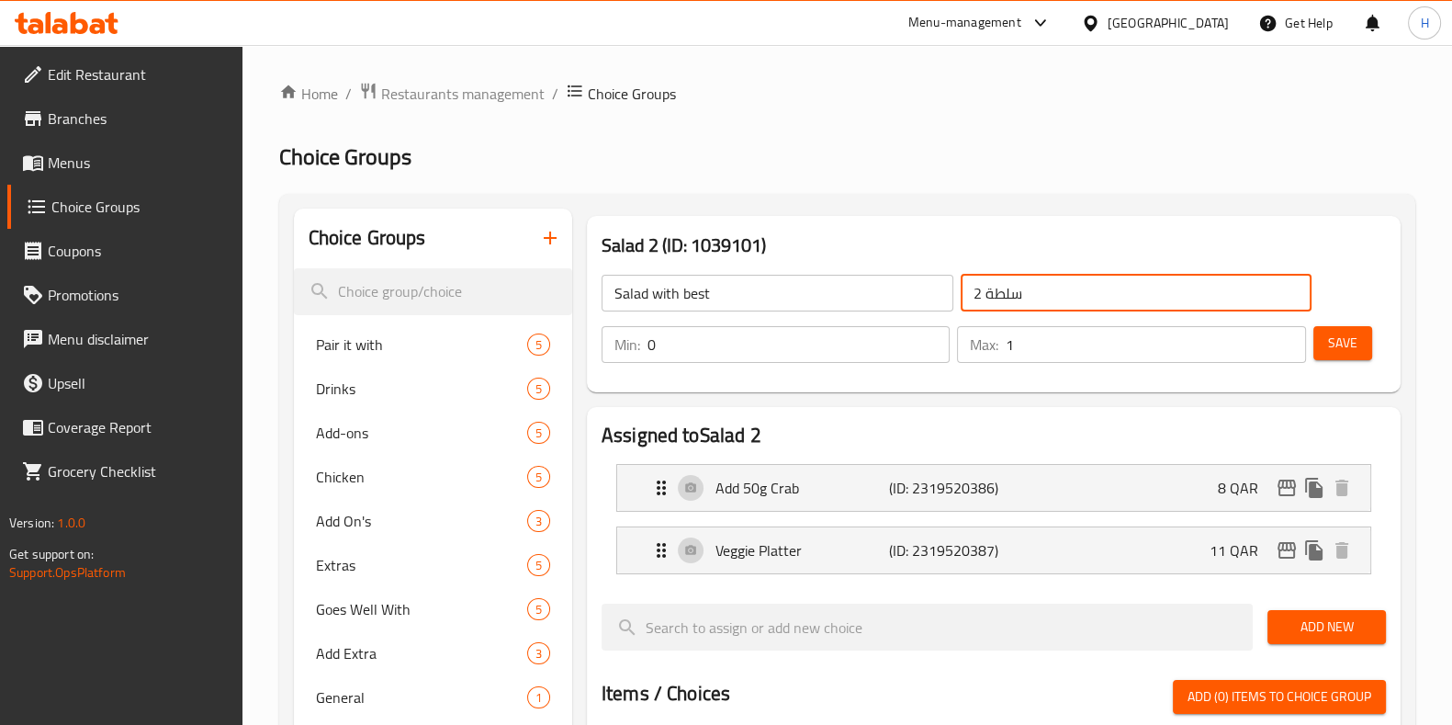
drag, startPoint x: 980, startPoint y: 295, endPoint x: 969, endPoint y: 293, distance: 11.2
click at [969, 293] on input "سلطة 2" at bounding box center [1137, 293] width 352 height 37
type input "سلطة مع احسن"
click at [1376, 346] on div "Min: 0 ​ Max: 1 ​ Save" at bounding box center [990, 344] width 799 height 59
click at [1352, 342] on span "Save" at bounding box center [1342, 343] width 29 height 23
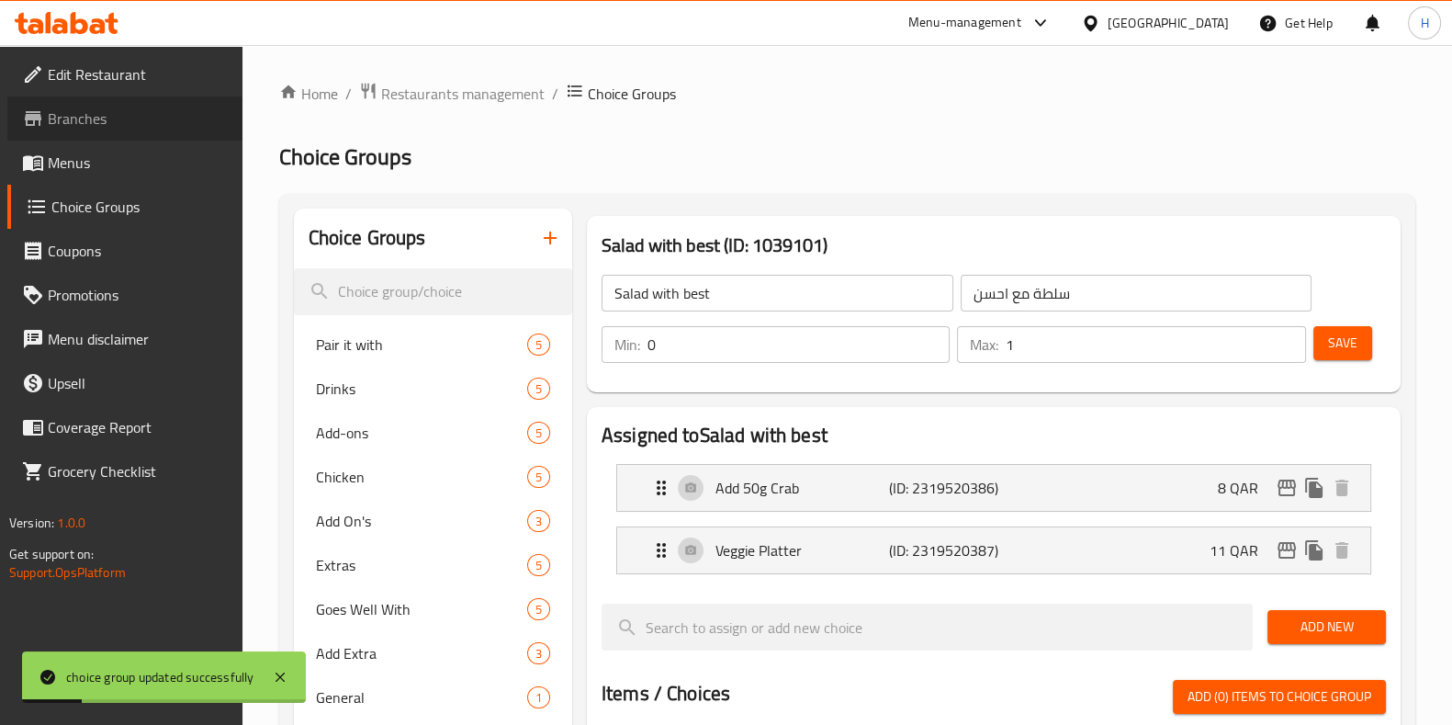
click at [134, 124] on span "Branches" at bounding box center [138, 118] width 180 height 22
